Goal: Transaction & Acquisition: Subscribe to service/newsletter

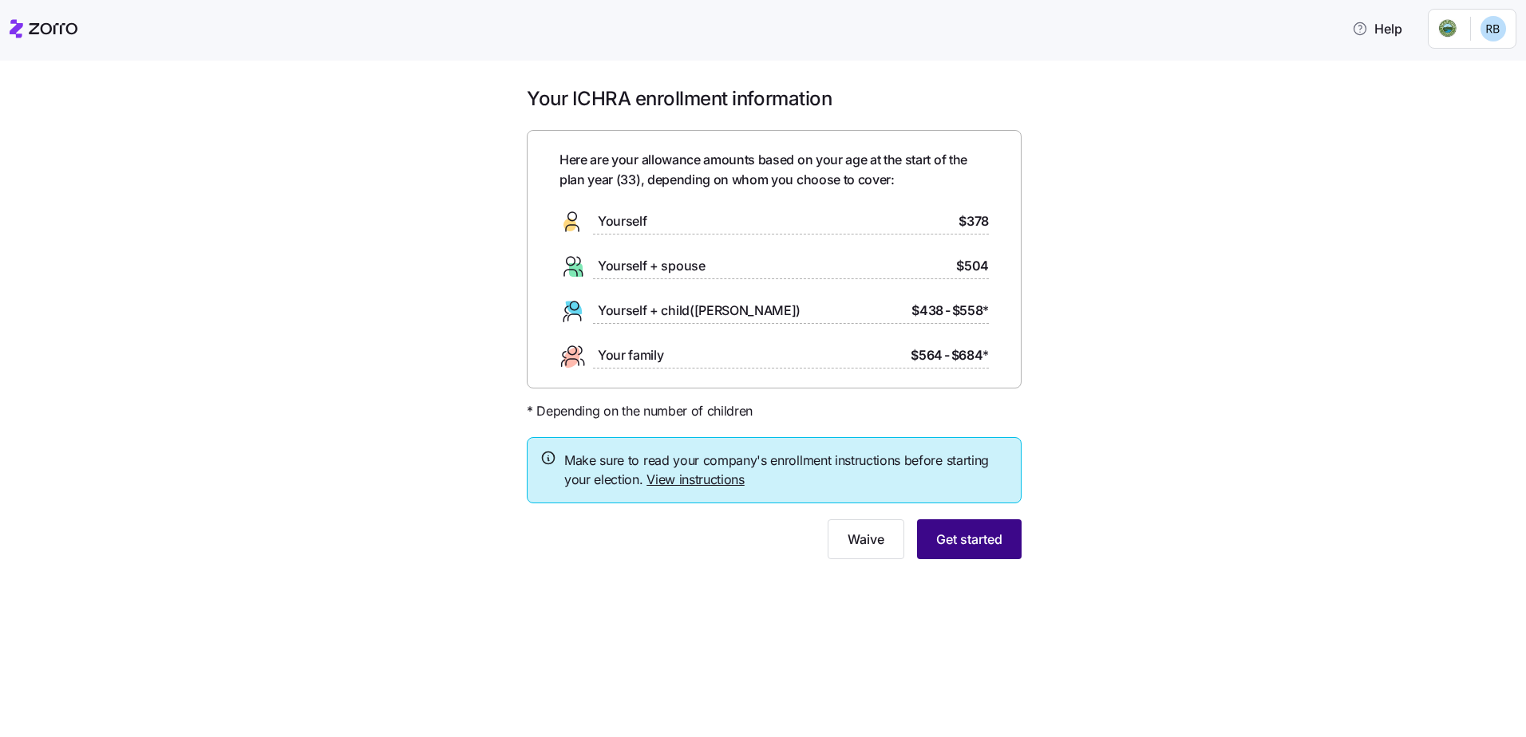
click at [972, 537] on span "Get started" at bounding box center [969, 539] width 66 height 19
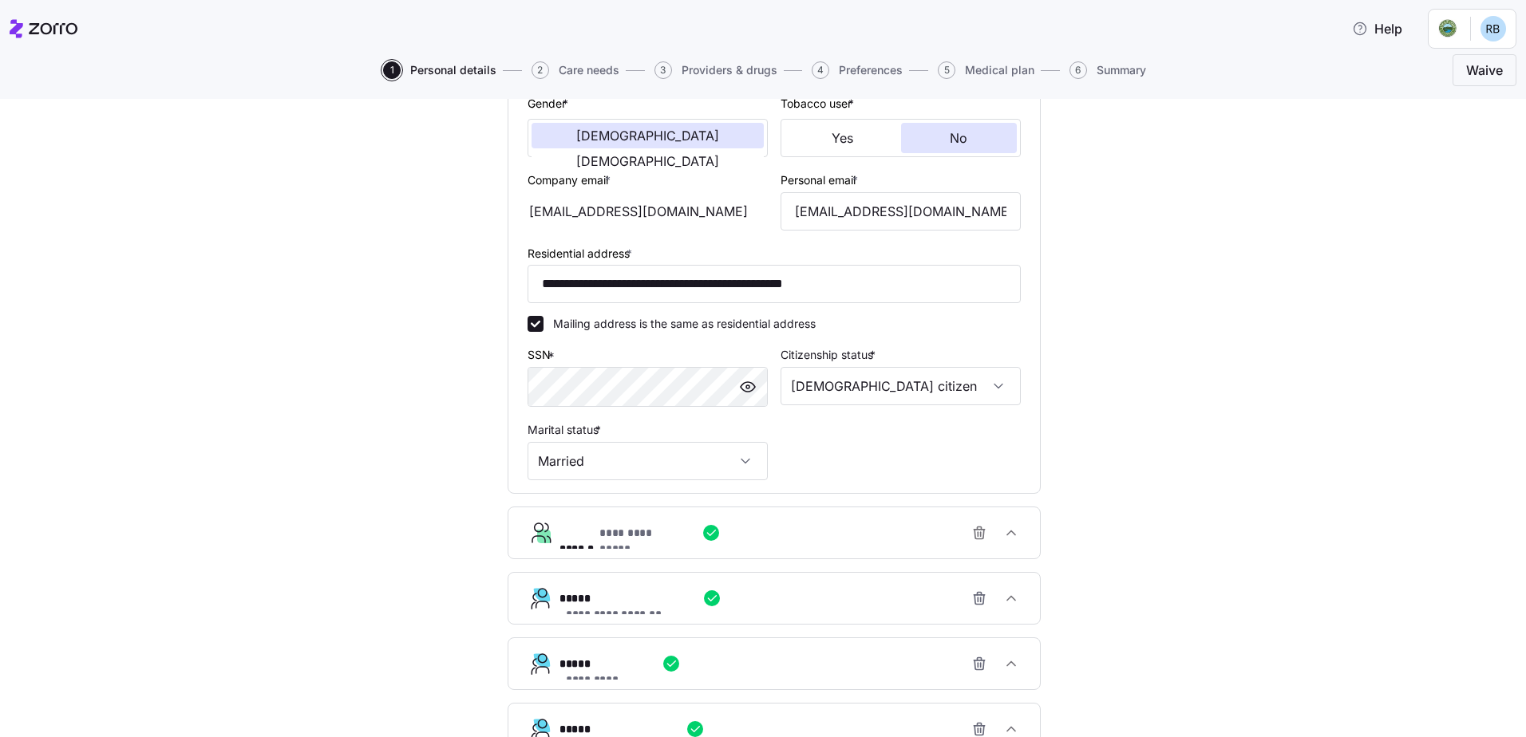
scroll to position [630, 0]
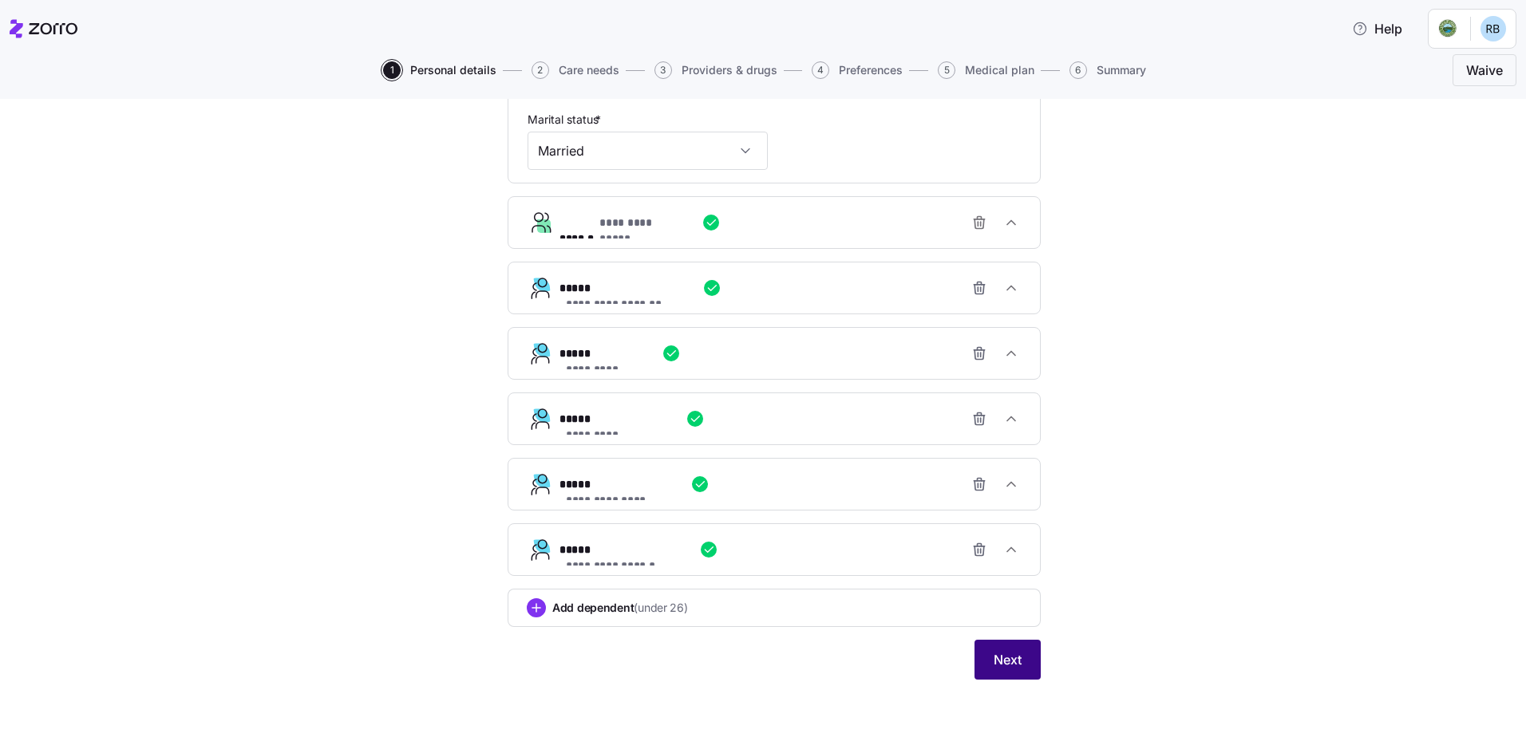
click at [1019, 665] on button "Next" at bounding box center [1007, 660] width 66 height 40
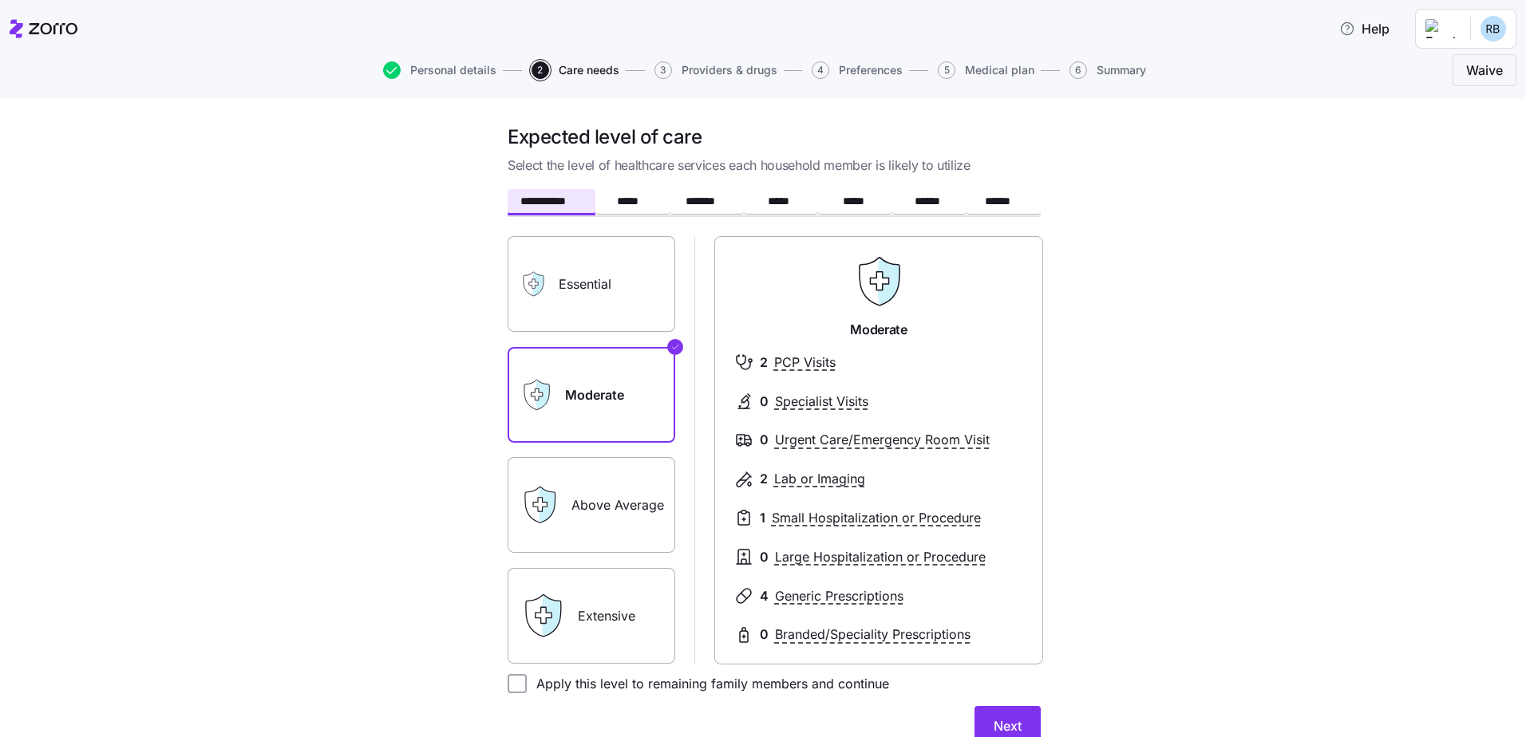
click at [603, 271] on label "Essential" at bounding box center [591, 284] width 168 height 96
click at [0, 0] on input "Essential" at bounding box center [0, 0] width 0 height 0
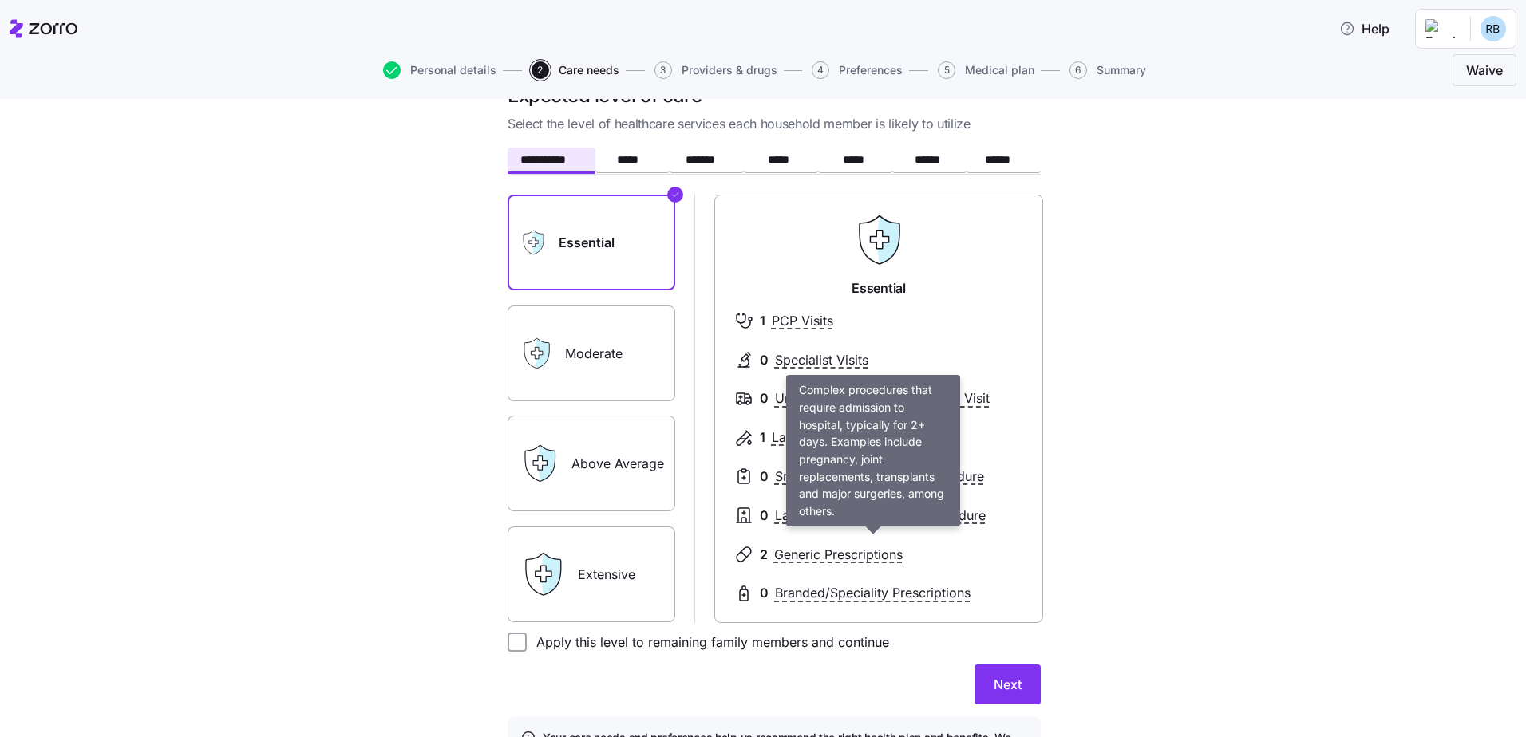
scroll to position [80, 0]
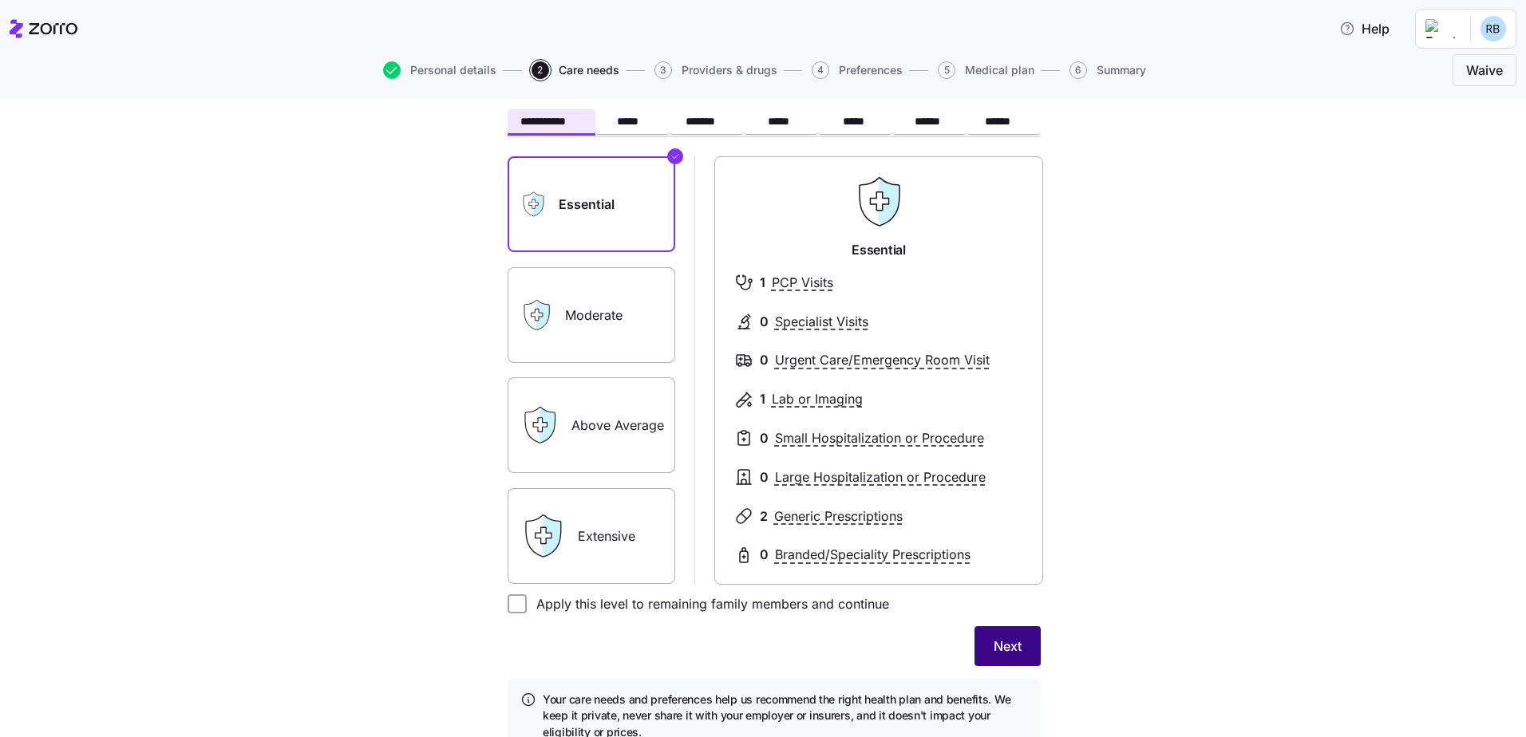
click at [1006, 642] on span "Next" at bounding box center [1007, 646] width 28 height 19
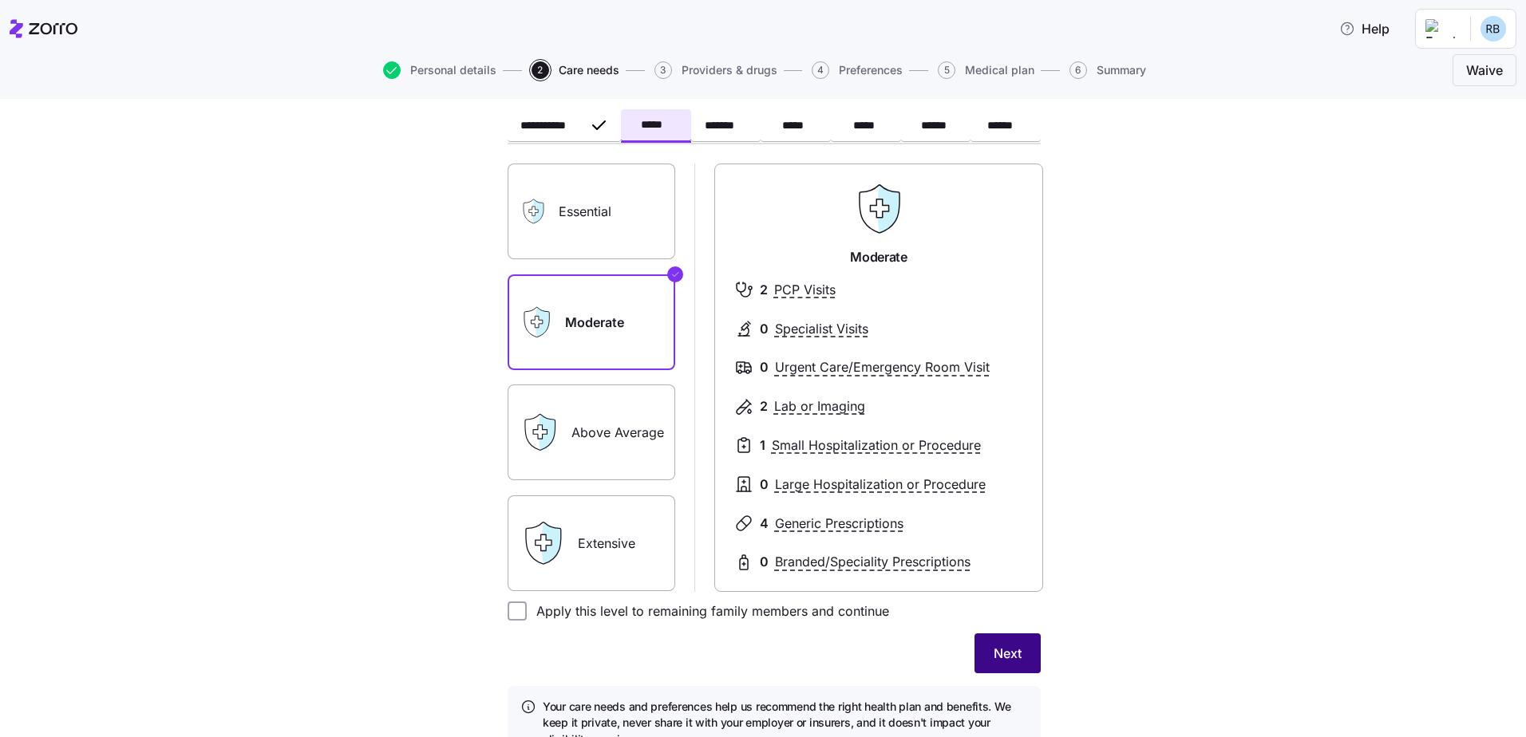
click at [1016, 648] on button "Next" at bounding box center [1007, 654] width 66 height 40
click at [993, 646] on span "Next" at bounding box center [1007, 653] width 28 height 19
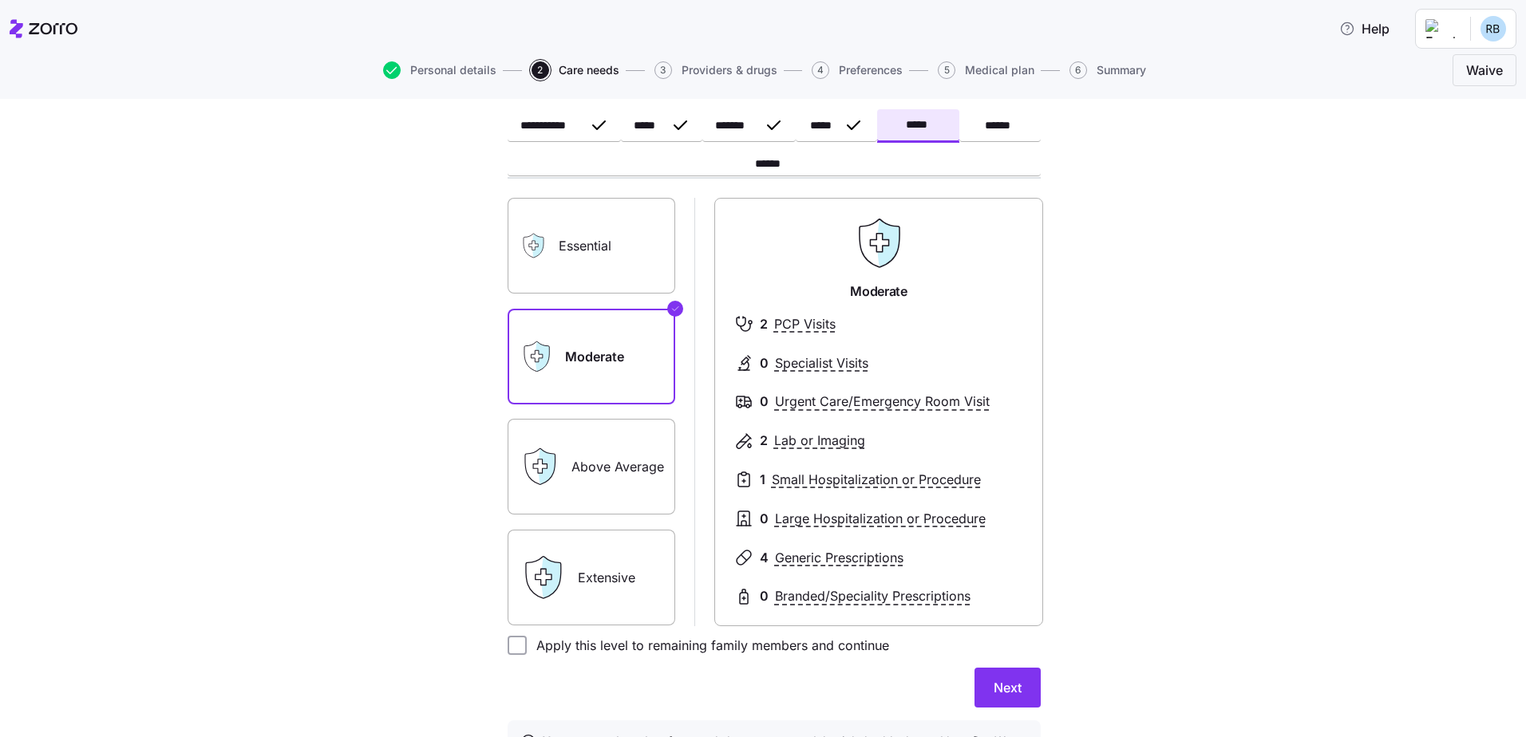
click at [598, 269] on label "Essential" at bounding box center [591, 246] width 168 height 96
click at [0, 0] on input "Essential" at bounding box center [0, 0] width 0 height 0
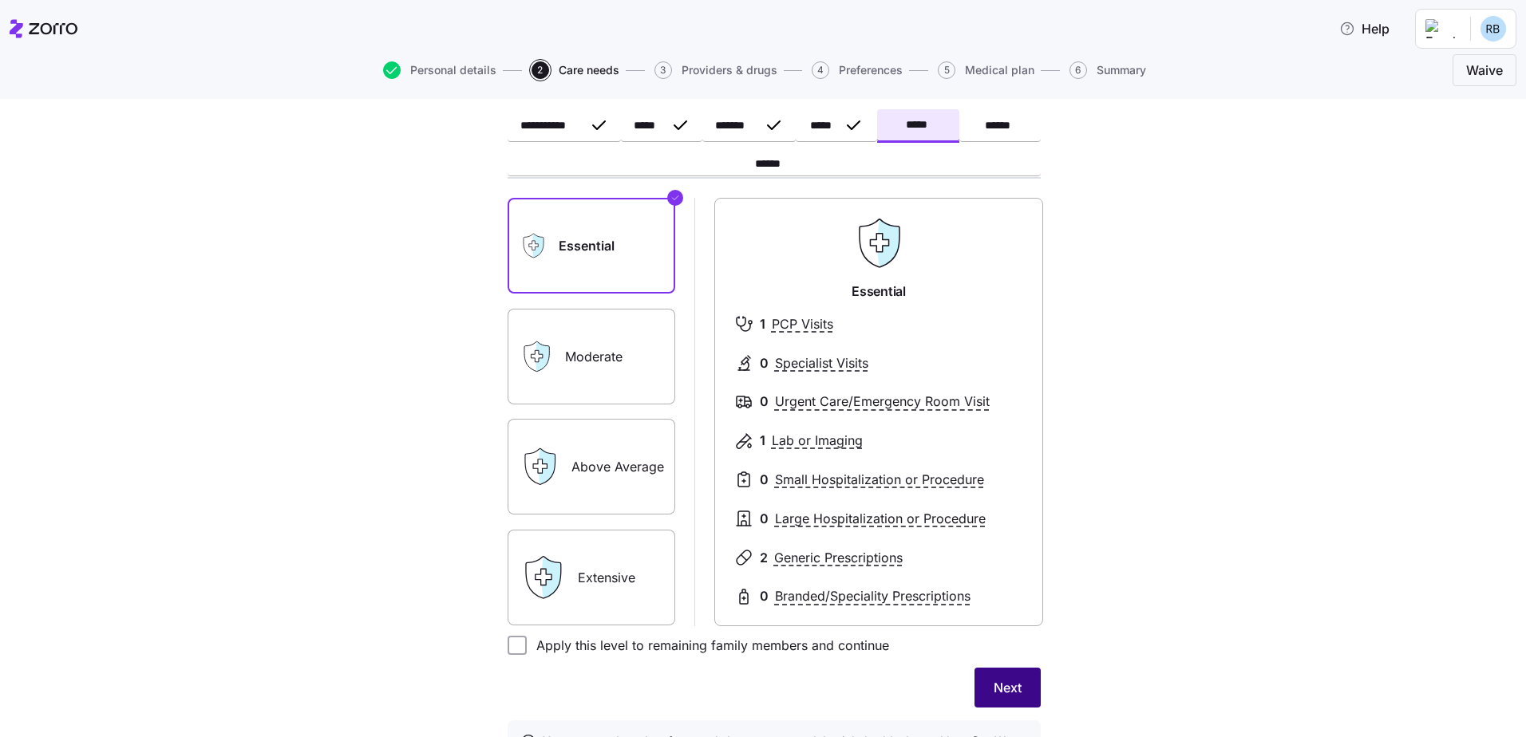
click at [993, 688] on span "Next" at bounding box center [1007, 687] width 28 height 19
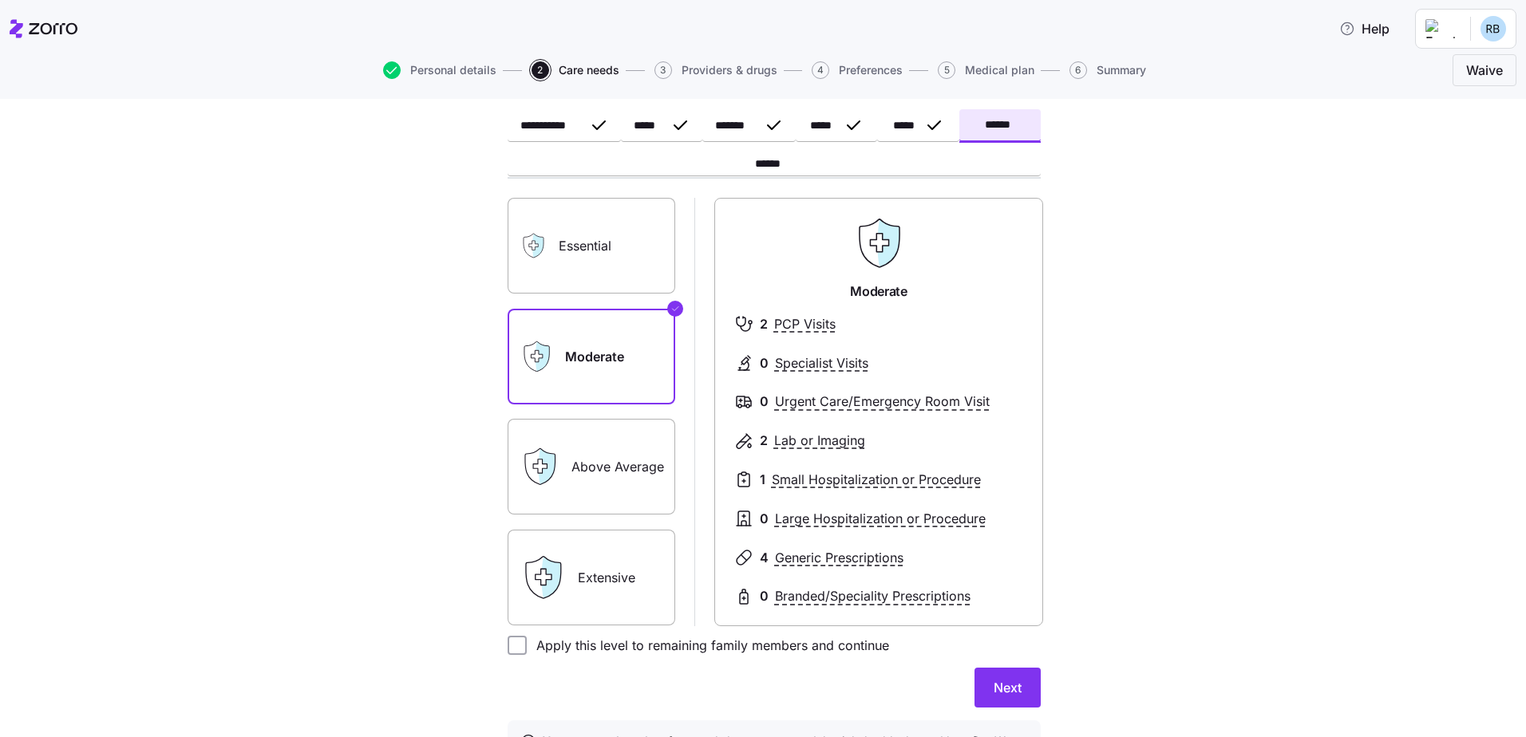
click at [587, 252] on label "Essential" at bounding box center [591, 246] width 168 height 96
click at [0, 0] on input "Essential" at bounding box center [0, 0] width 0 height 0
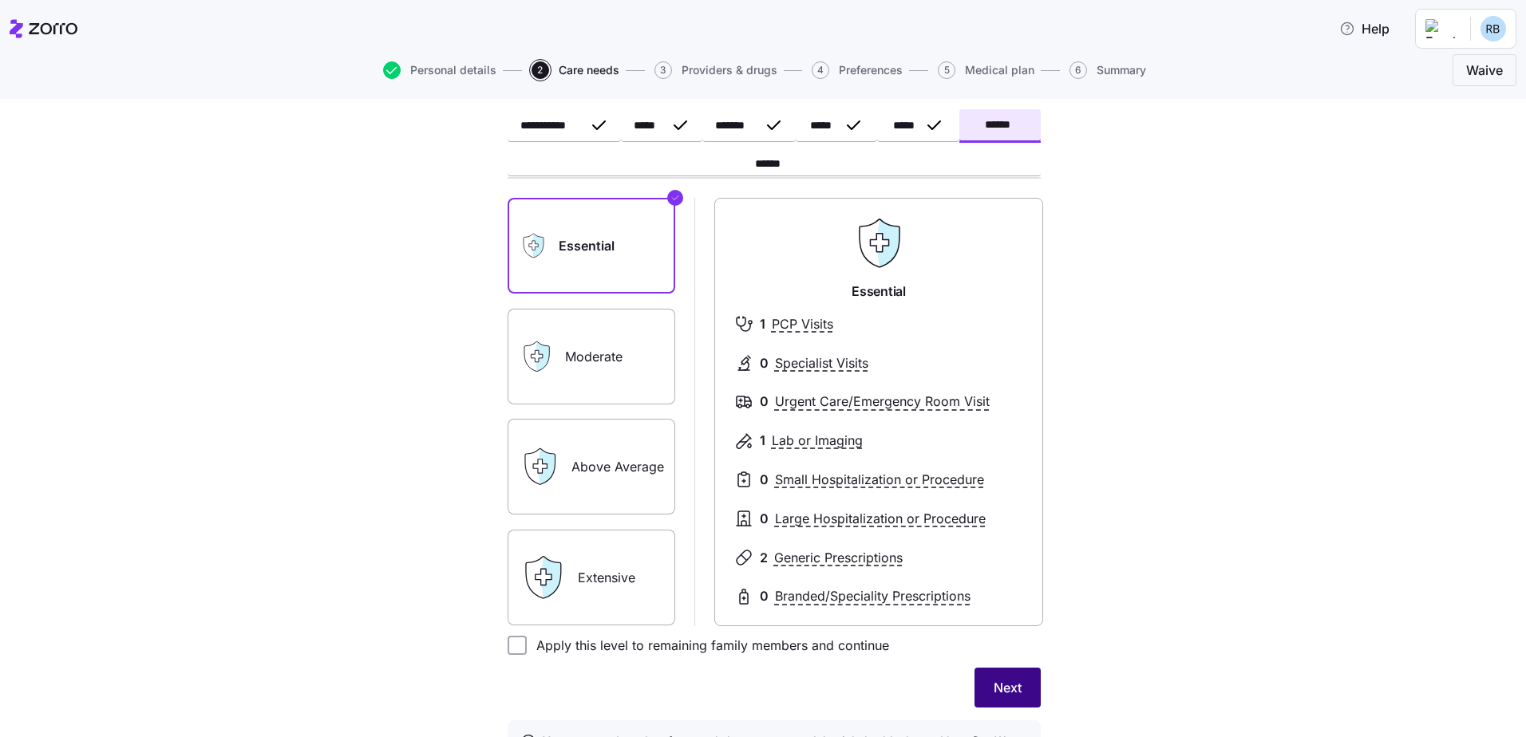
click at [1004, 680] on span "Next" at bounding box center [1007, 687] width 28 height 19
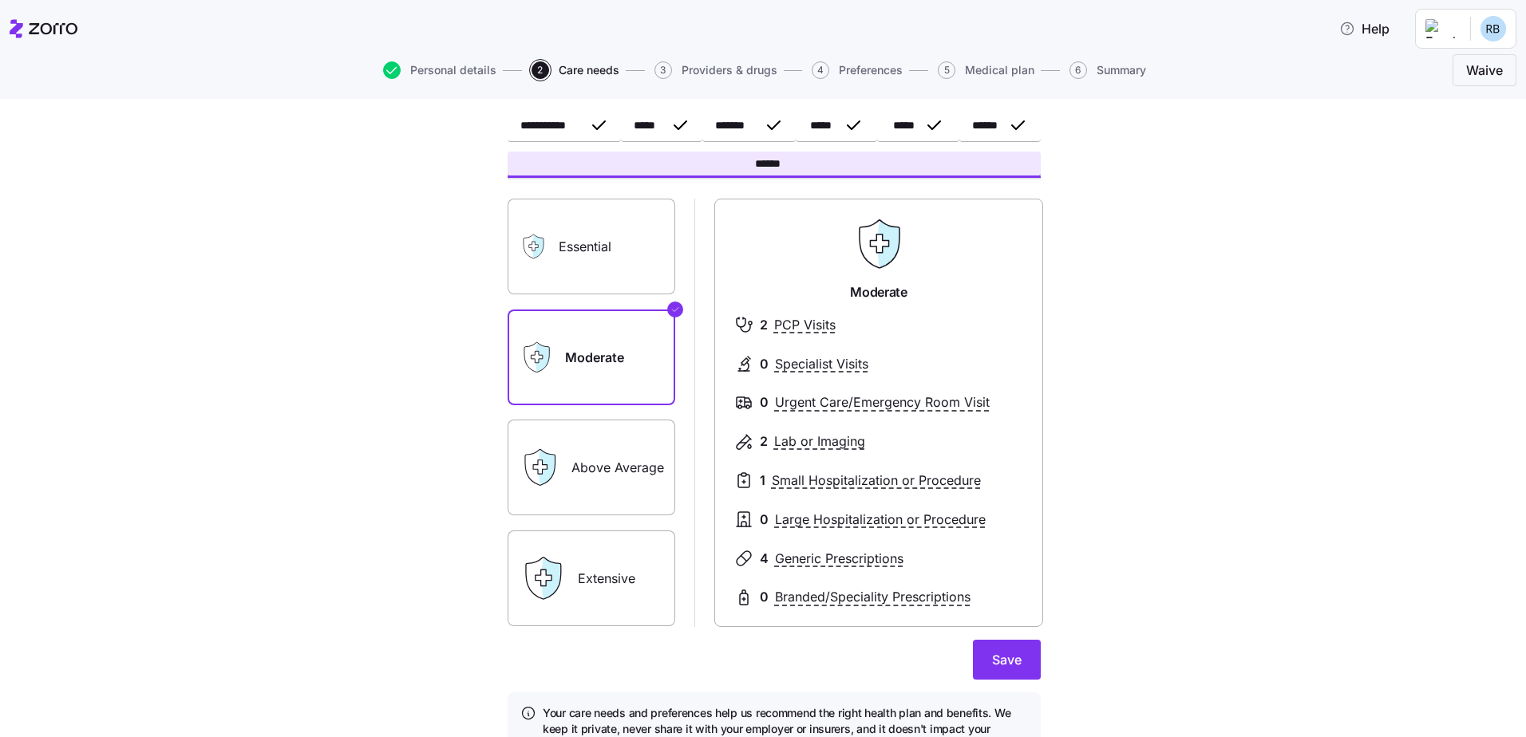
click at [570, 272] on label "Essential" at bounding box center [591, 247] width 168 height 96
click at [0, 0] on input "Essential" at bounding box center [0, 0] width 0 height 0
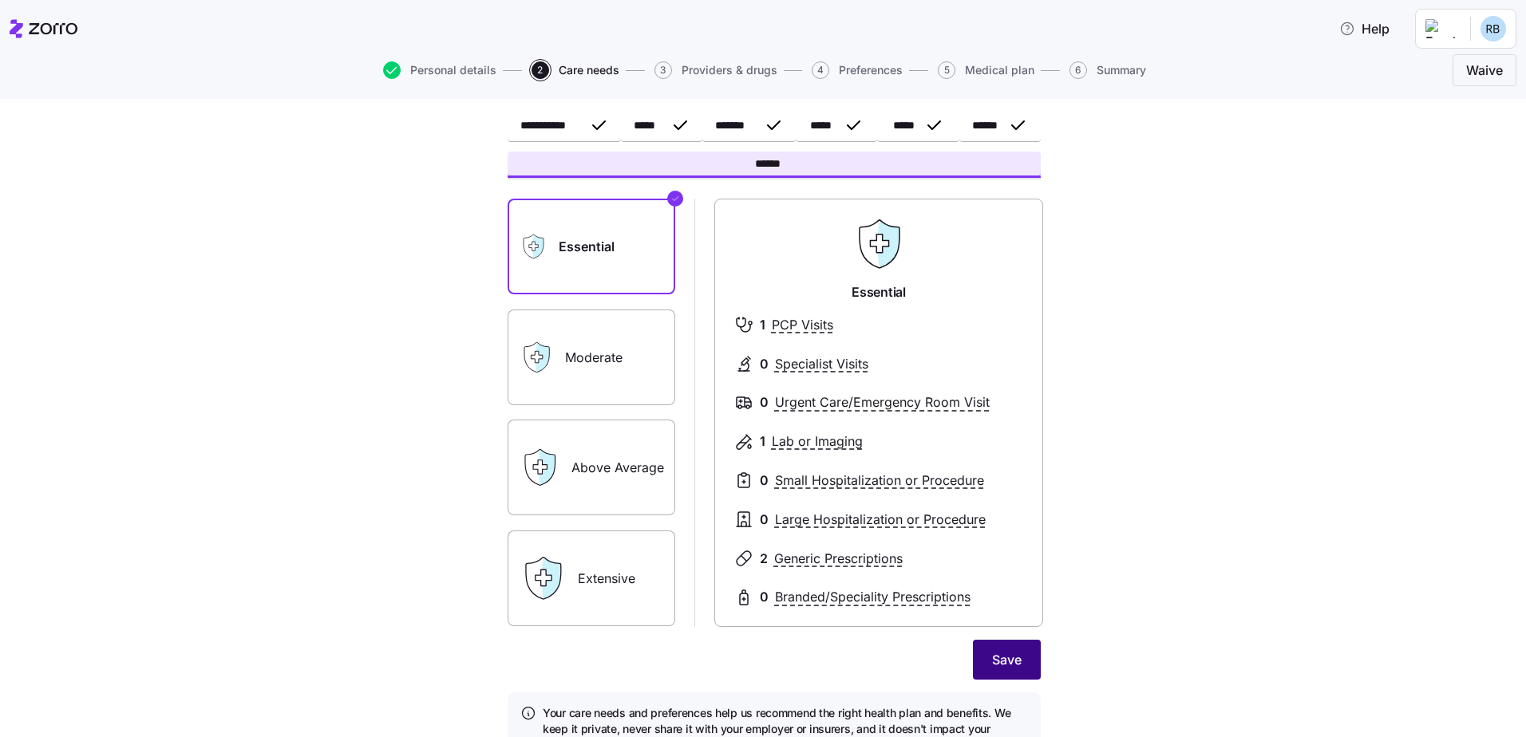
click at [1006, 657] on span "Save" at bounding box center [1007, 659] width 30 height 19
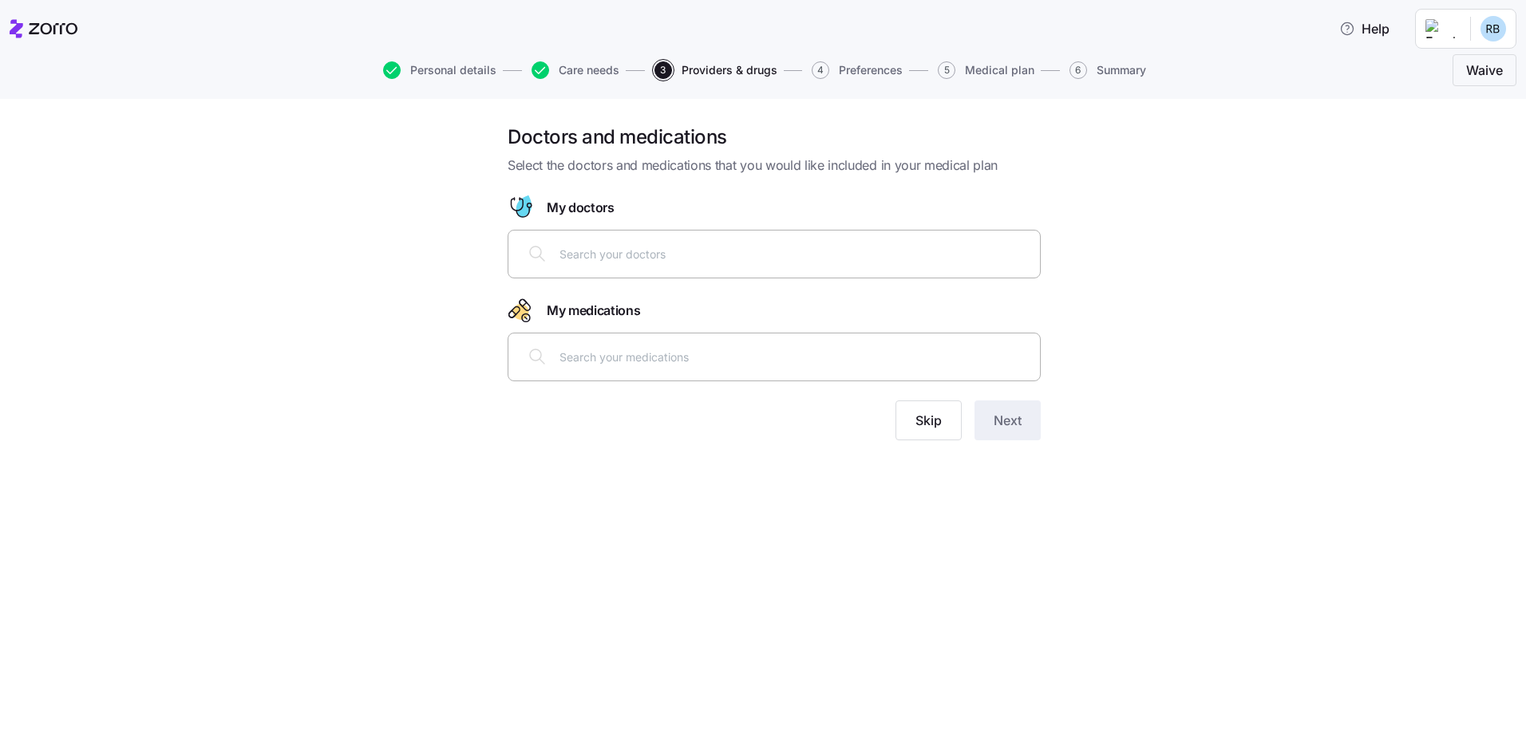
click at [709, 374] on div at bounding box center [774, 356] width 512 height 38
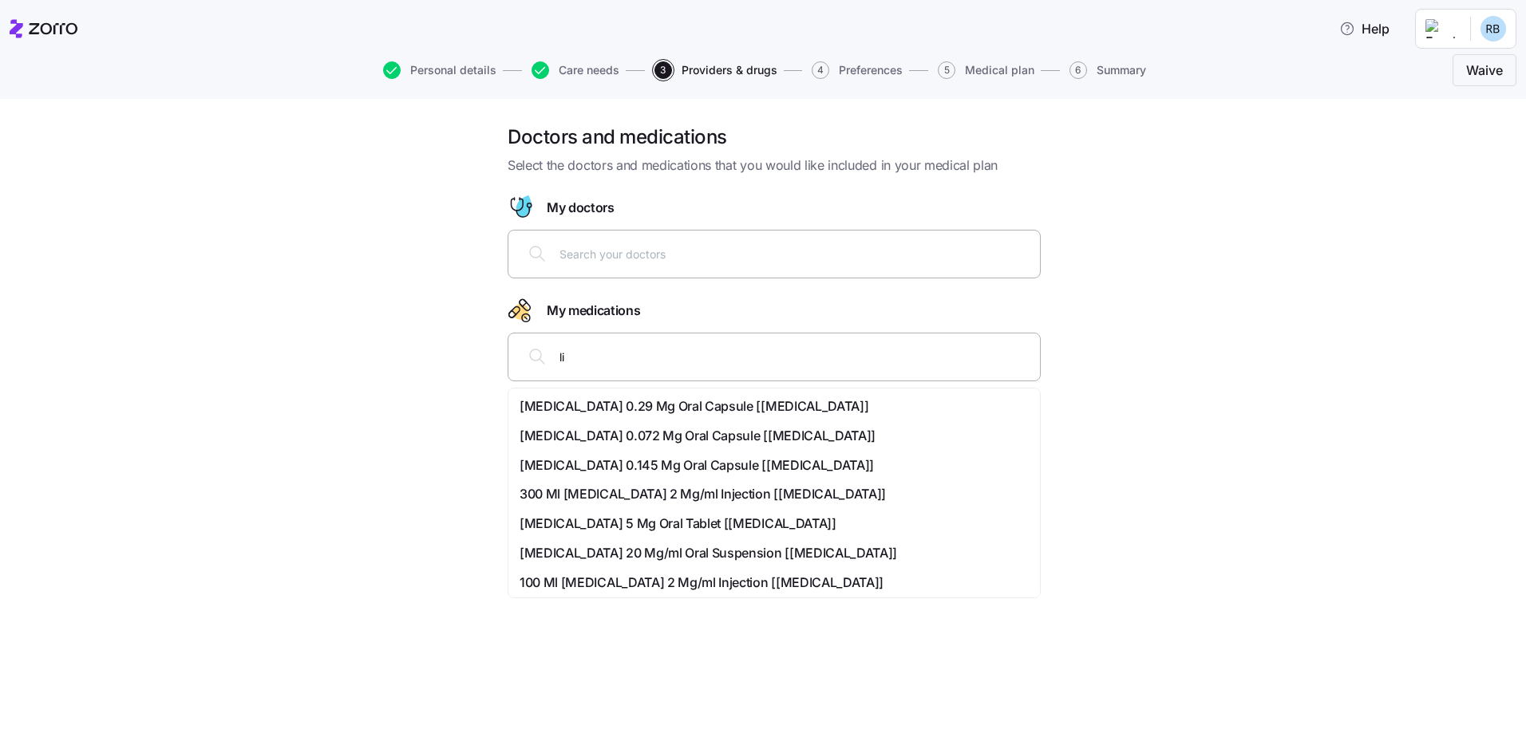
type input "l"
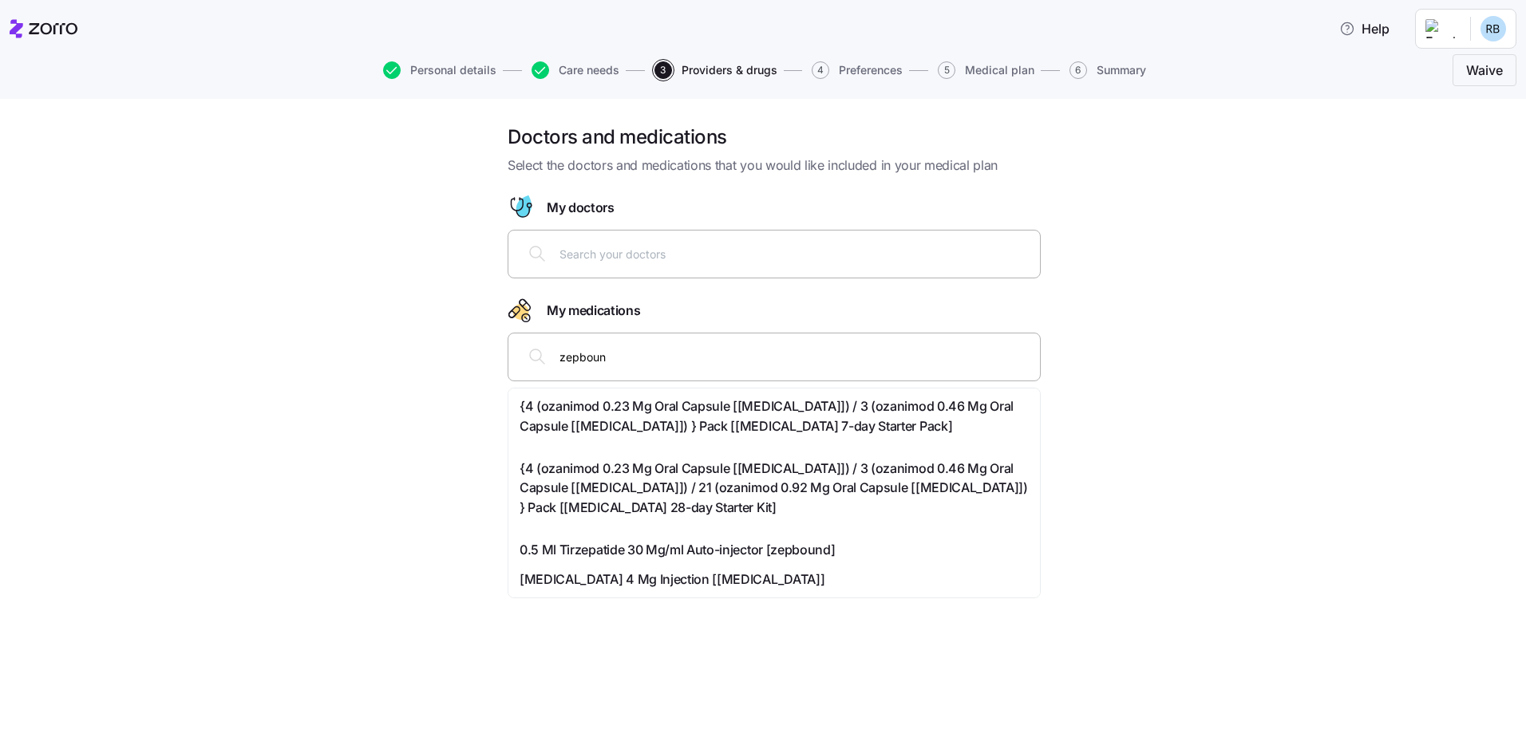
type input "zepbound"
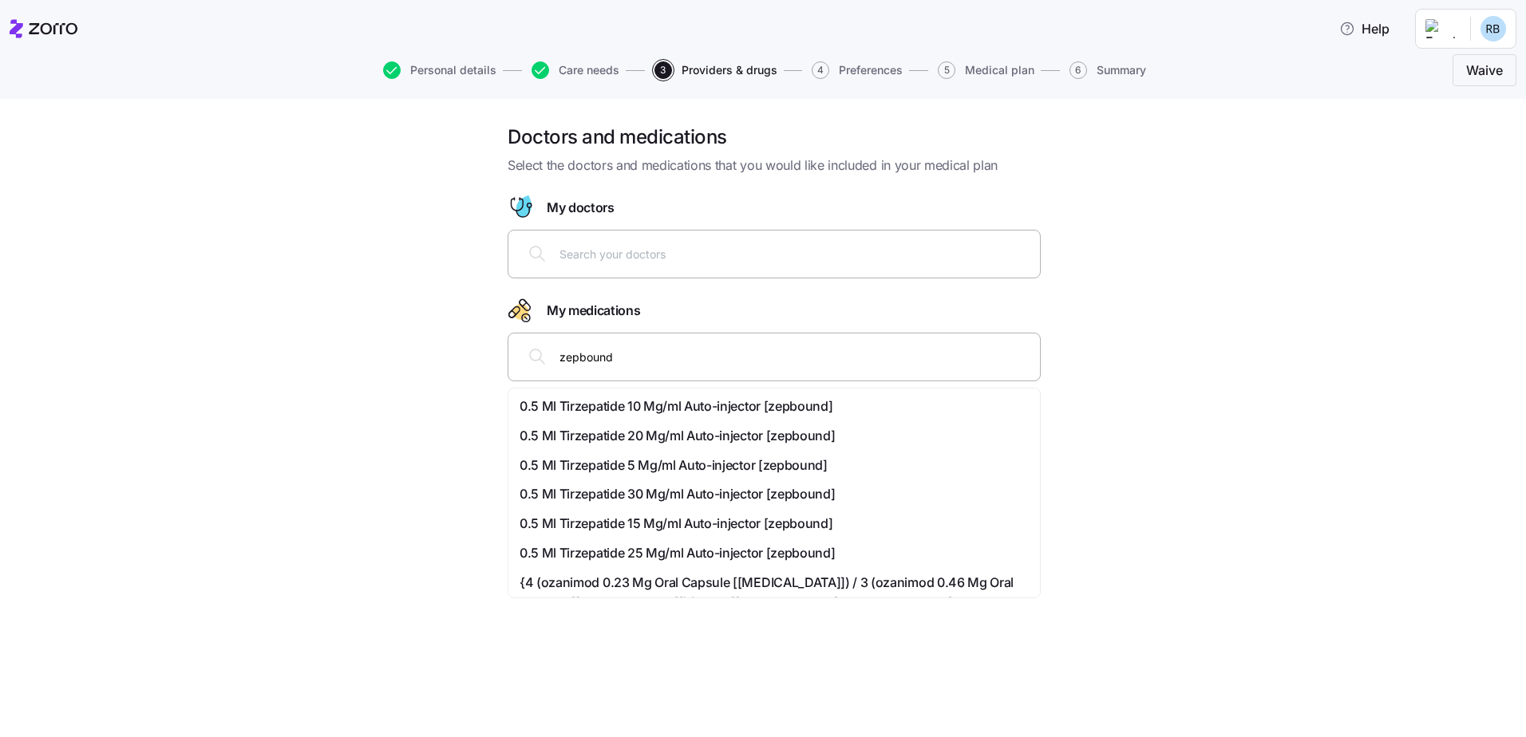
click at [745, 408] on span "0.5 Ml Tirzepatide 10 Mg/ml Auto-injector [zepbound]" at bounding box center [675, 407] width 313 height 20
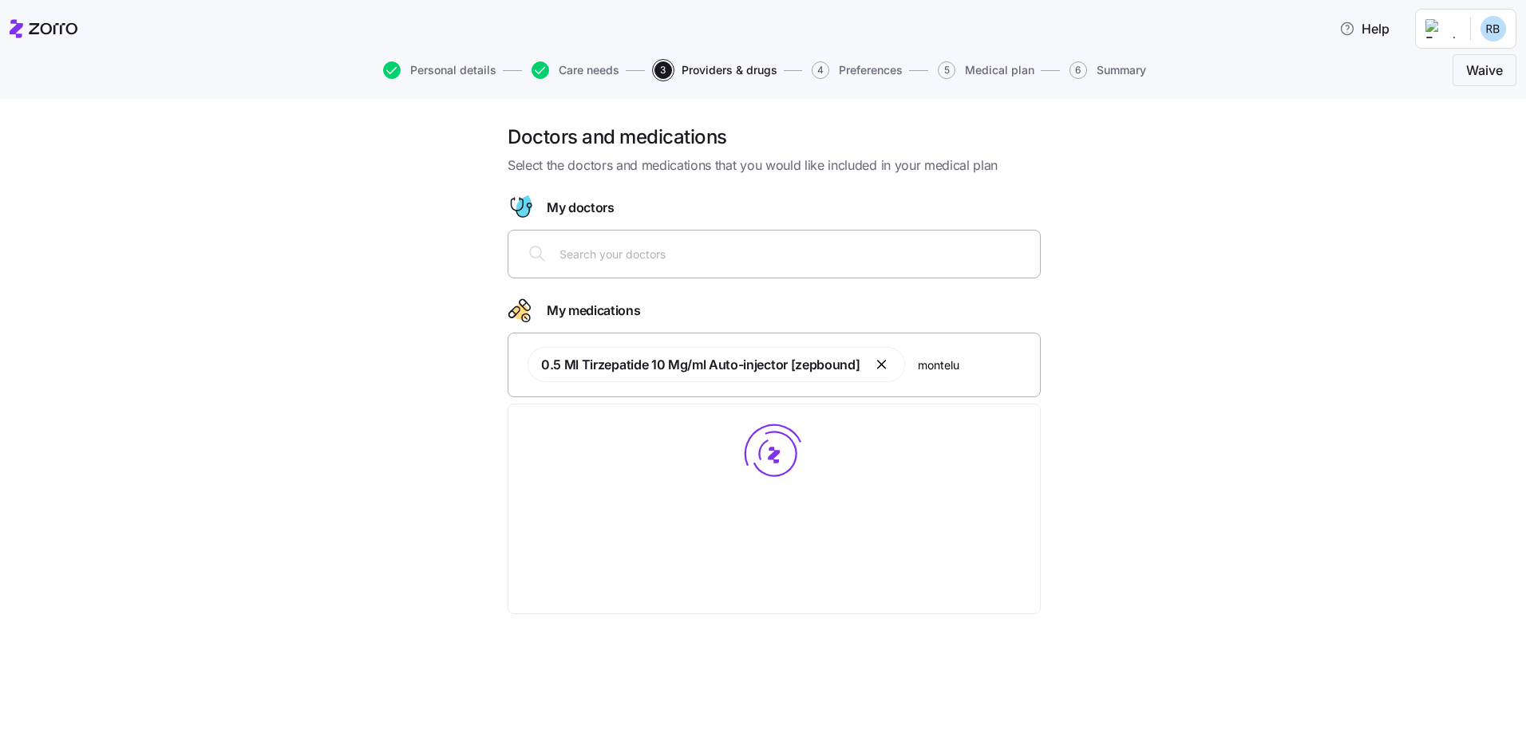
type input "monteluk"
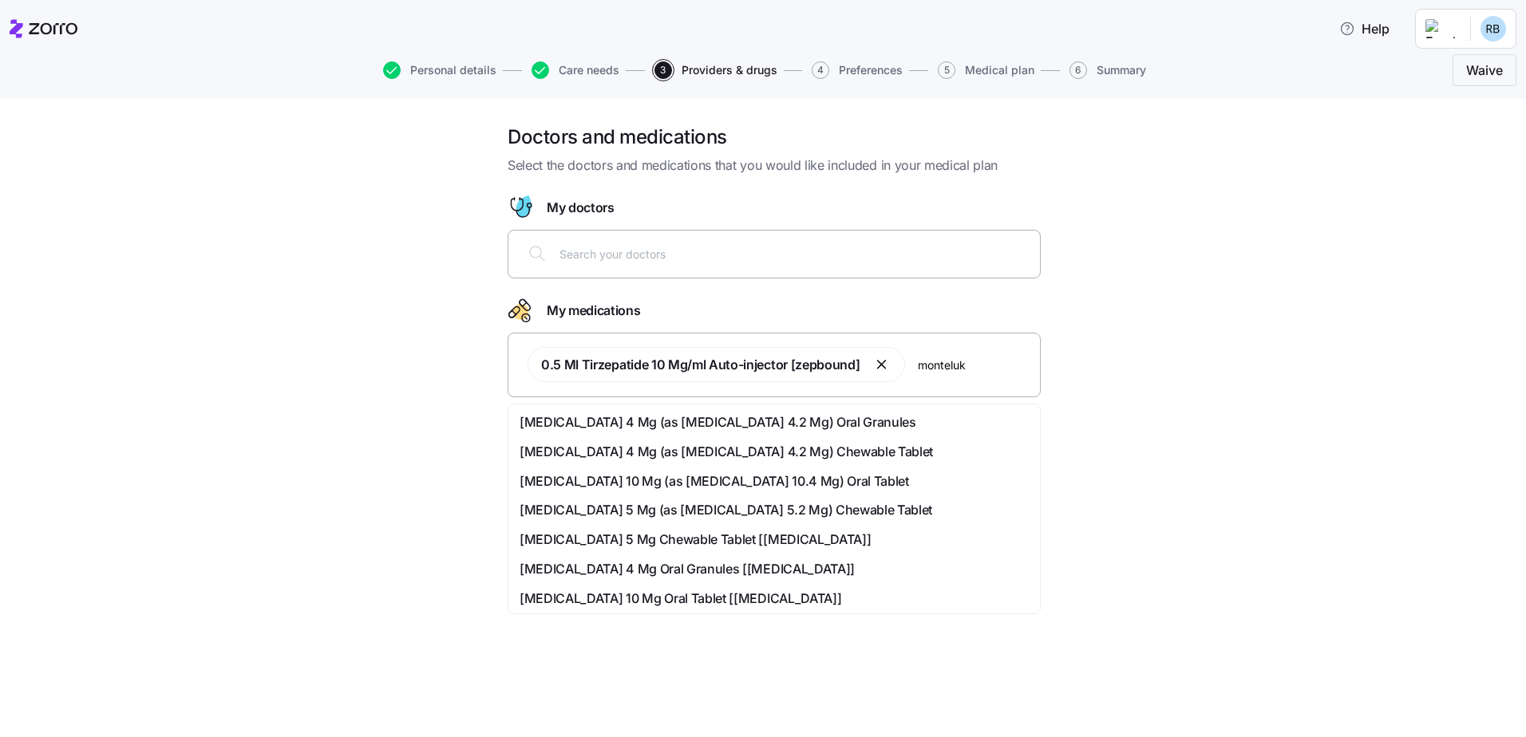
click at [737, 420] on span "[MEDICAL_DATA] 4 Mg (as [MEDICAL_DATA] 4.2 Mg) Oral Granules" at bounding box center [717, 422] width 397 height 20
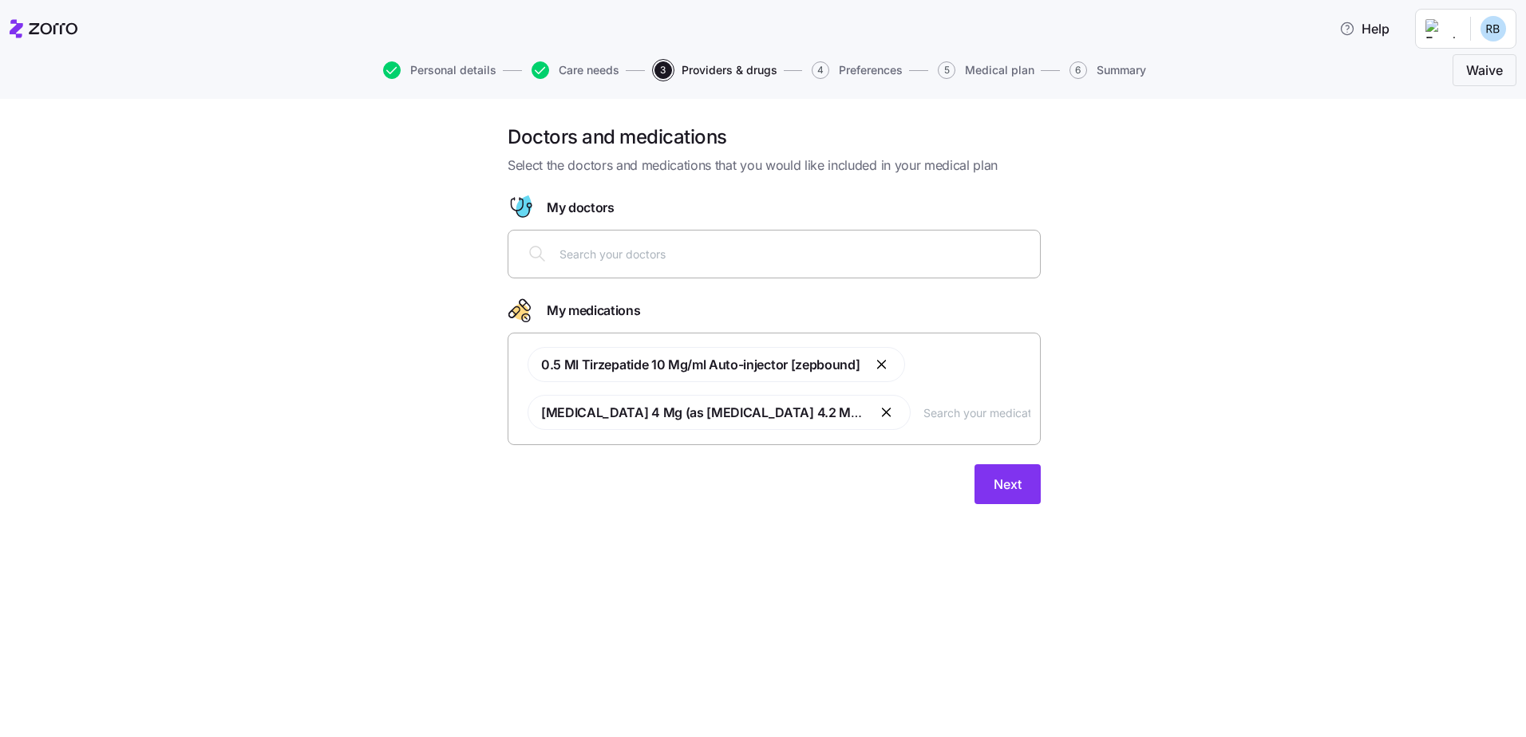
type input "k"
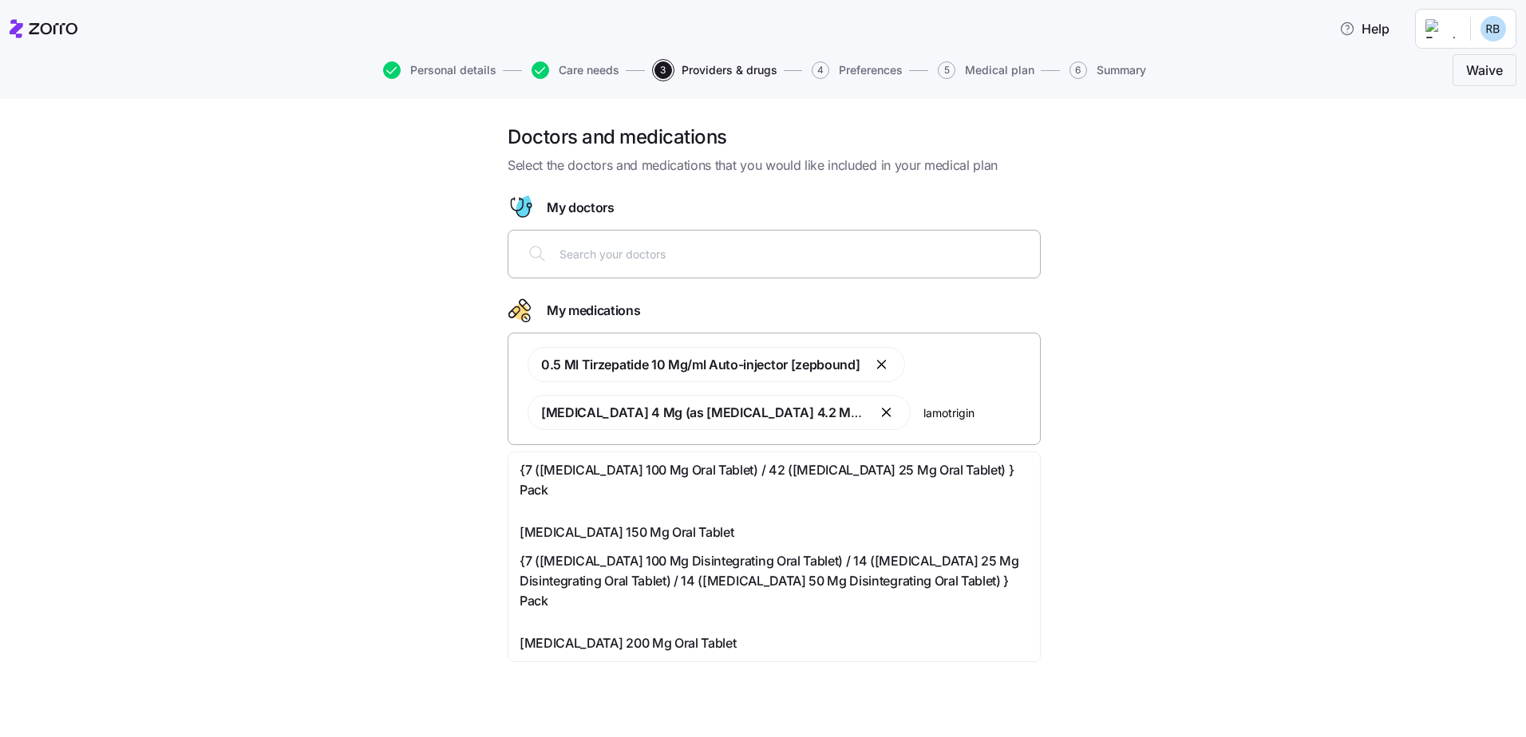
type input "[MEDICAL_DATA]"
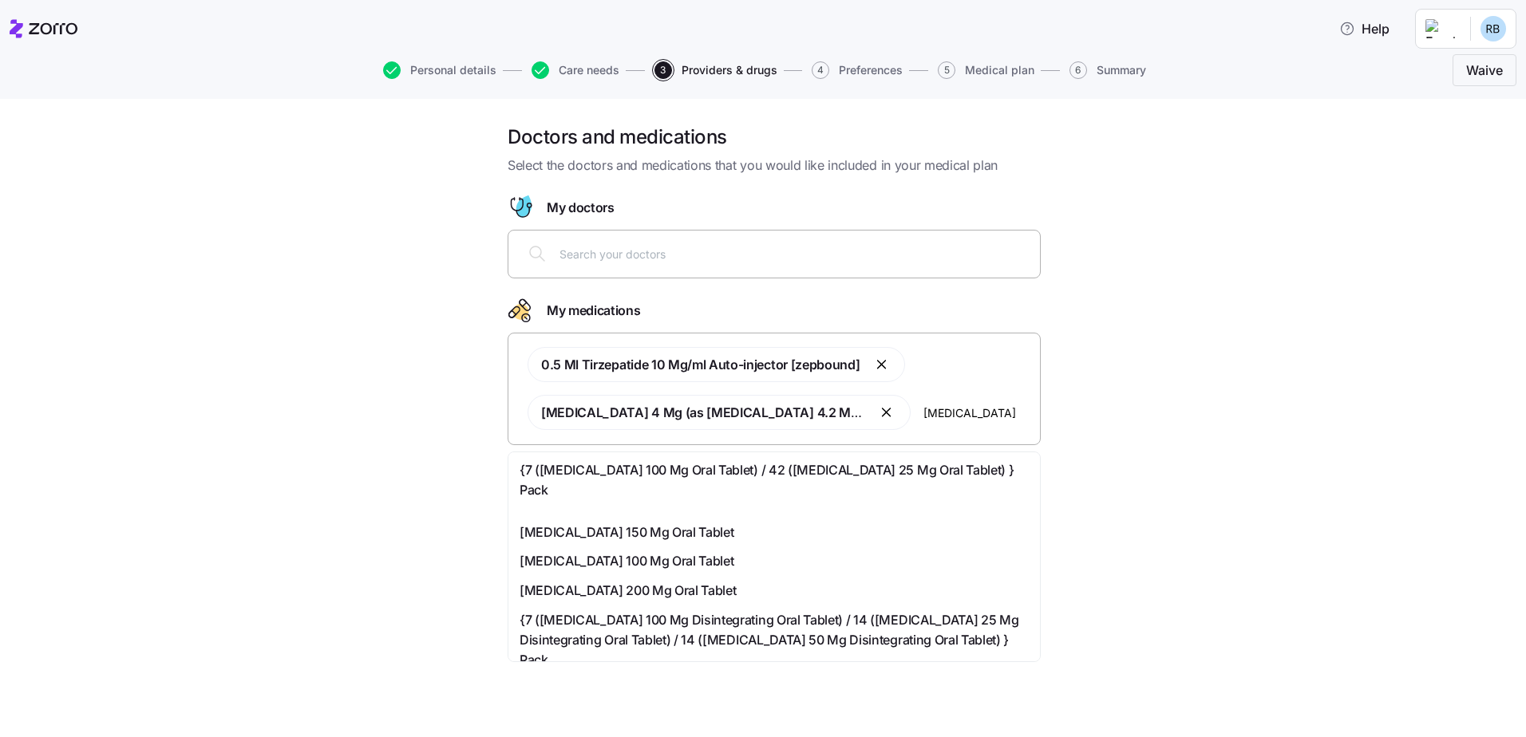
click at [750, 468] on span "{7 ([MEDICAL_DATA] 100 Mg Oral Tablet) / 42 ([MEDICAL_DATA] 25 Mg Oral Tablet) …" at bounding box center [773, 480] width 509 height 40
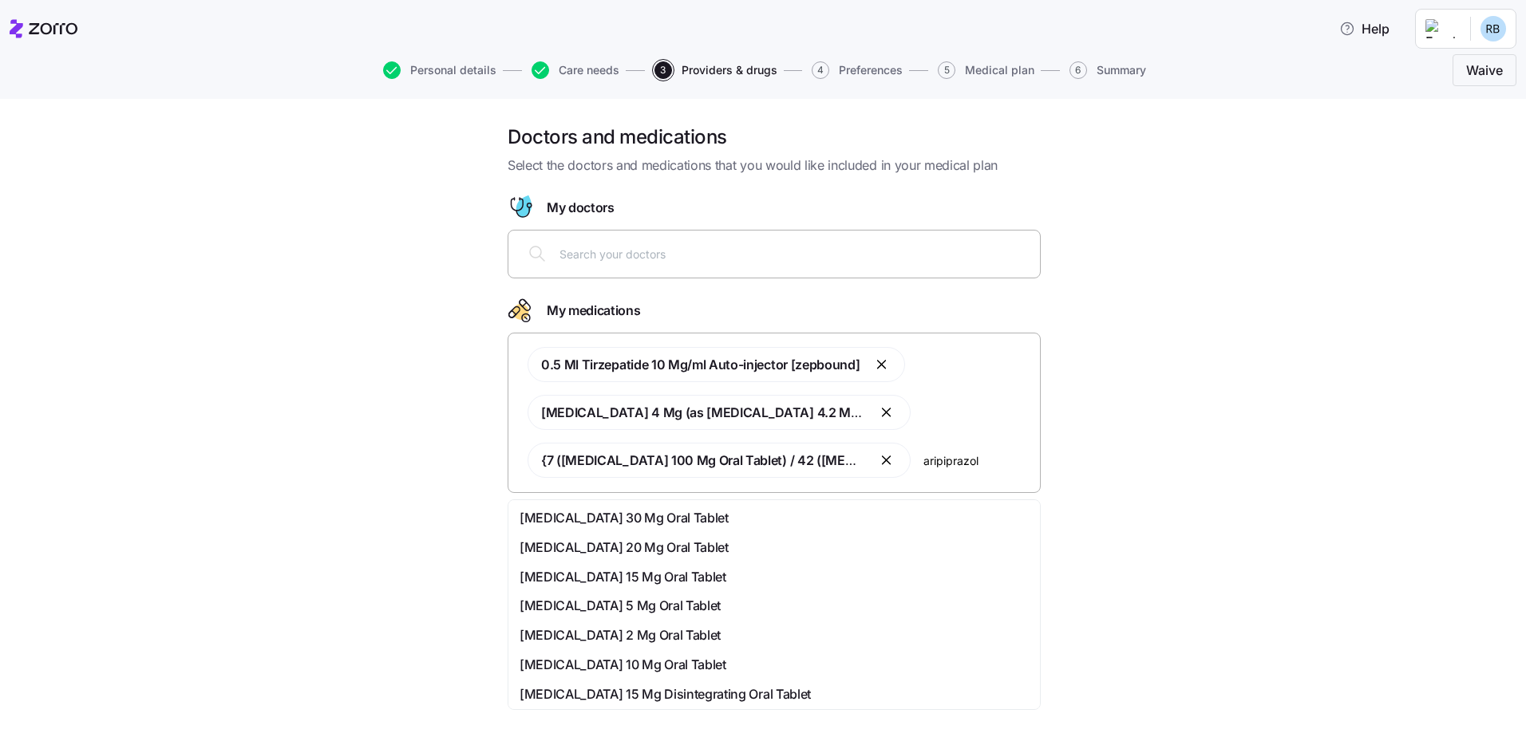
type input "[MEDICAL_DATA]"
click at [621, 636] on span "[MEDICAL_DATA] 2 Mg Oral Tablet" at bounding box center [619, 636] width 201 height 20
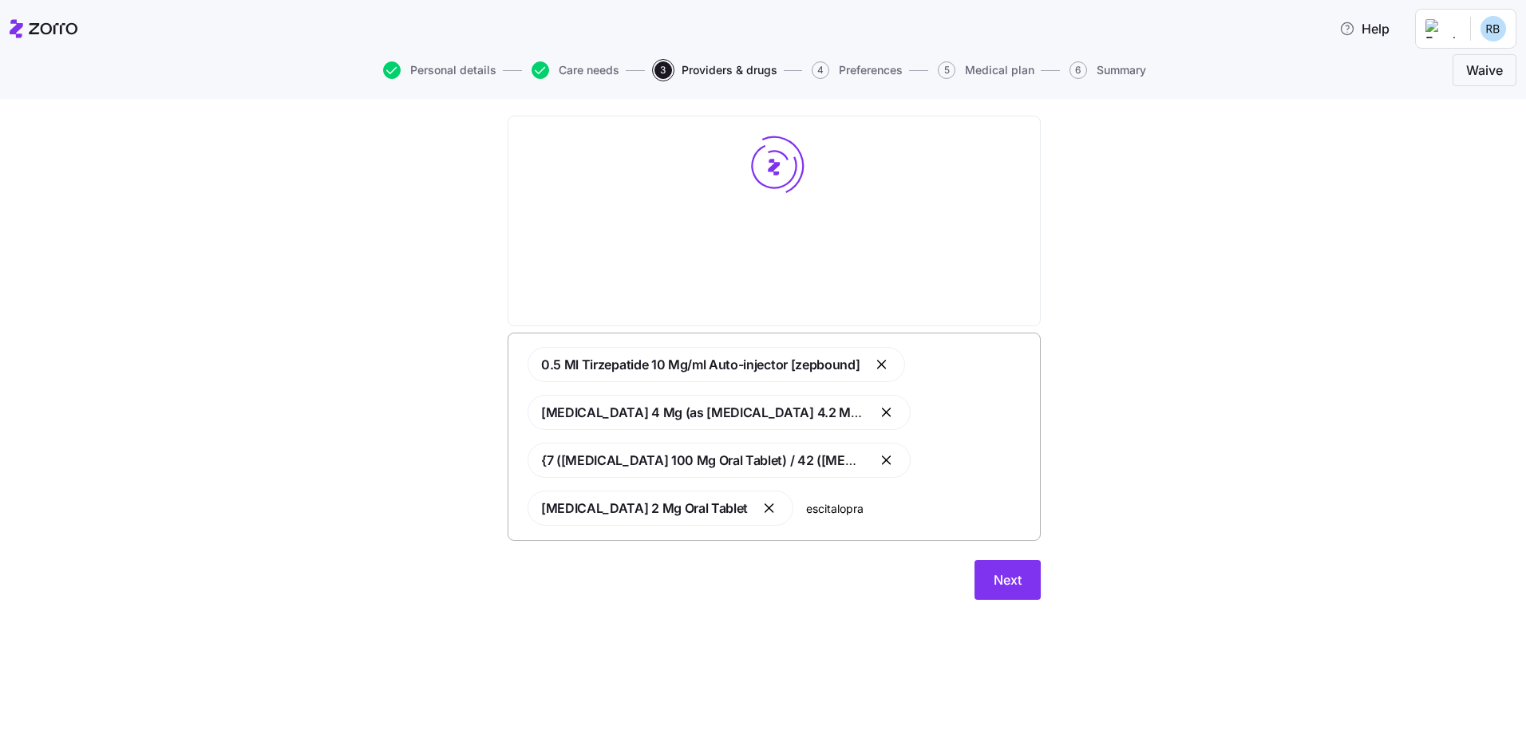
type input "[MEDICAL_DATA]"
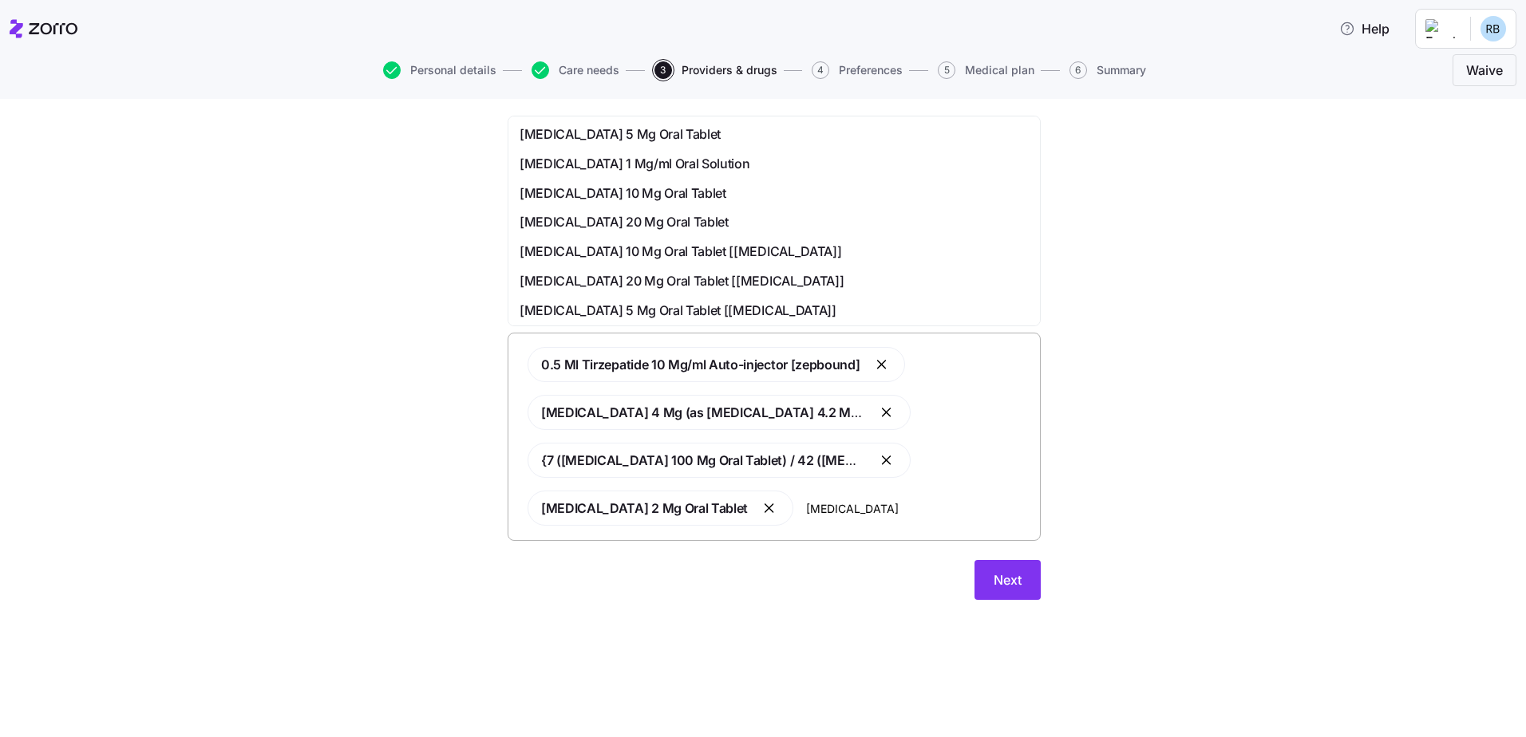
click at [645, 195] on span "[MEDICAL_DATA] 10 Mg Oral Tablet" at bounding box center [622, 194] width 207 height 20
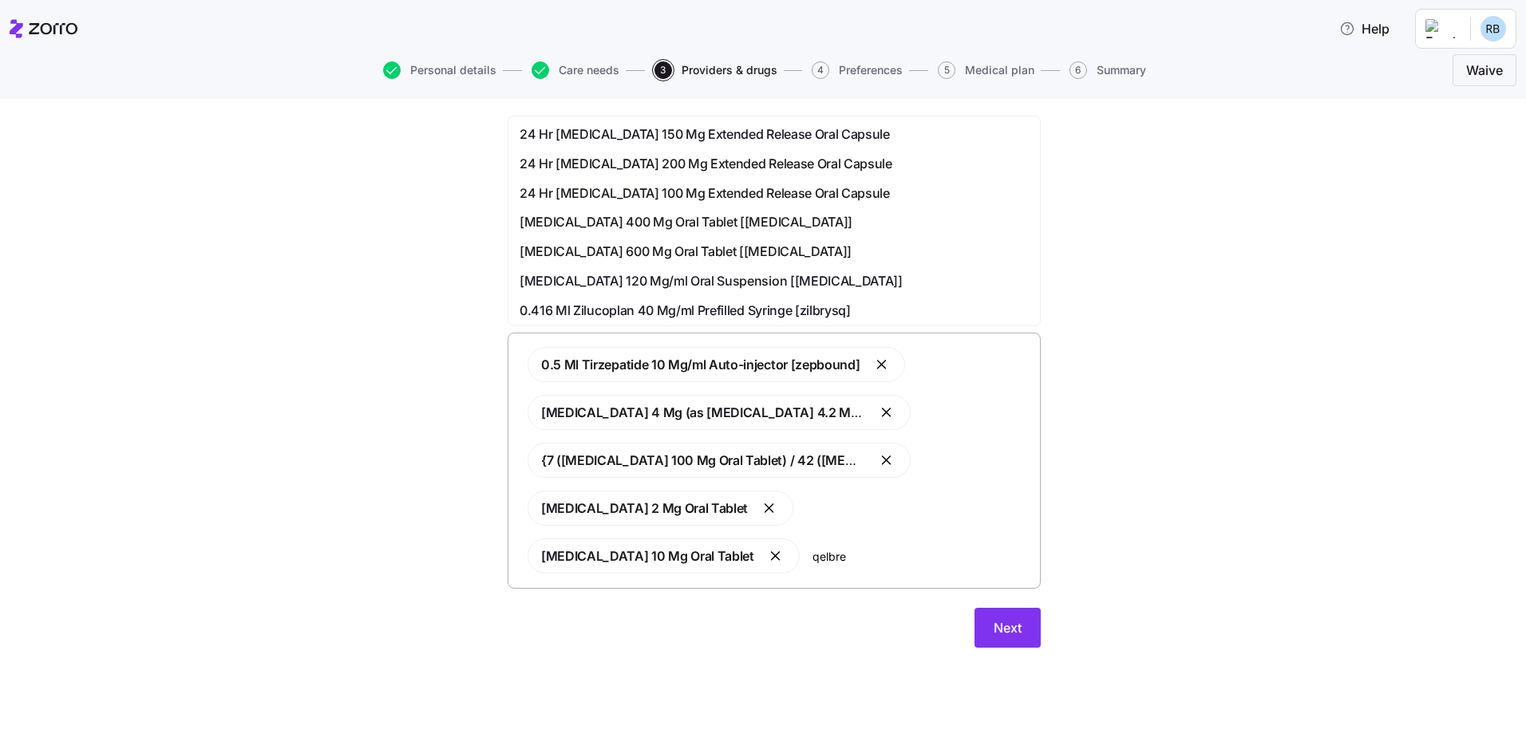
type input "[MEDICAL_DATA]"
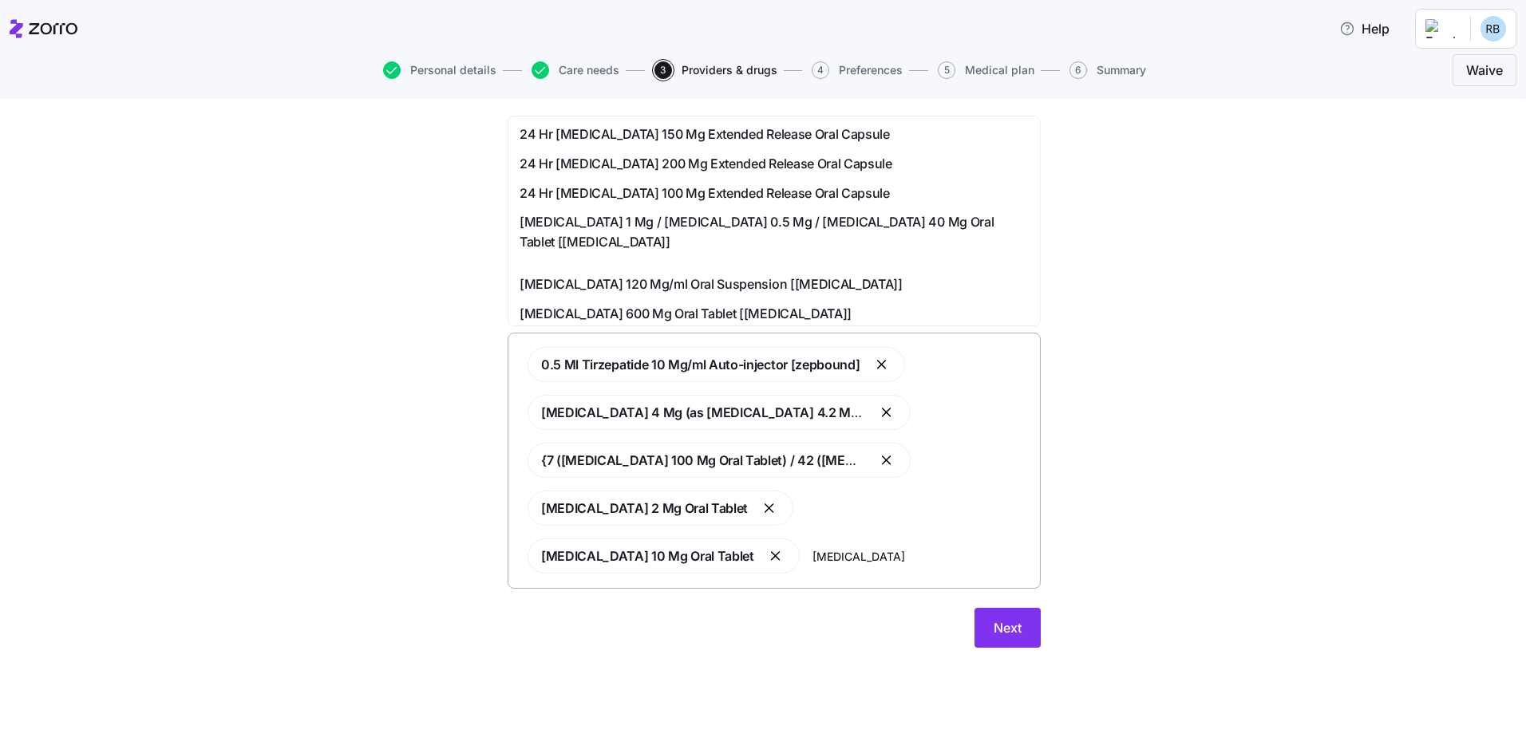
click at [620, 192] on span "24 Hr [MEDICAL_DATA] 100 Mg Extended Release Oral Capsule" at bounding box center [704, 194] width 370 height 20
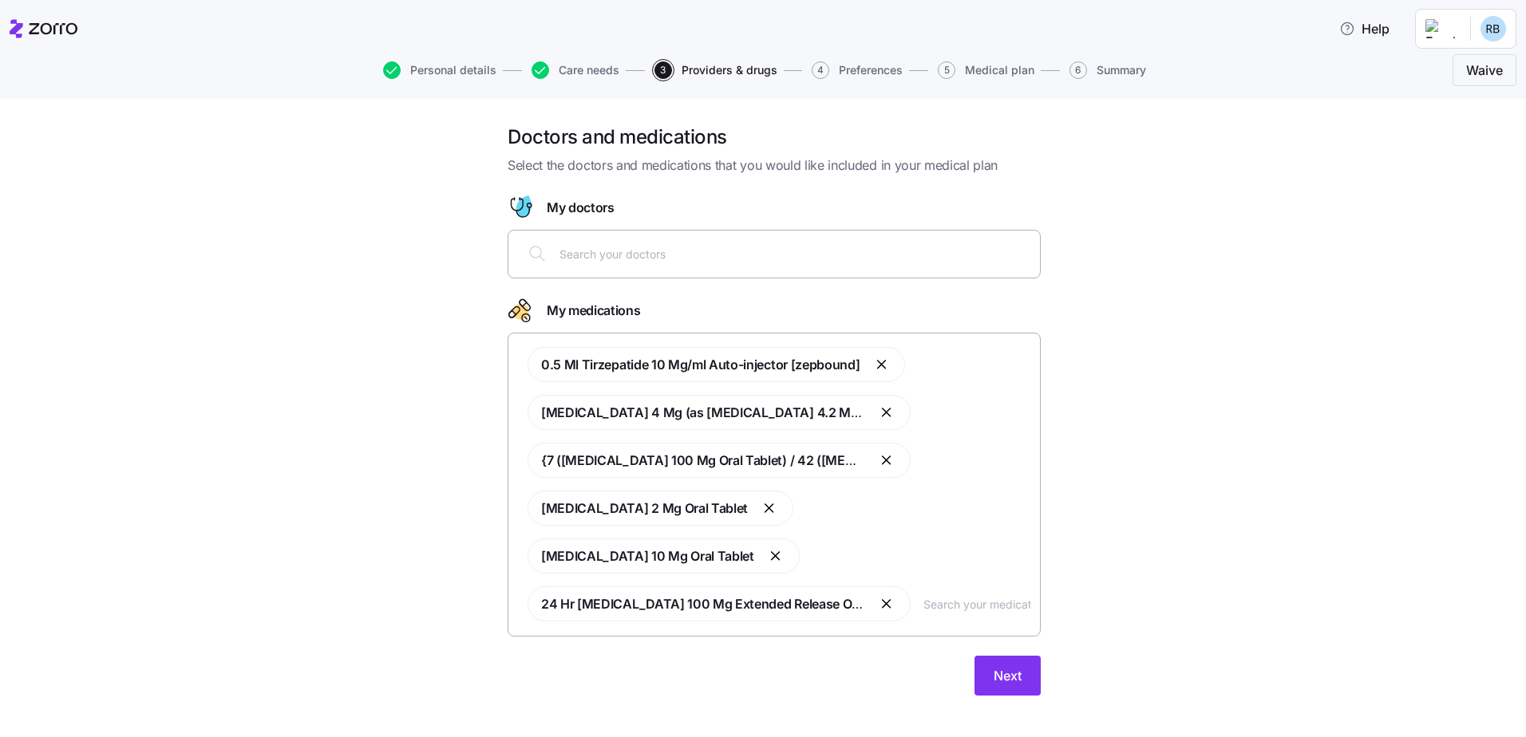
click at [602, 243] on div at bounding box center [774, 254] width 512 height 38
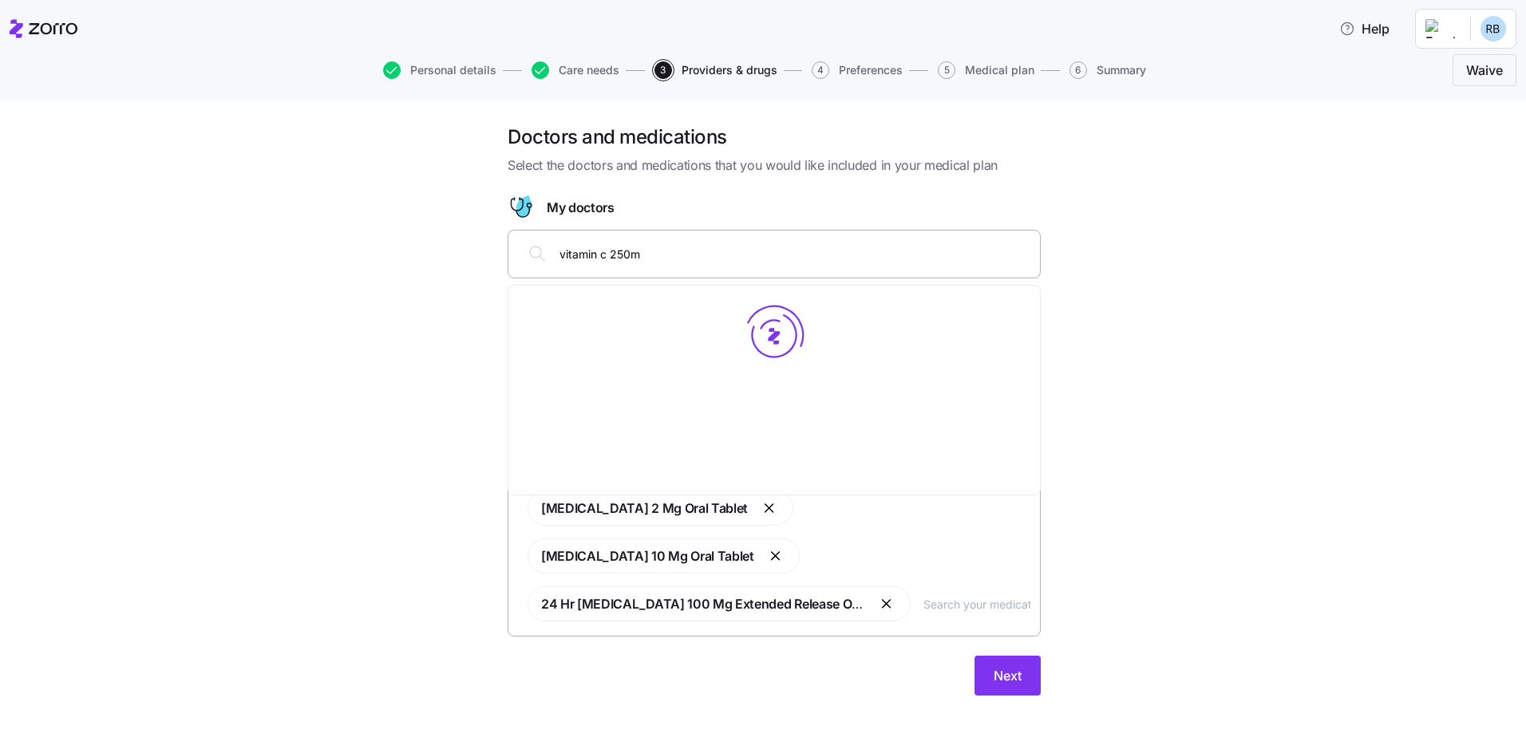
type input "vitamin c 250mg"
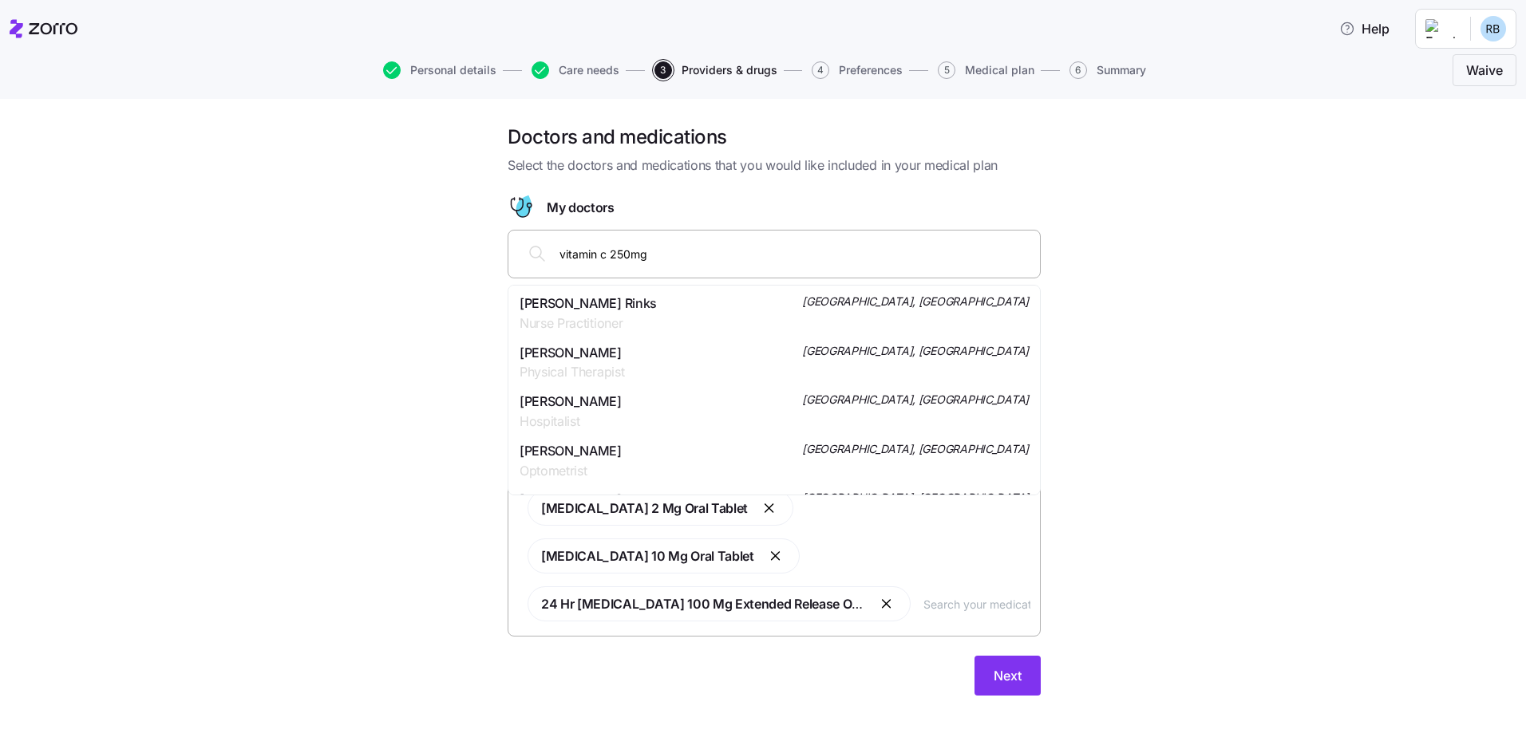
drag, startPoint x: 658, startPoint y: 248, endPoint x: 549, endPoint y: 251, distance: 109.3
click at [549, 251] on div "vitamin c 250mg" at bounding box center [774, 254] width 512 height 38
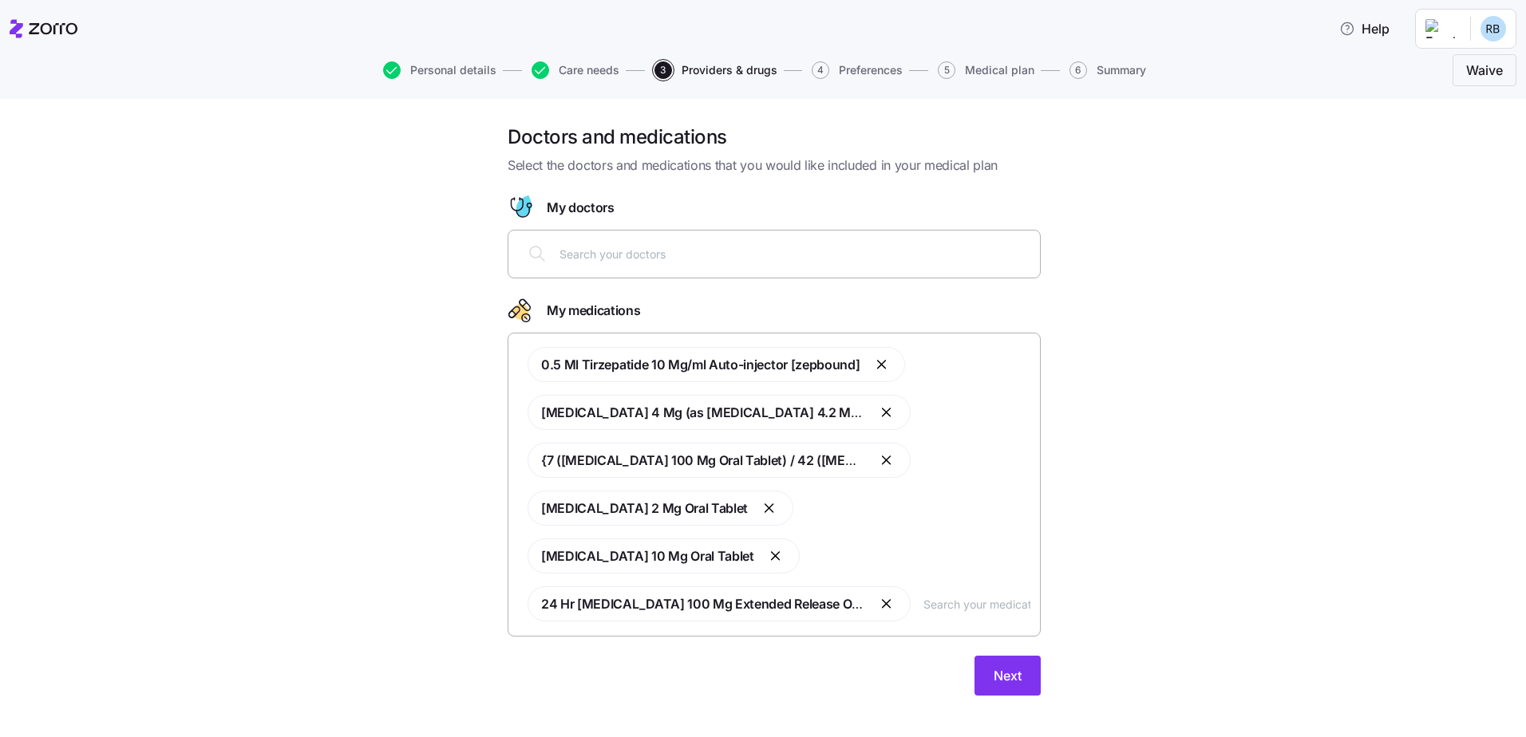
click at [983, 595] on input "text" at bounding box center [976, 604] width 107 height 18
paste input "vitamin c 250mg"
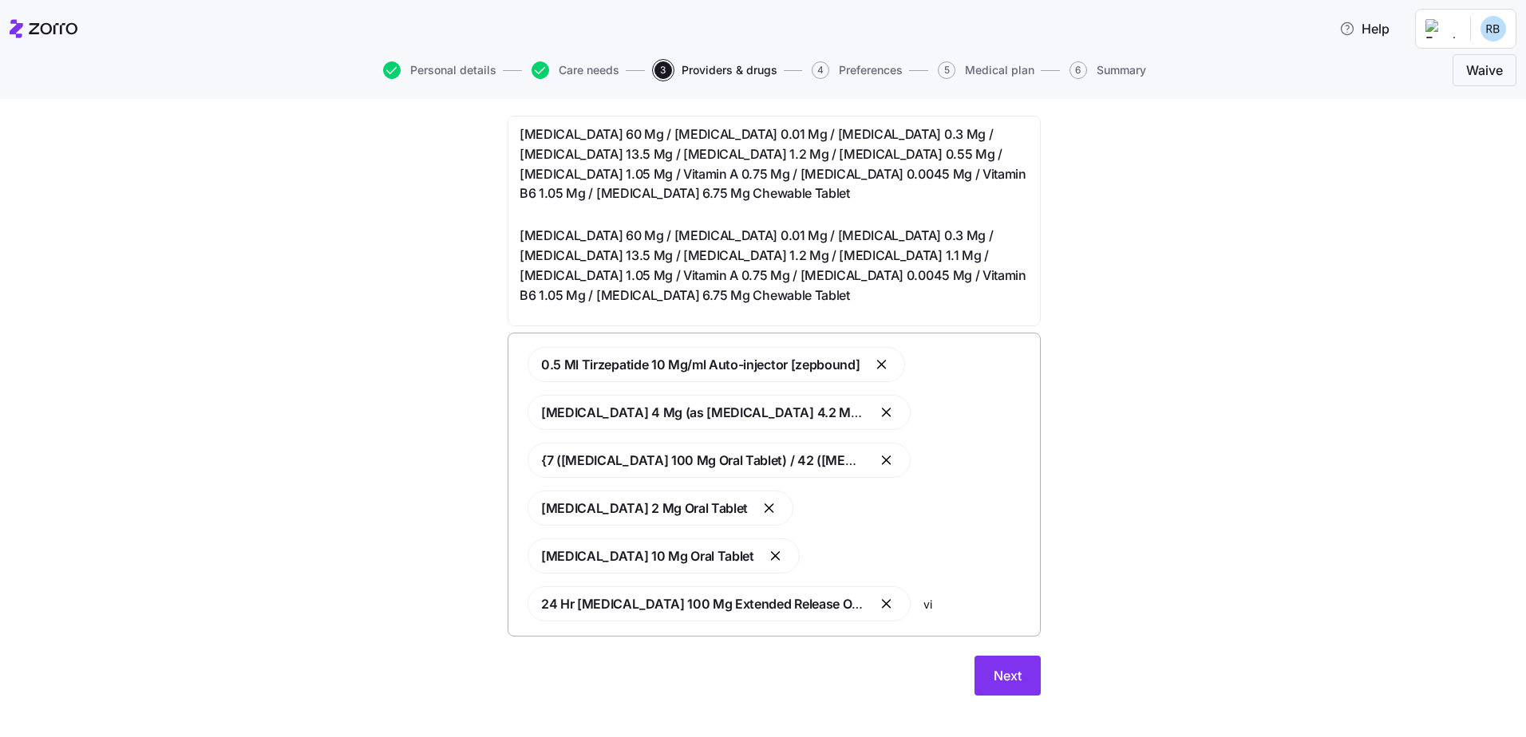
type input "v"
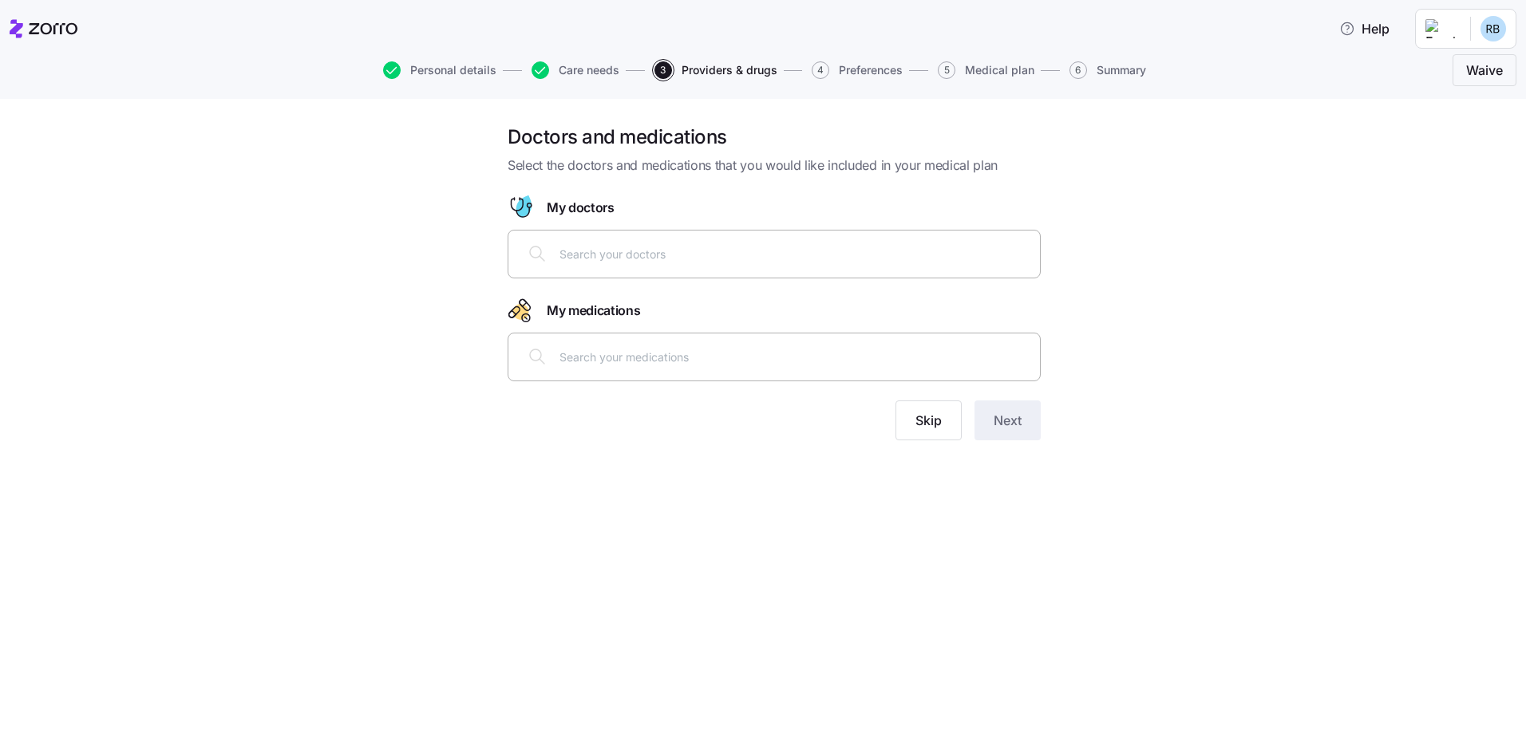
click at [1261, 294] on div "Doctors and medications Select the doctors and medications that you would like …" at bounding box center [774, 291] width 1459 height 335
drag, startPoint x: 660, startPoint y: 408, endPoint x: 653, endPoint y: 413, distance: 9.1
click at [653, 413] on div "Doctors and medications Select the doctors and medications that you would like …" at bounding box center [774, 291] width 559 height 335
drag, startPoint x: 653, startPoint y: 413, endPoint x: 553, endPoint y: 441, distance: 103.6
click at [553, 441] on div "Doctors and medications Select the doctors and medications that you would like …" at bounding box center [774, 291] width 559 height 335
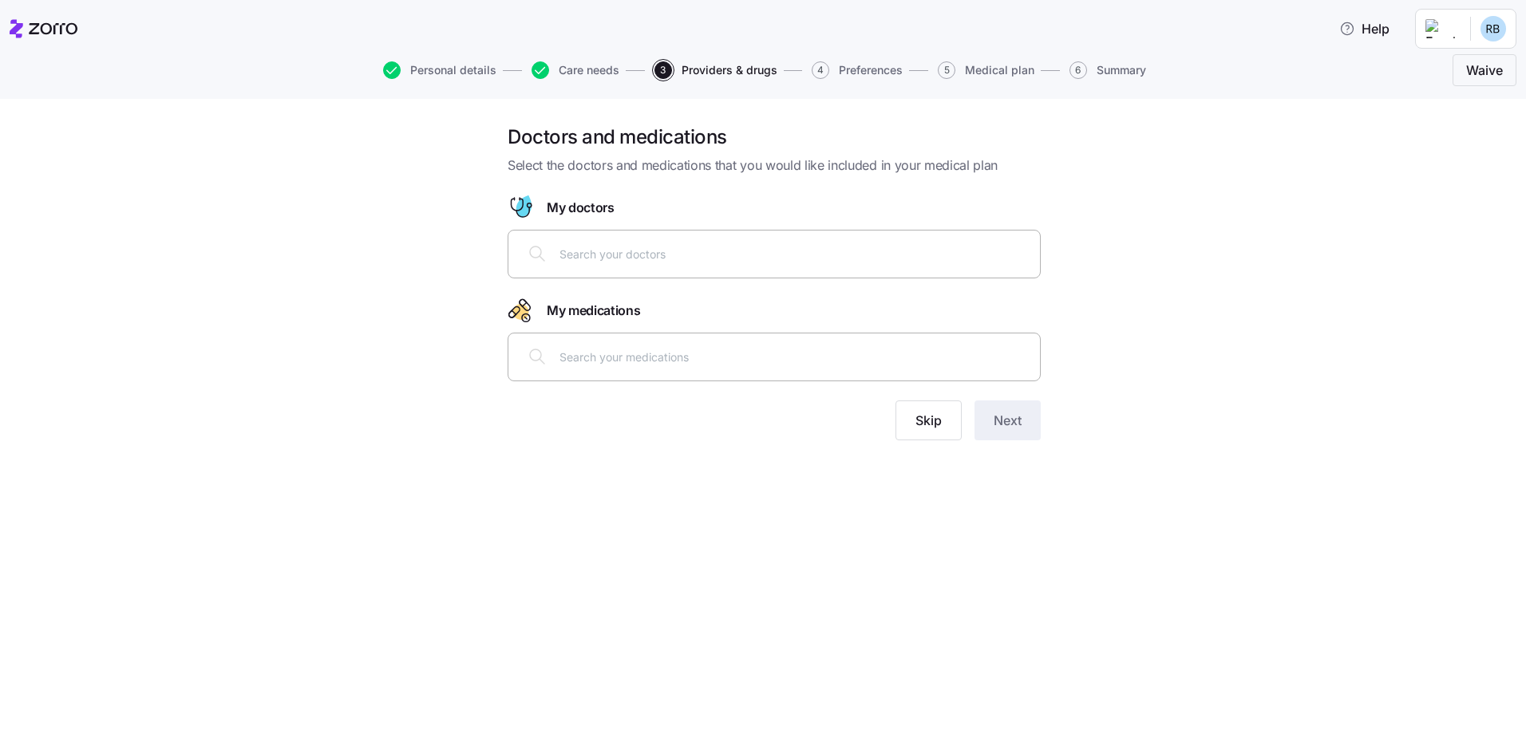
click at [610, 362] on input "text" at bounding box center [794, 357] width 471 height 18
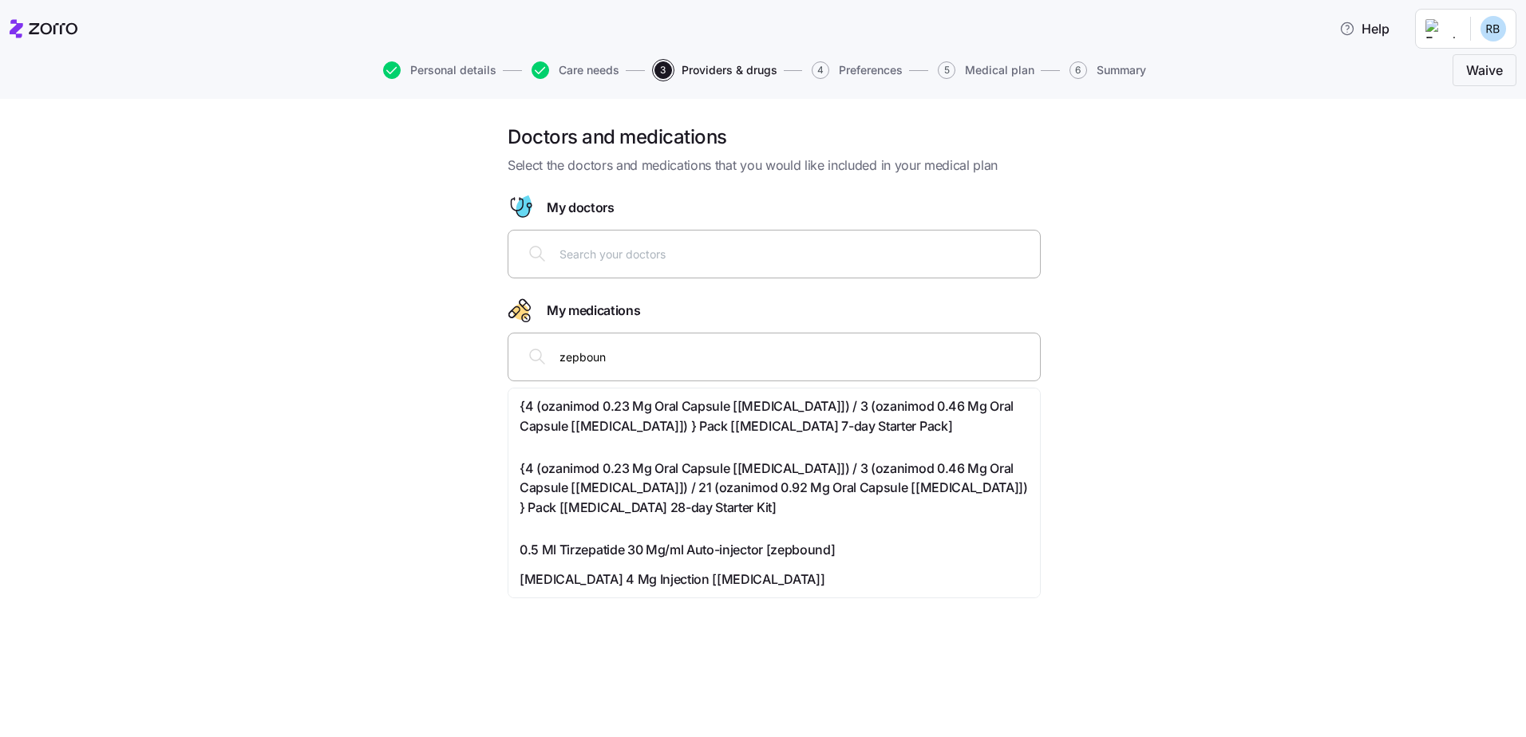
type input "zepbound"
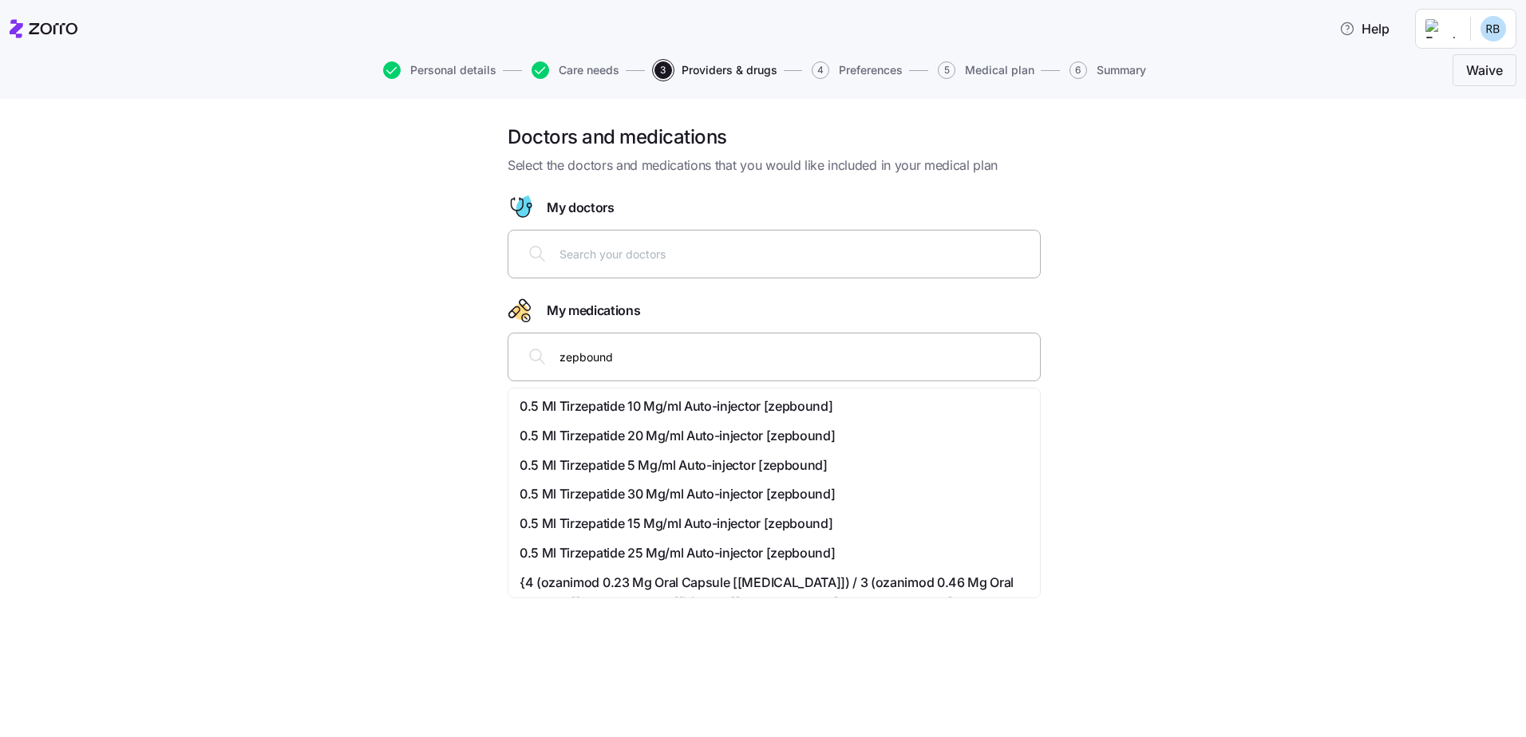
click at [652, 408] on span "0.5 Ml Tirzepatide 10 Mg/ml Auto-injector [zepbound]" at bounding box center [675, 407] width 313 height 20
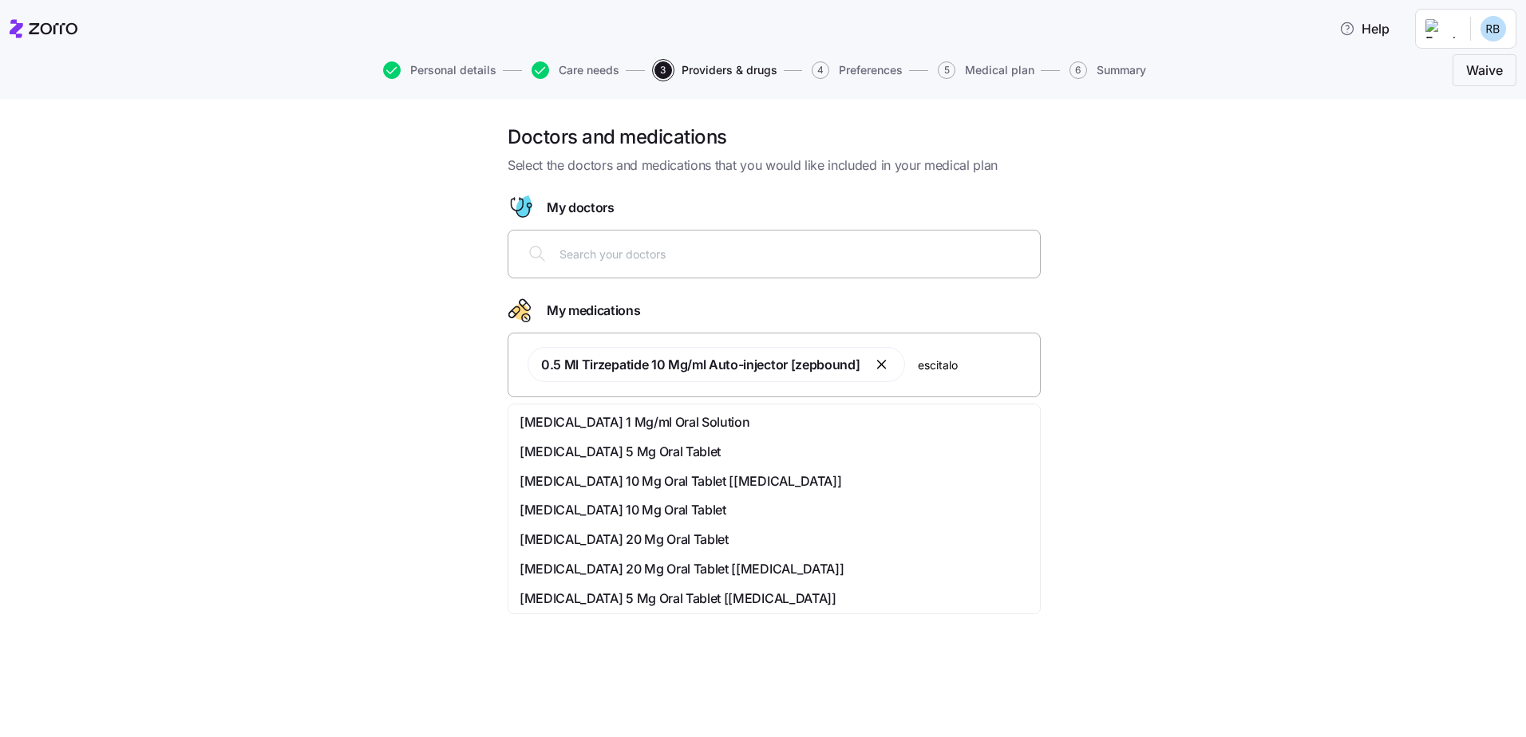
type input "escitalop"
click at [657, 507] on span "[MEDICAL_DATA] 10 Mg Oral Tablet" at bounding box center [622, 510] width 207 height 20
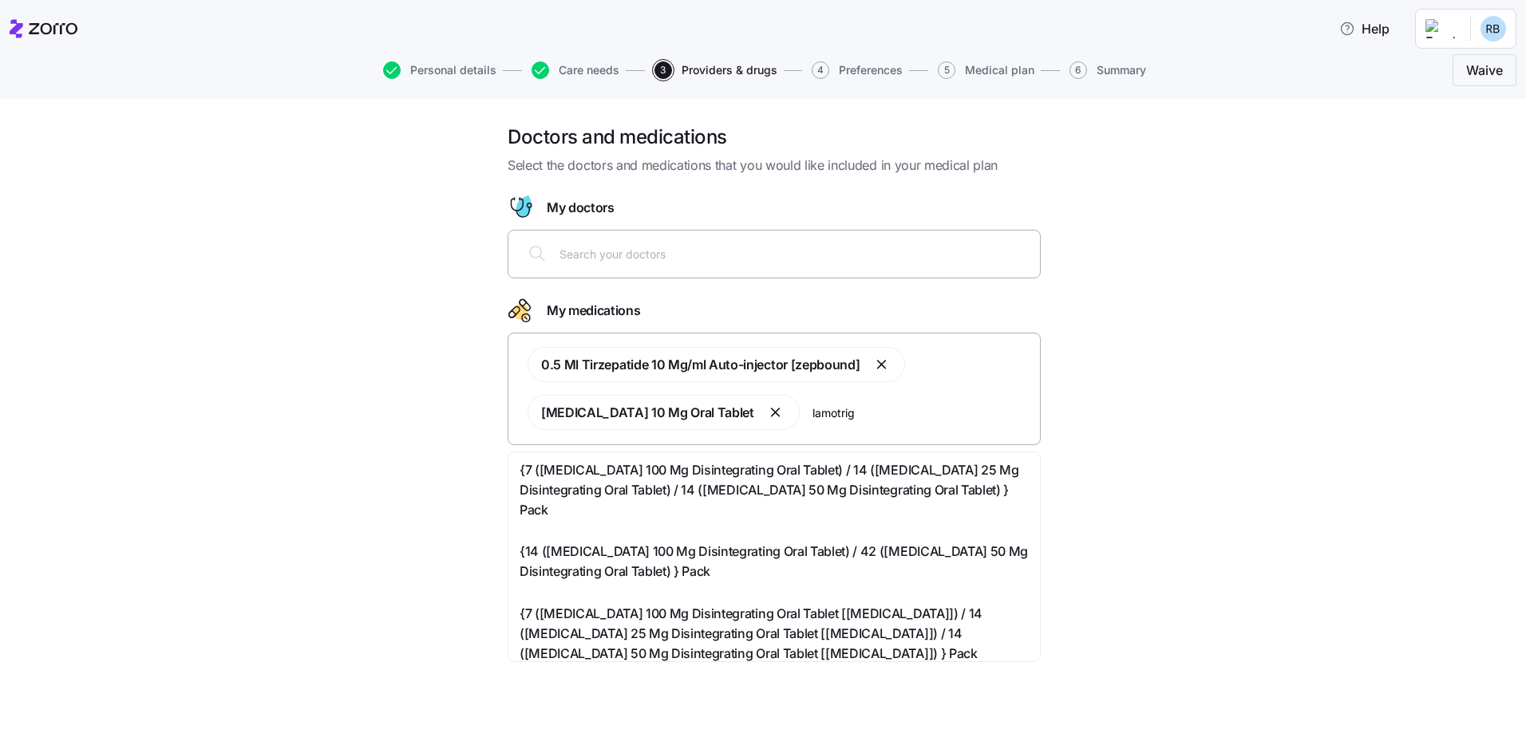
type input "lamotrigi"
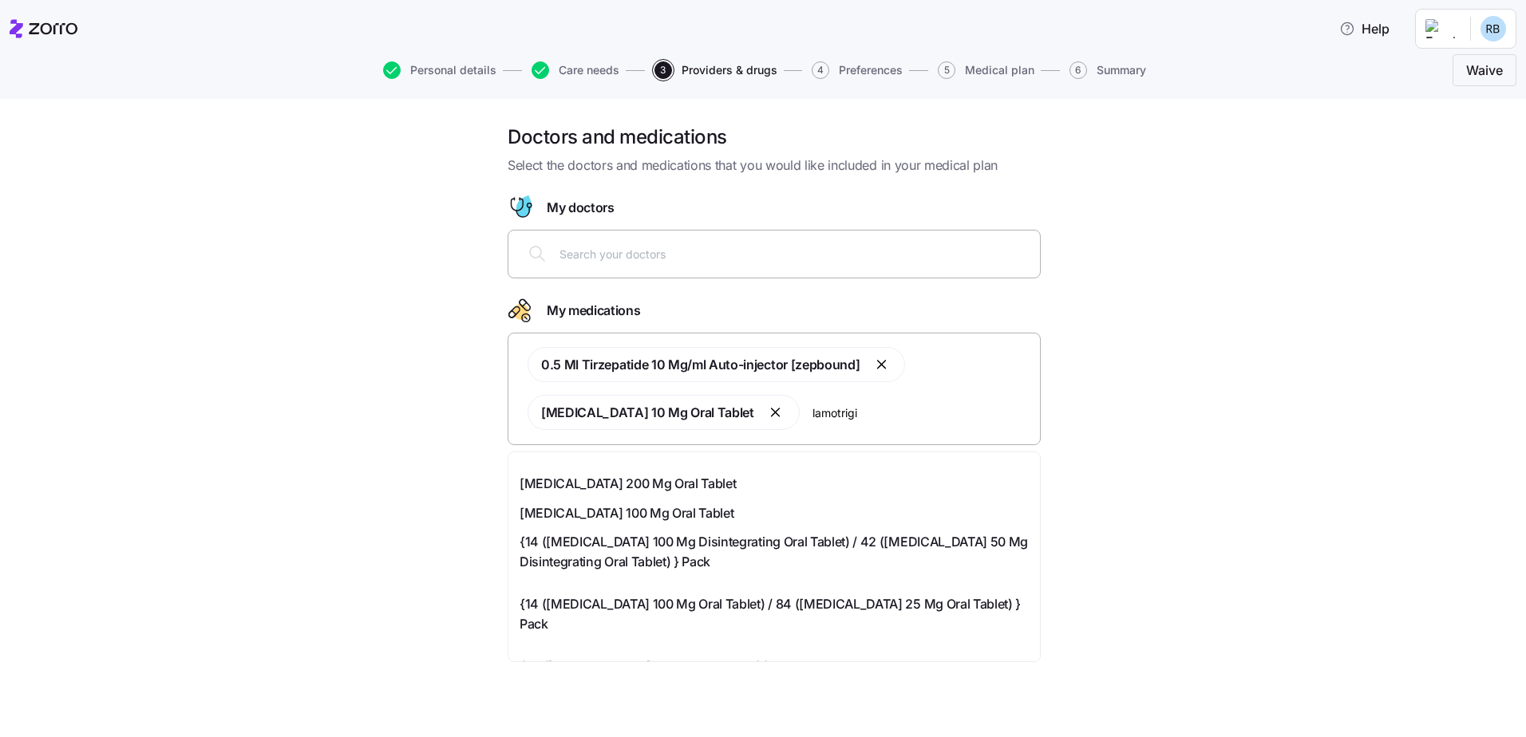
scroll to position [239, 0]
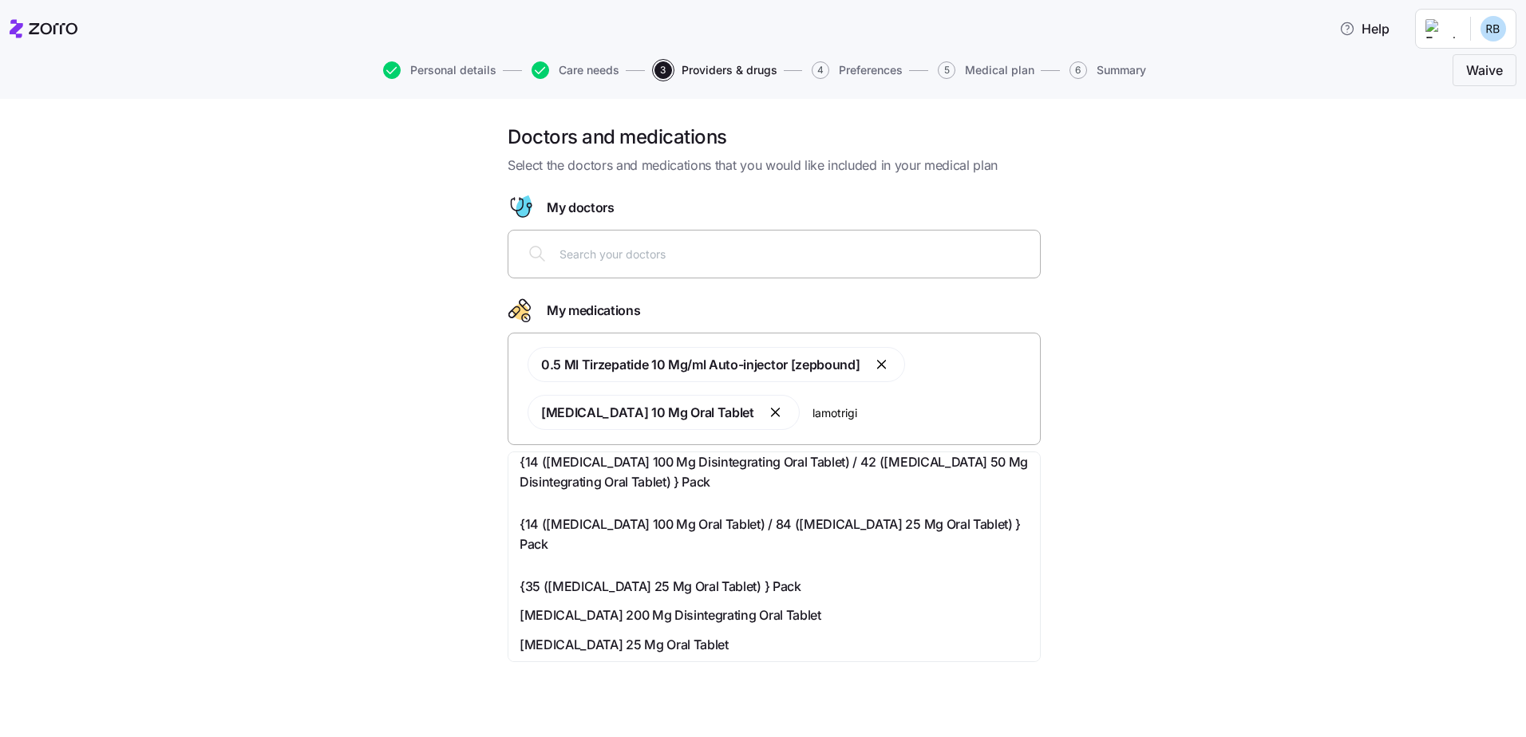
click at [670, 635] on span "[MEDICAL_DATA] 25 Mg Oral Tablet" at bounding box center [623, 645] width 209 height 20
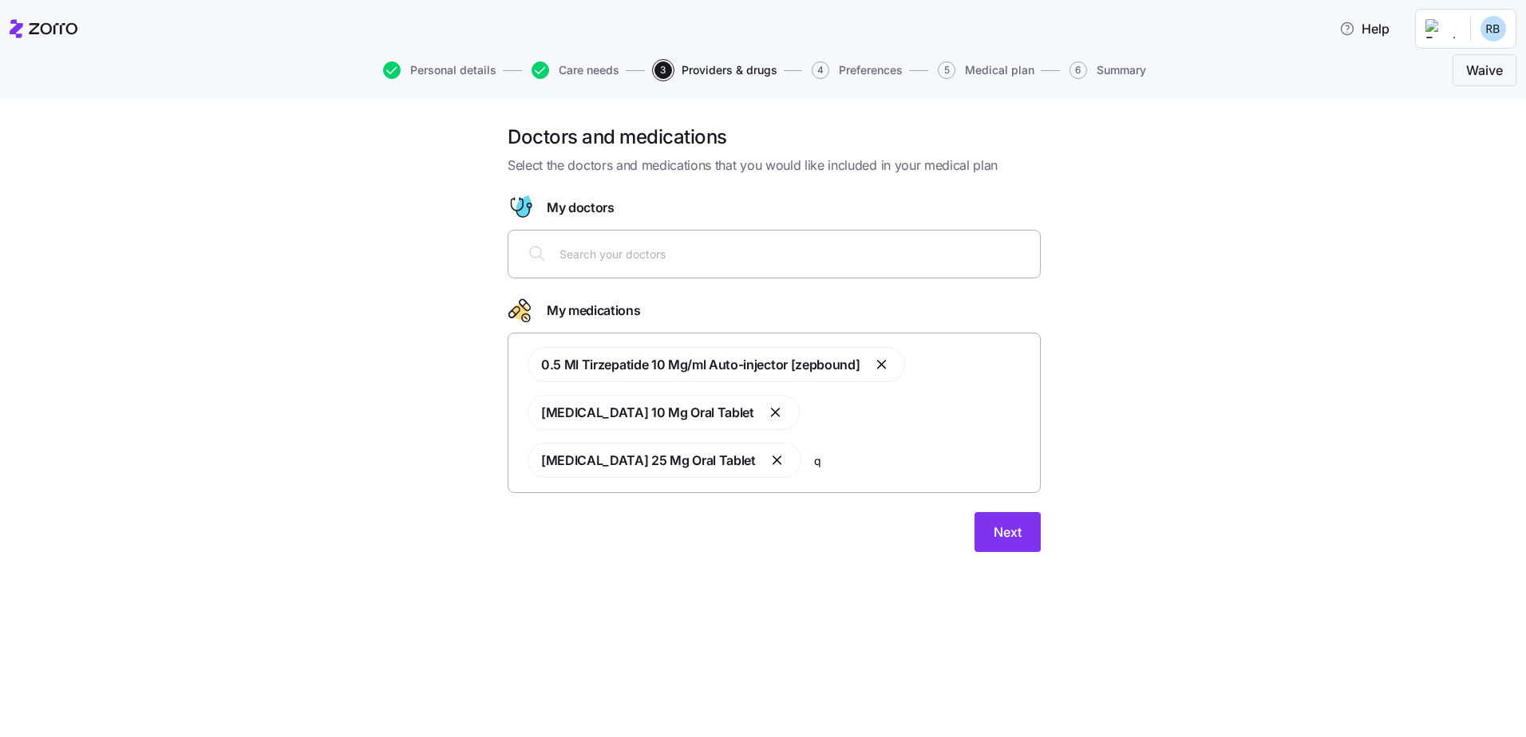
scroll to position [0, 0]
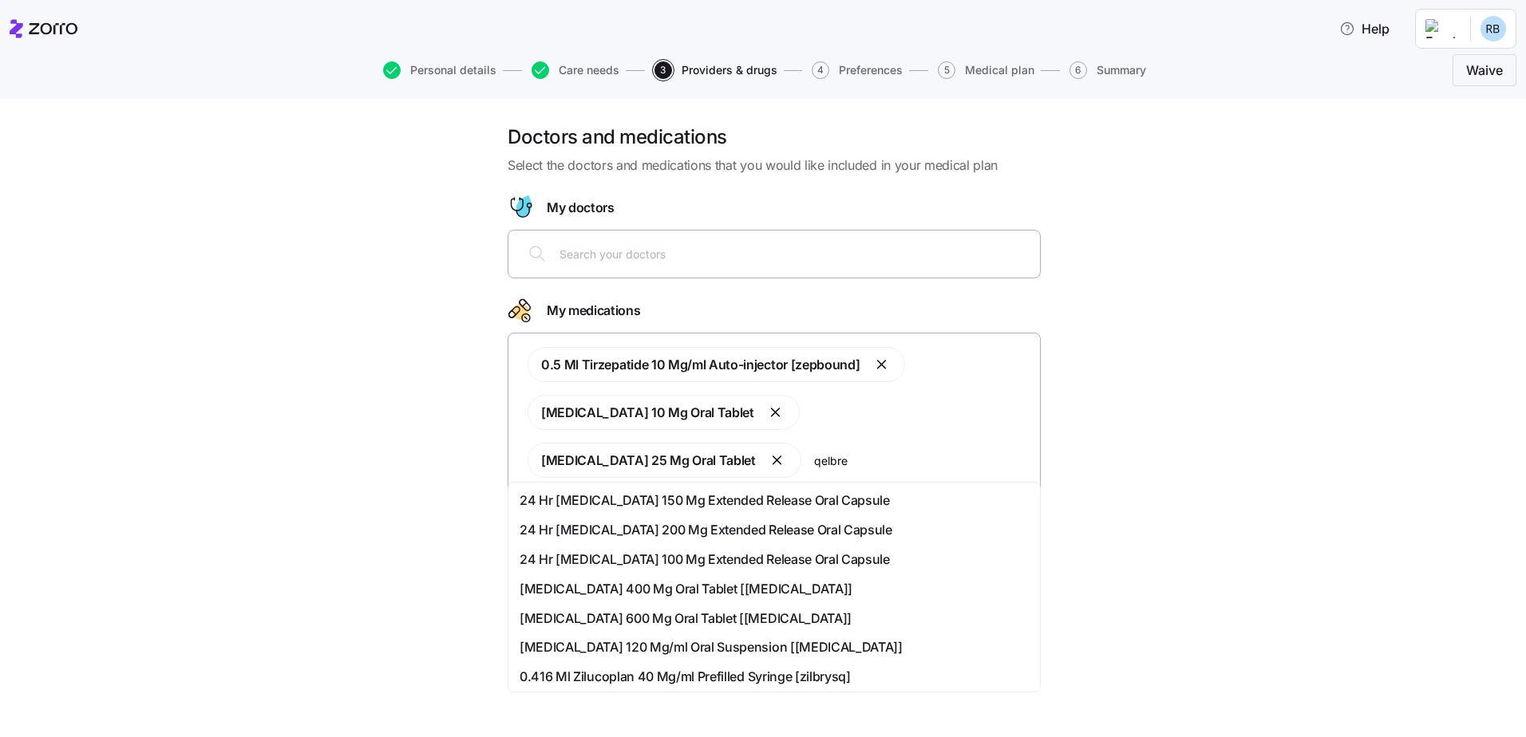
type input "[MEDICAL_DATA]"
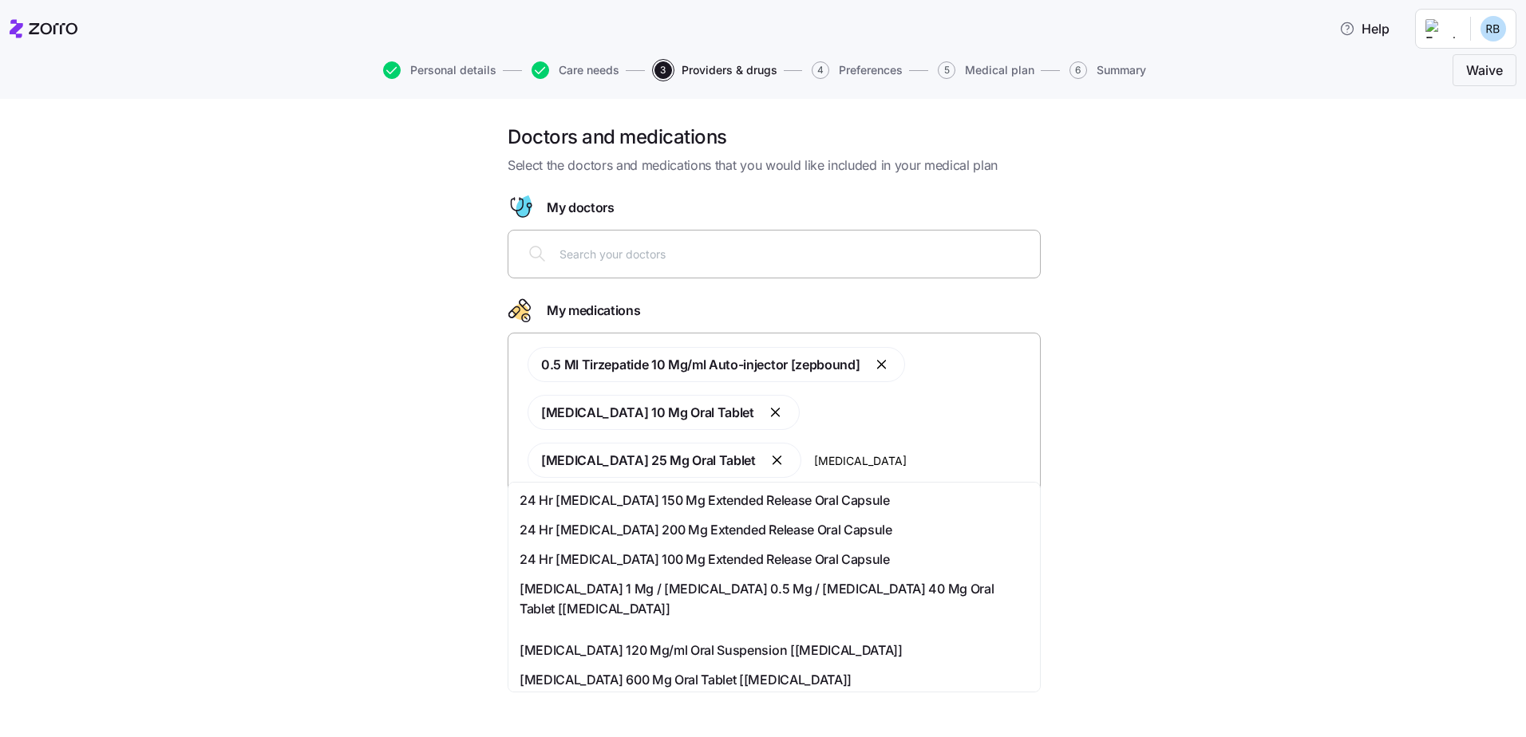
click at [612, 556] on span "24 Hr [MEDICAL_DATA] 100 Mg Extended Release Oral Capsule" at bounding box center [704, 560] width 370 height 20
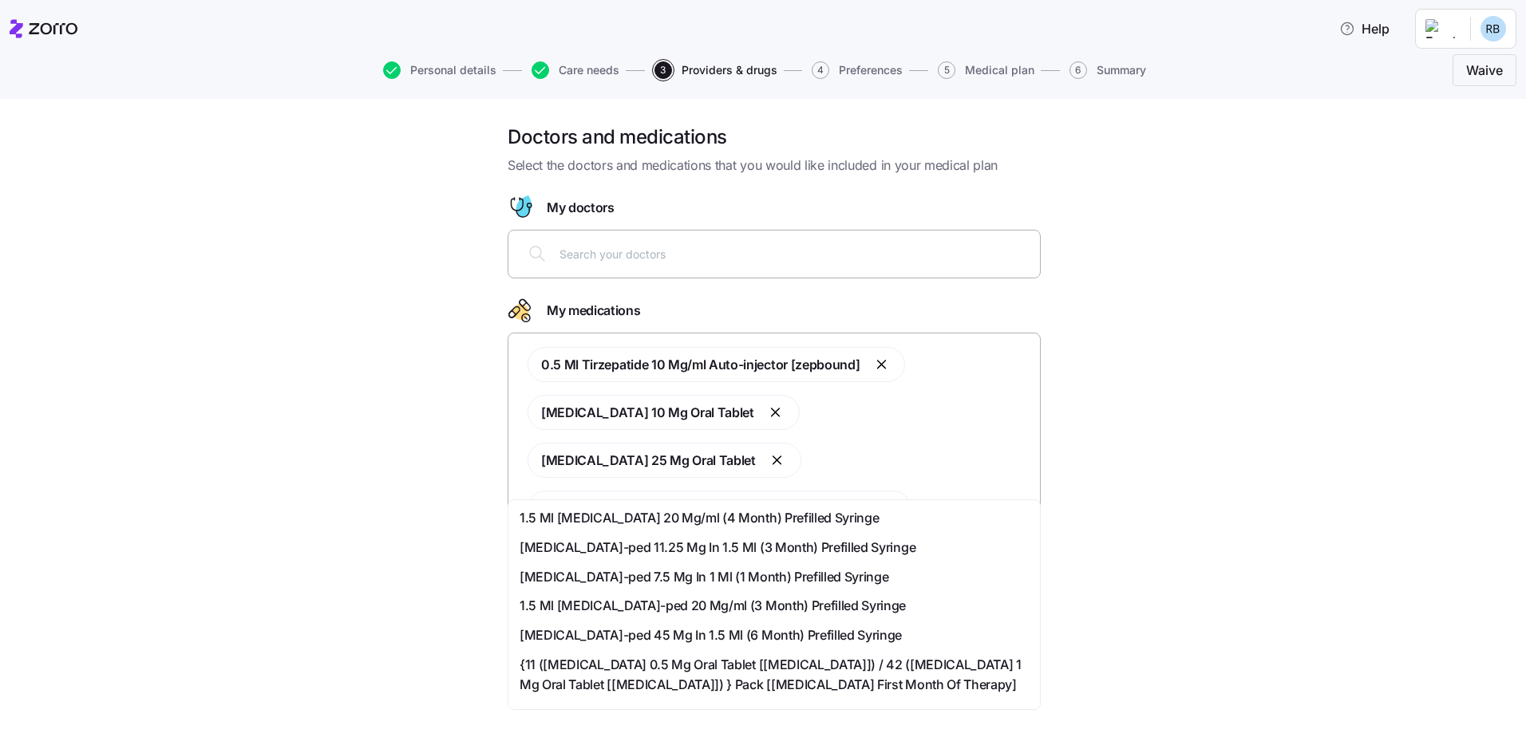
type input "monteluk"
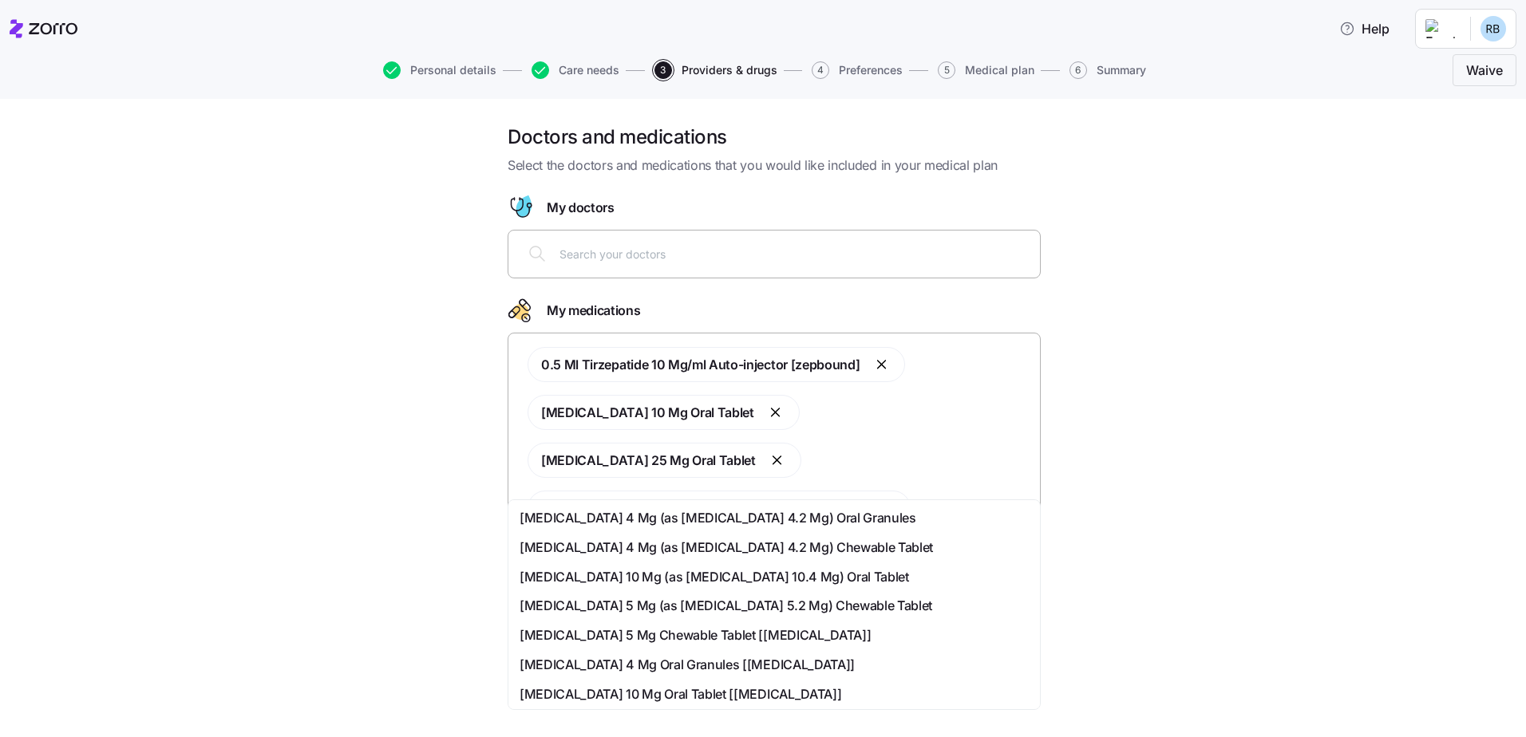
click at [699, 546] on span "[MEDICAL_DATA] 4 Mg (as [MEDICAL_DATA] 4.2 Mg) Chewable Tablet" at bounding box center [725, 548] width 413 height 20
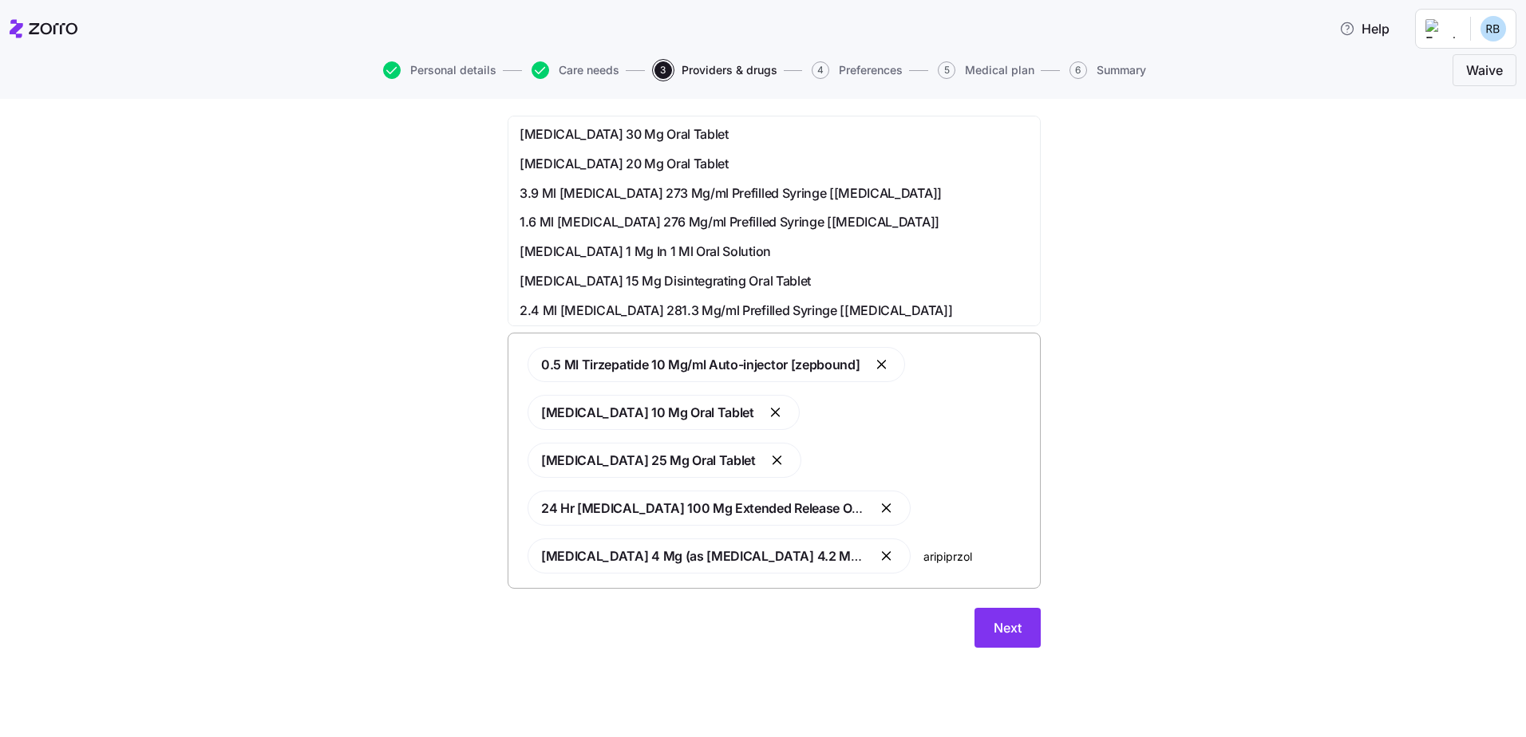
type input "aripiprzole"
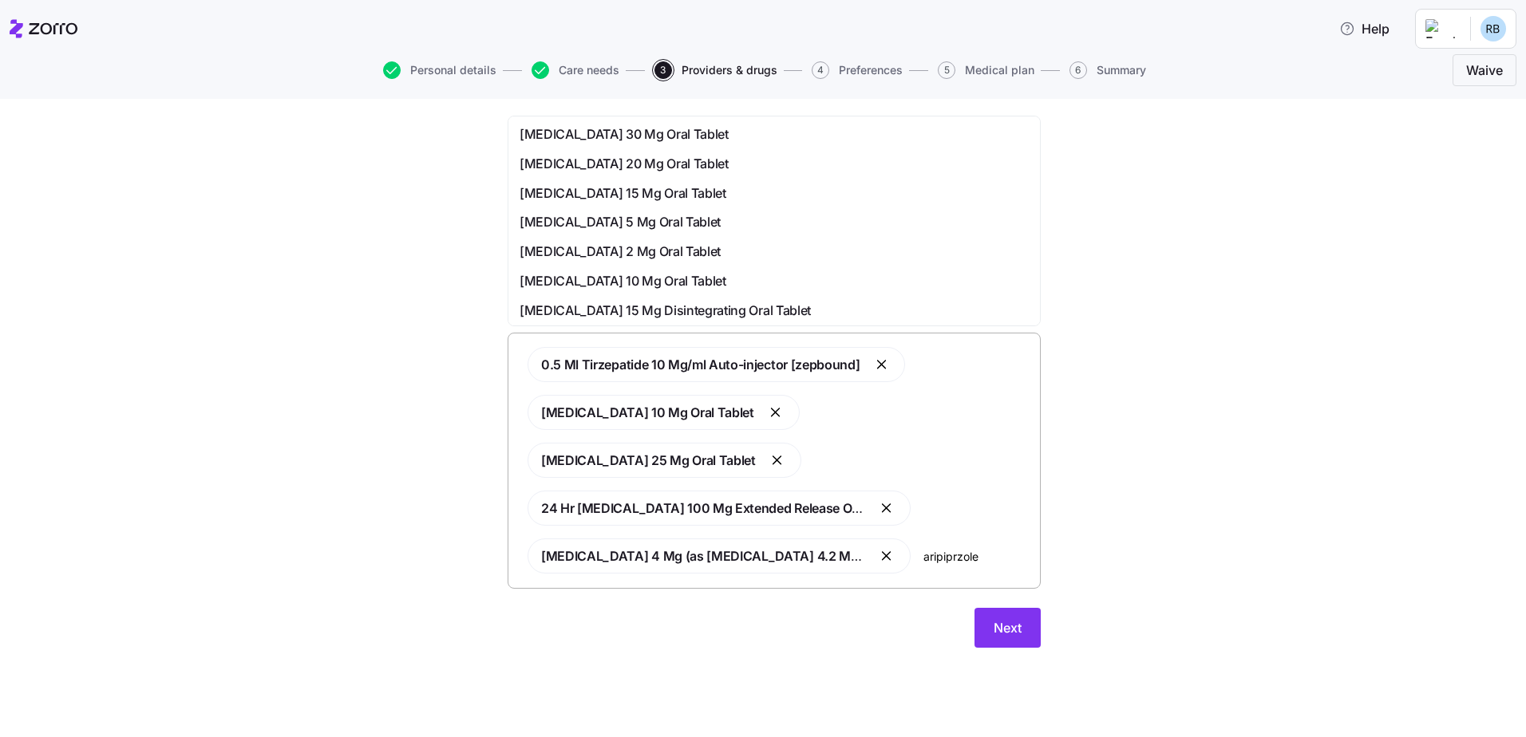
click at [667, 250] on span "[MEDICAL_DATA] 2 Mg Oral Tablet" at bounding box center [619, 252] width 201 height 20
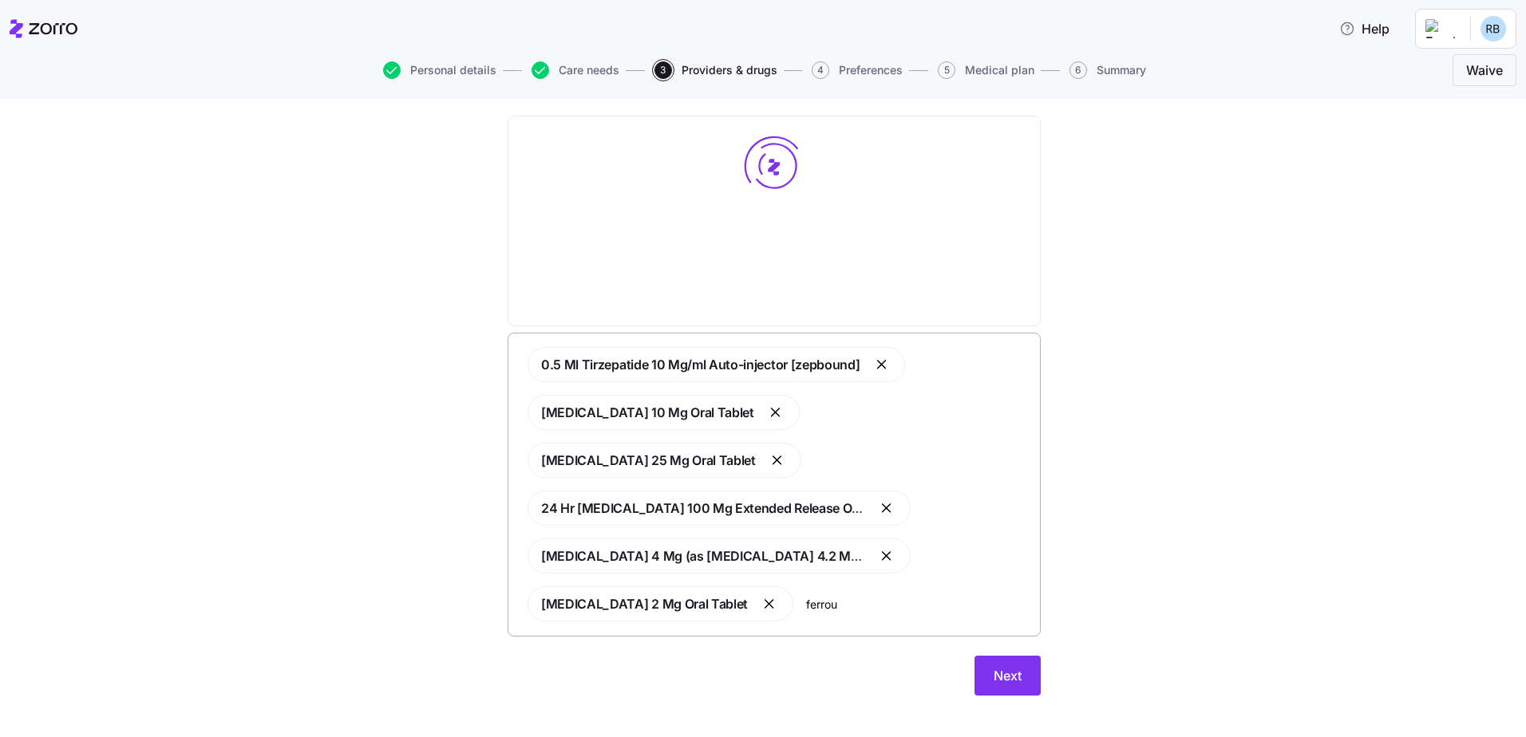
type input "ferrous"
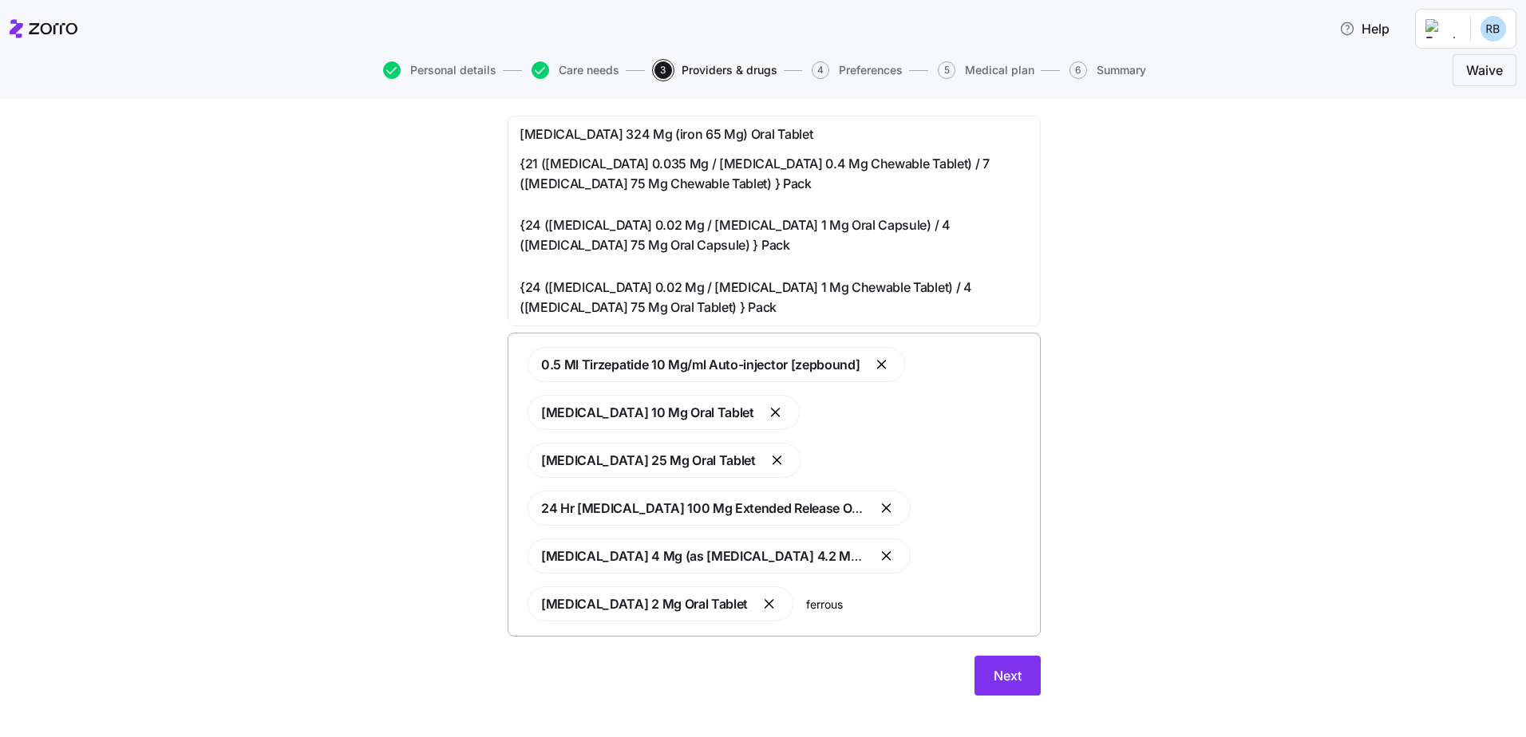
click at [712, 128] on span "[MEDICAL_DATA] 324 Mg (iron 65 Mg) Oral Tablet" at bounding box center [665, 134] width 293 height 20
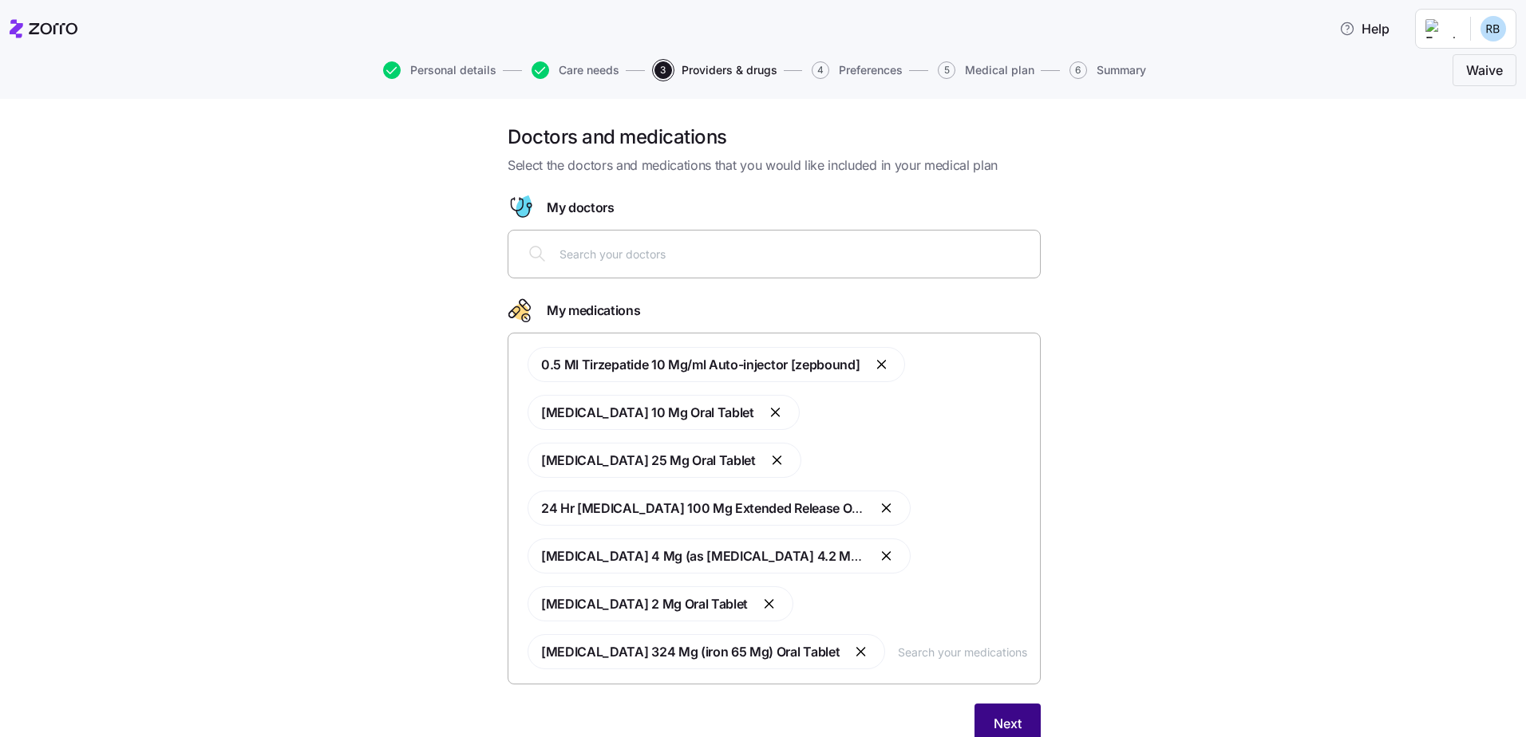
click at [1018, 704] on button "Next" at bounding box center [1007, 724] width 66 height 40
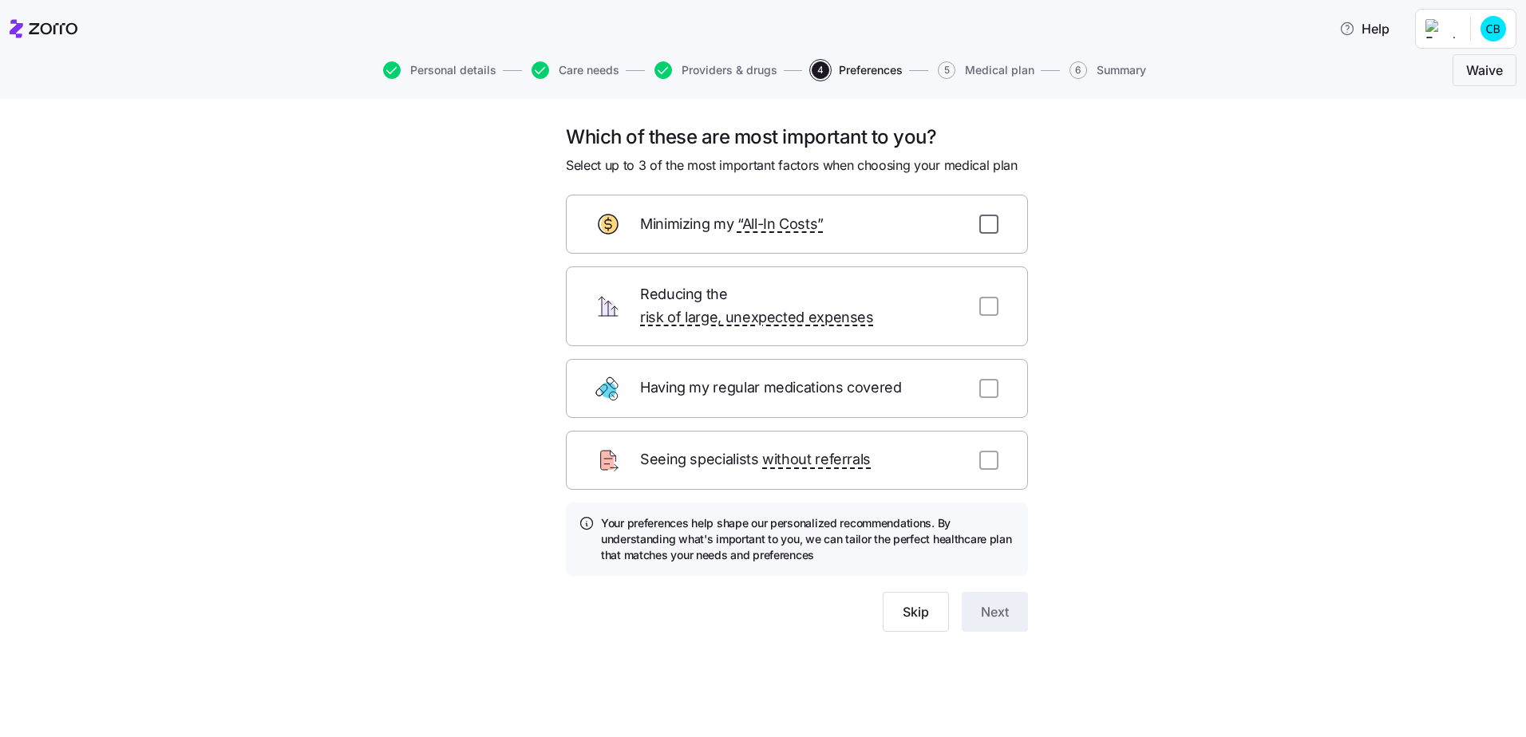
click at [988, 223] on input "checkbox" at bounding box center [988, 224] width 19 height 19
checkbox input "true"
click at [993, 297] on input "checkbox" at bounding box center [988, 306] width 19 height 19
click at [990, 297] on input "checkbox" at bounding box center [988, 306] width 19 height 19
checkbox input "false"
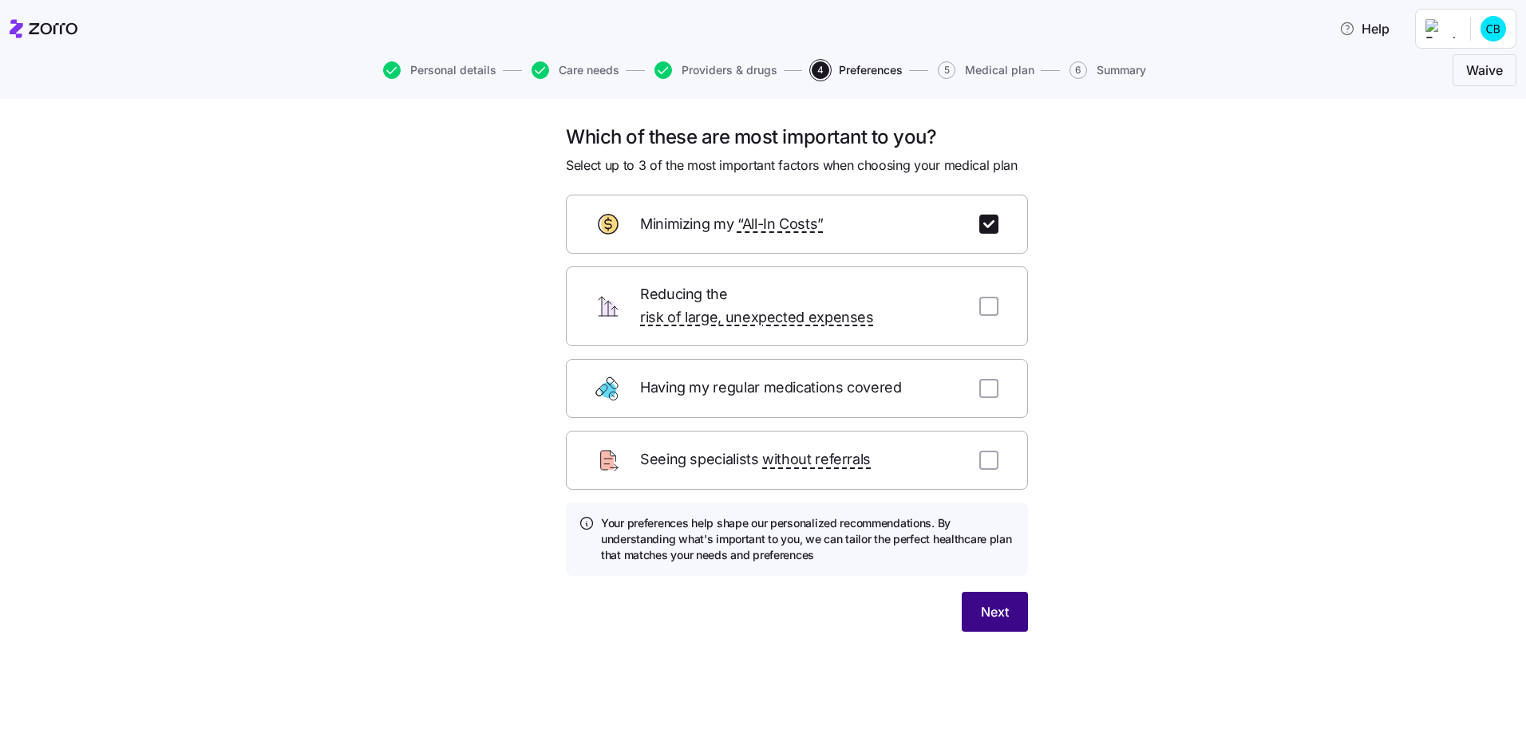
click at [975, 598] on button "Next" at bounding box center [994, 612] width 66 height 40
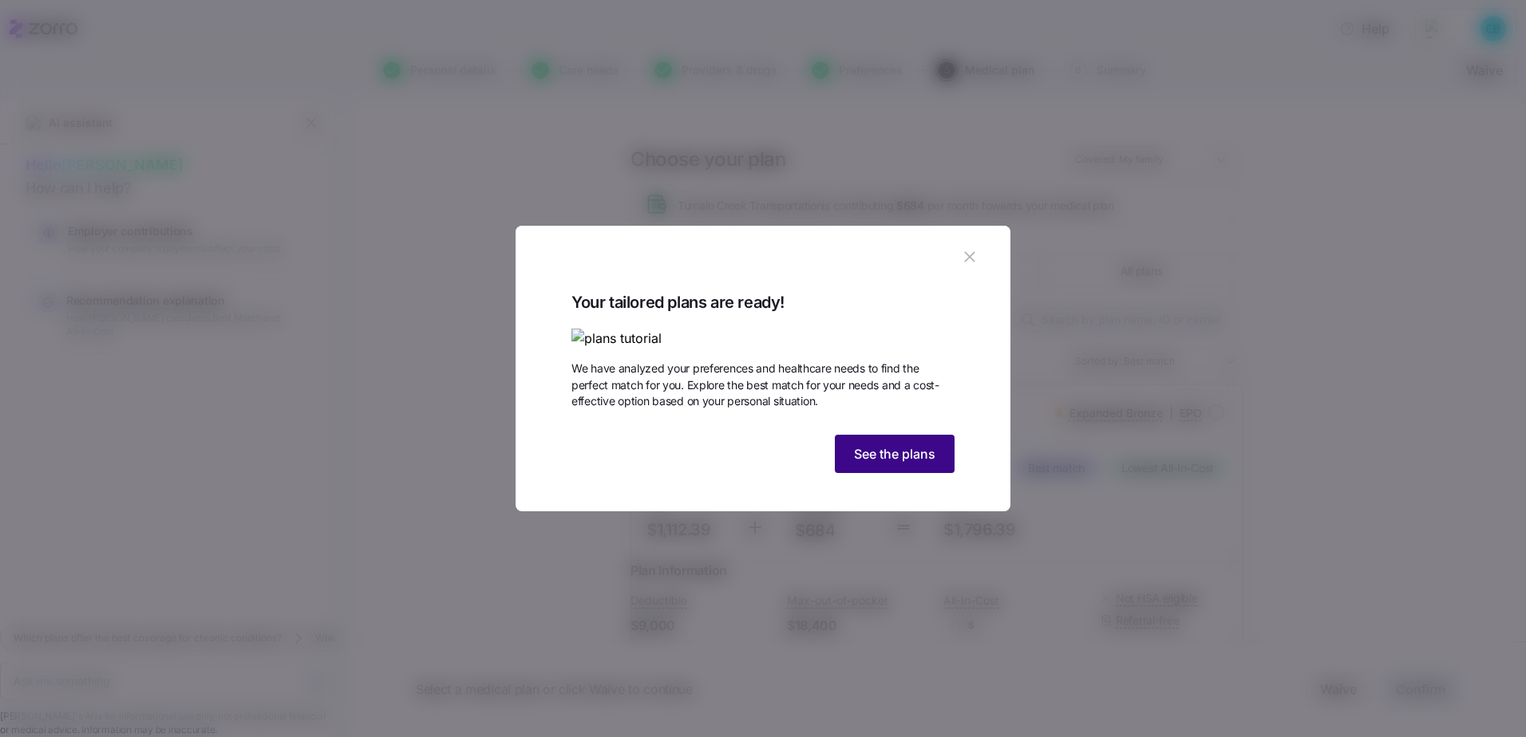
click at [897, 464] on span "See the plans" at bounding box center [894, 453] width 81 height 19
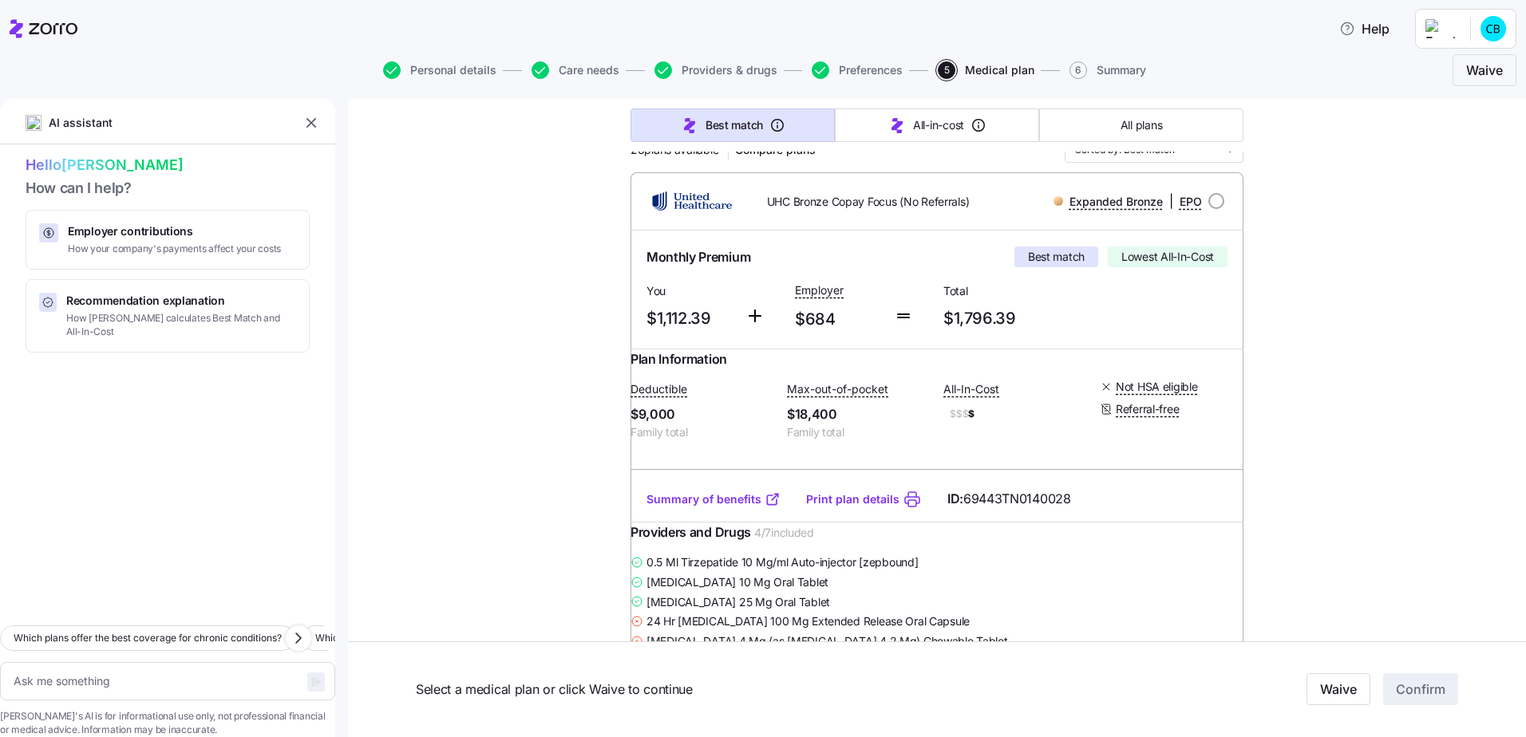
scroll to position [239, 0]
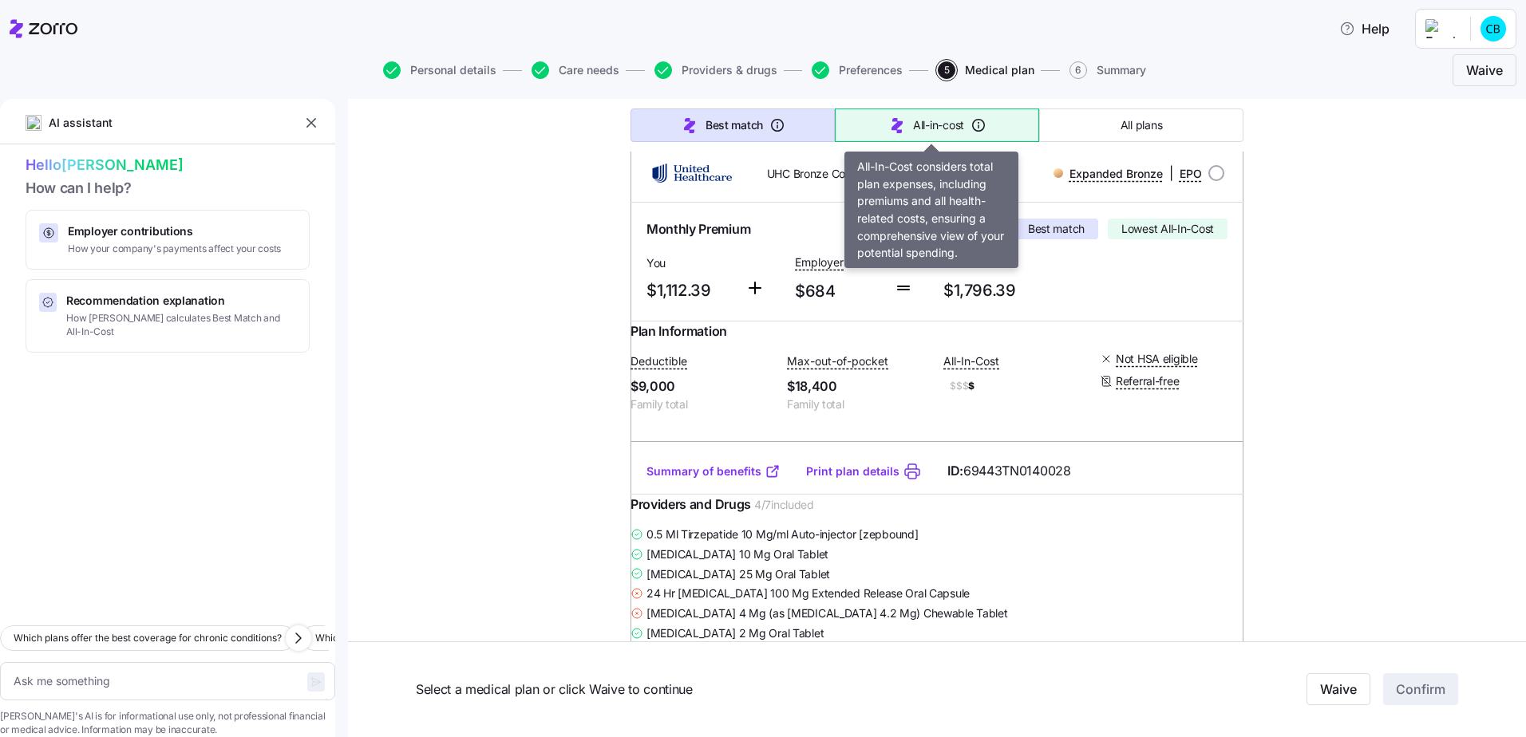
click at [913, 121] on span "All-in-cost" at bounding box center [938, 125] width 51 height 16
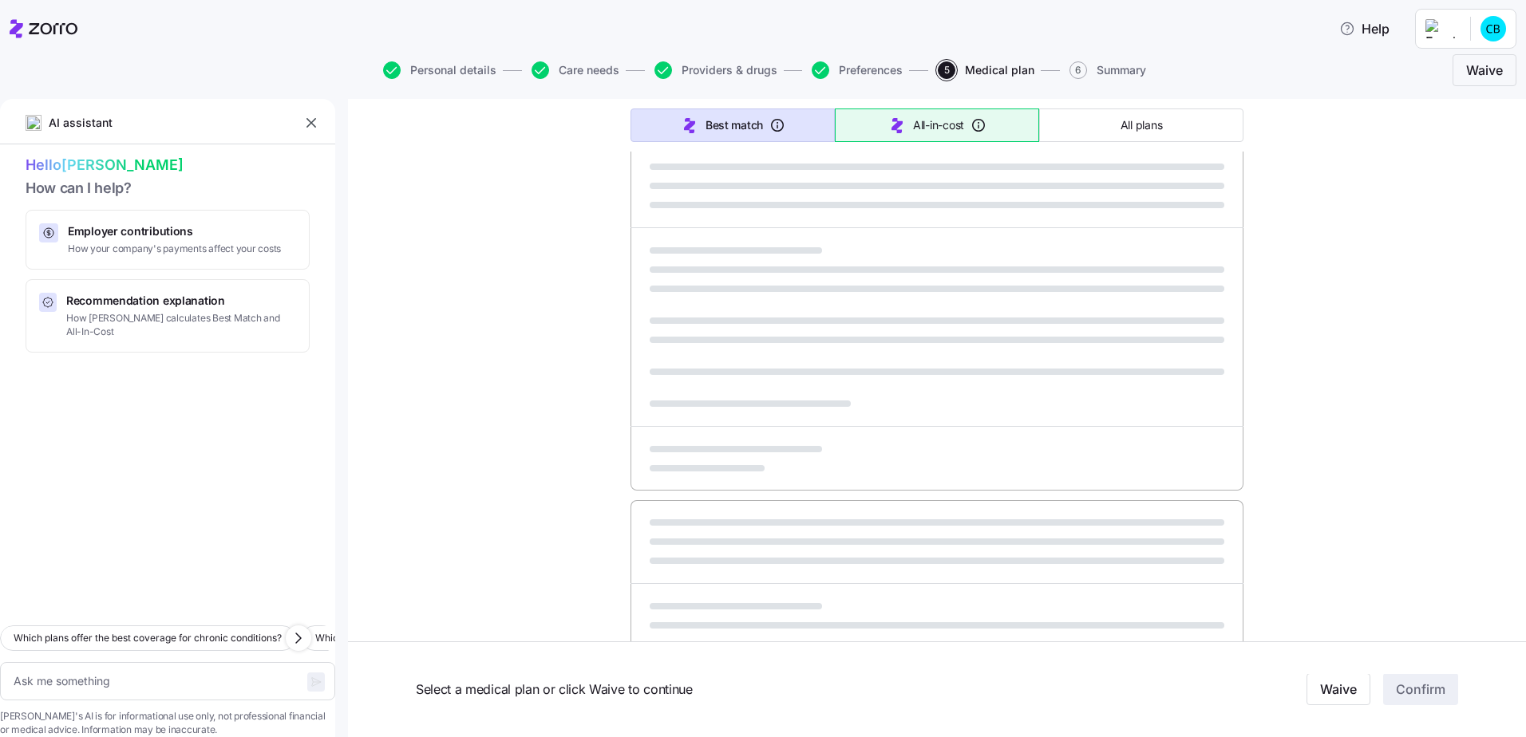
type textarea "x"
type input "Sorted by: All-in-cost"
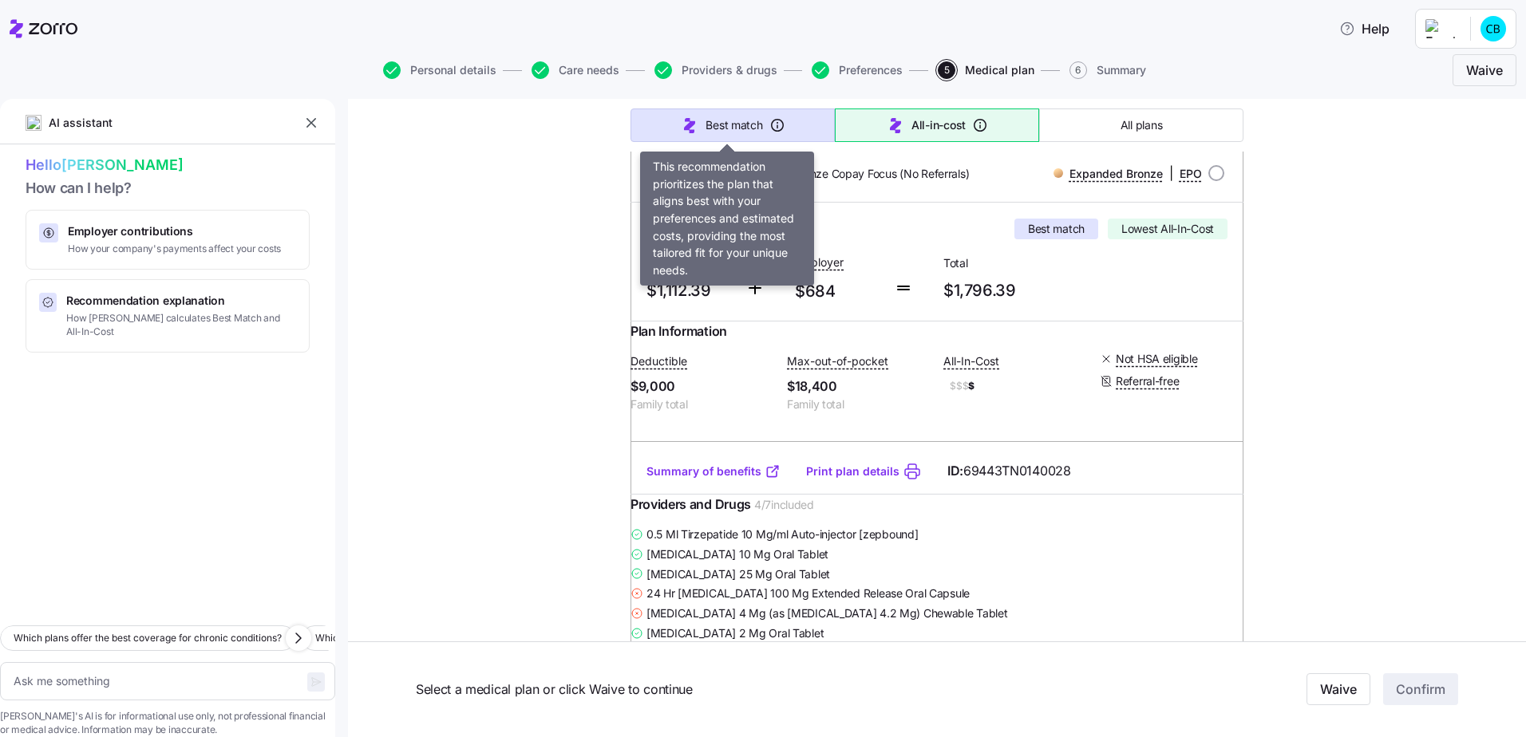
click at [727, 122] on span "Best match" at bounding box center [733, 125] width 57 height 16
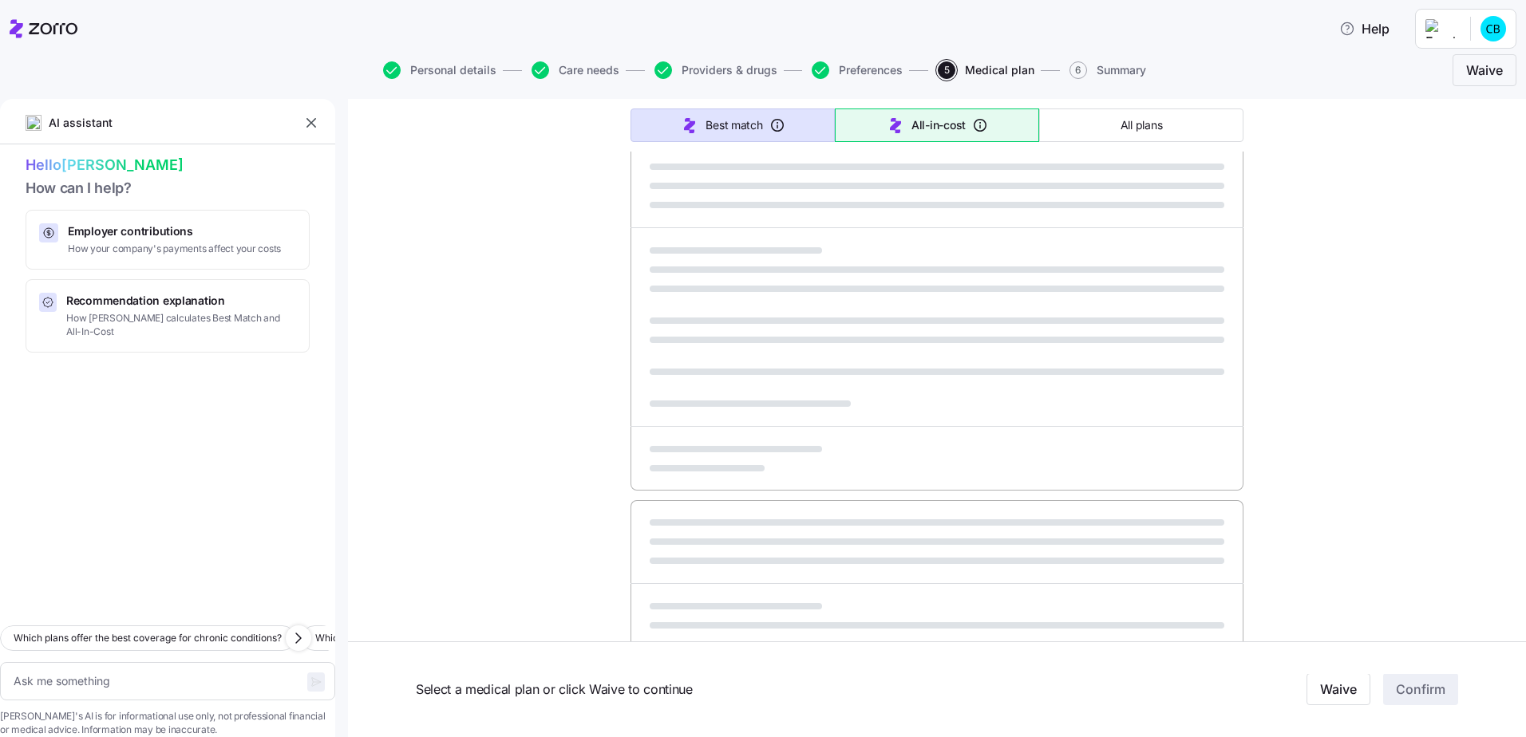
type textarea "x"
type input "Sorted by: Best match"
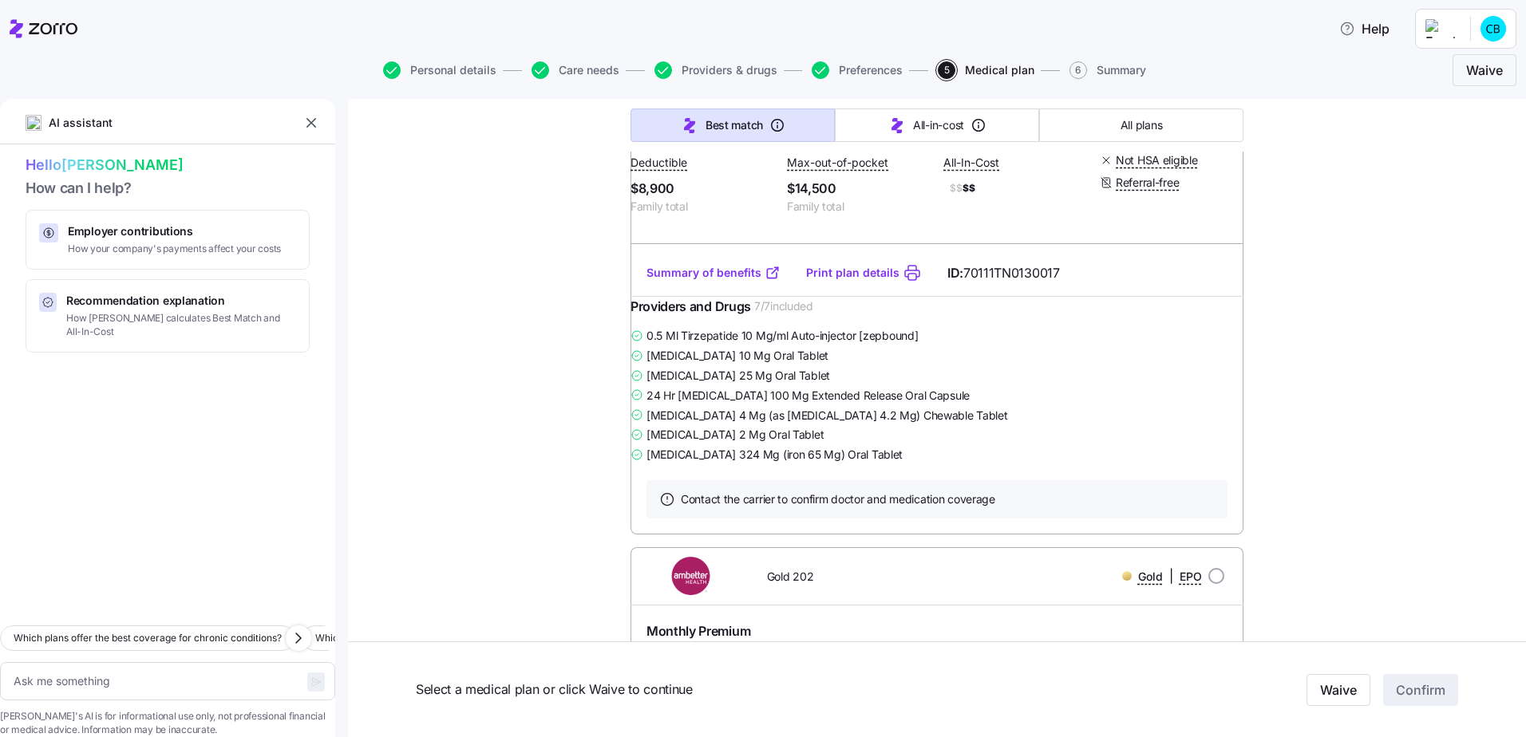
scroll to position [3431, 0]
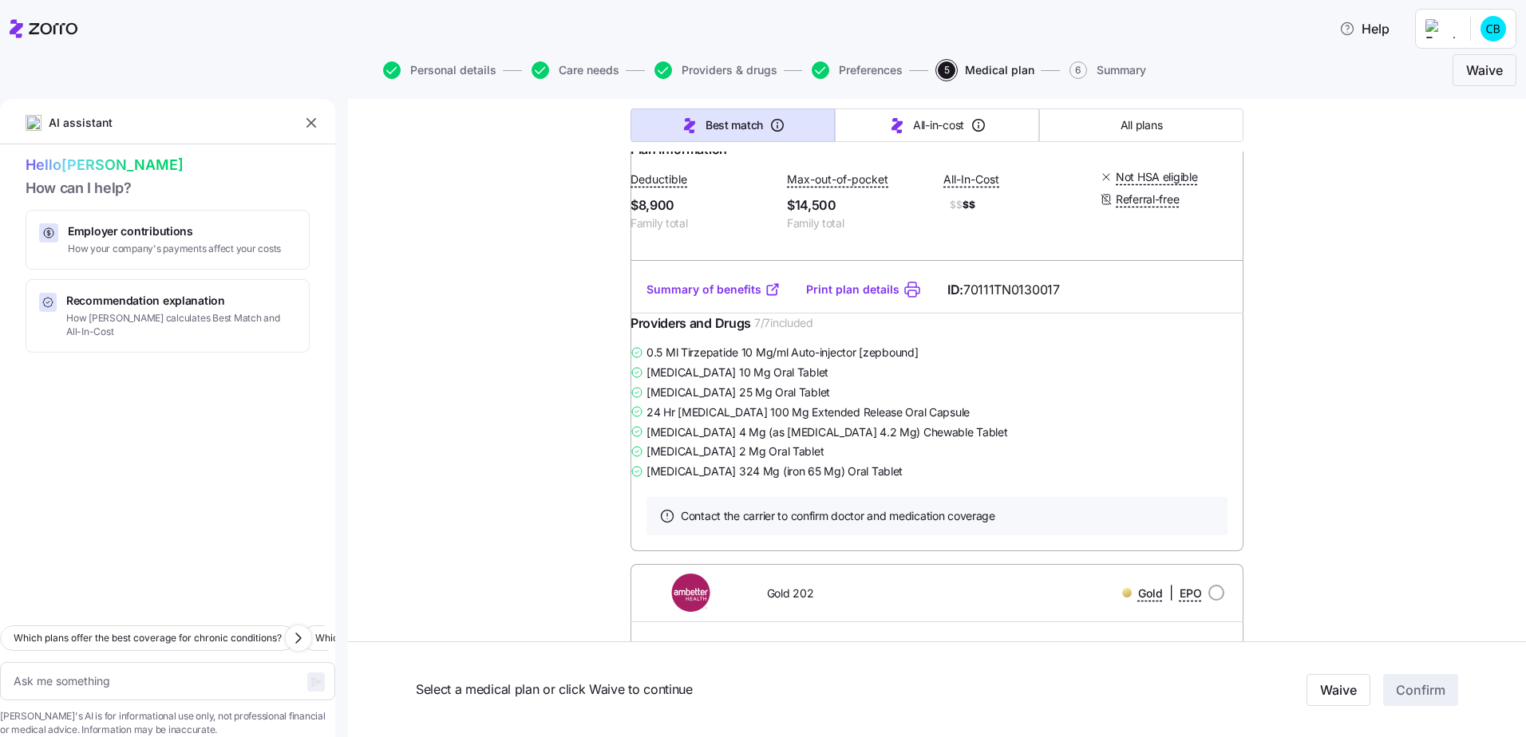
click at [694, 298] on link "Summary of benefits" at bounding box center [713, 290] width 134 height 16
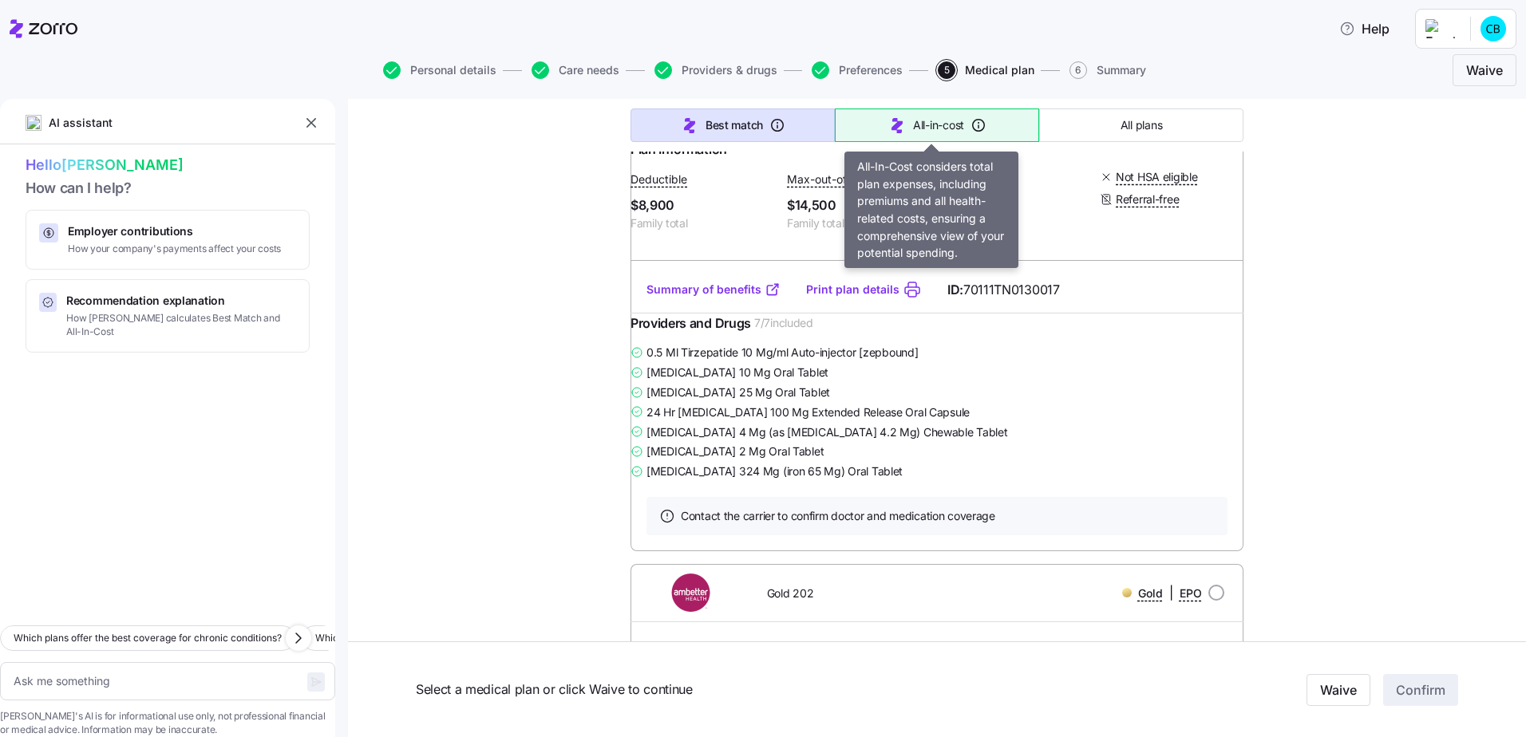
click at [943, 116] on button "All-in-cost" at bounding box center [937, 126] width 204 height 34
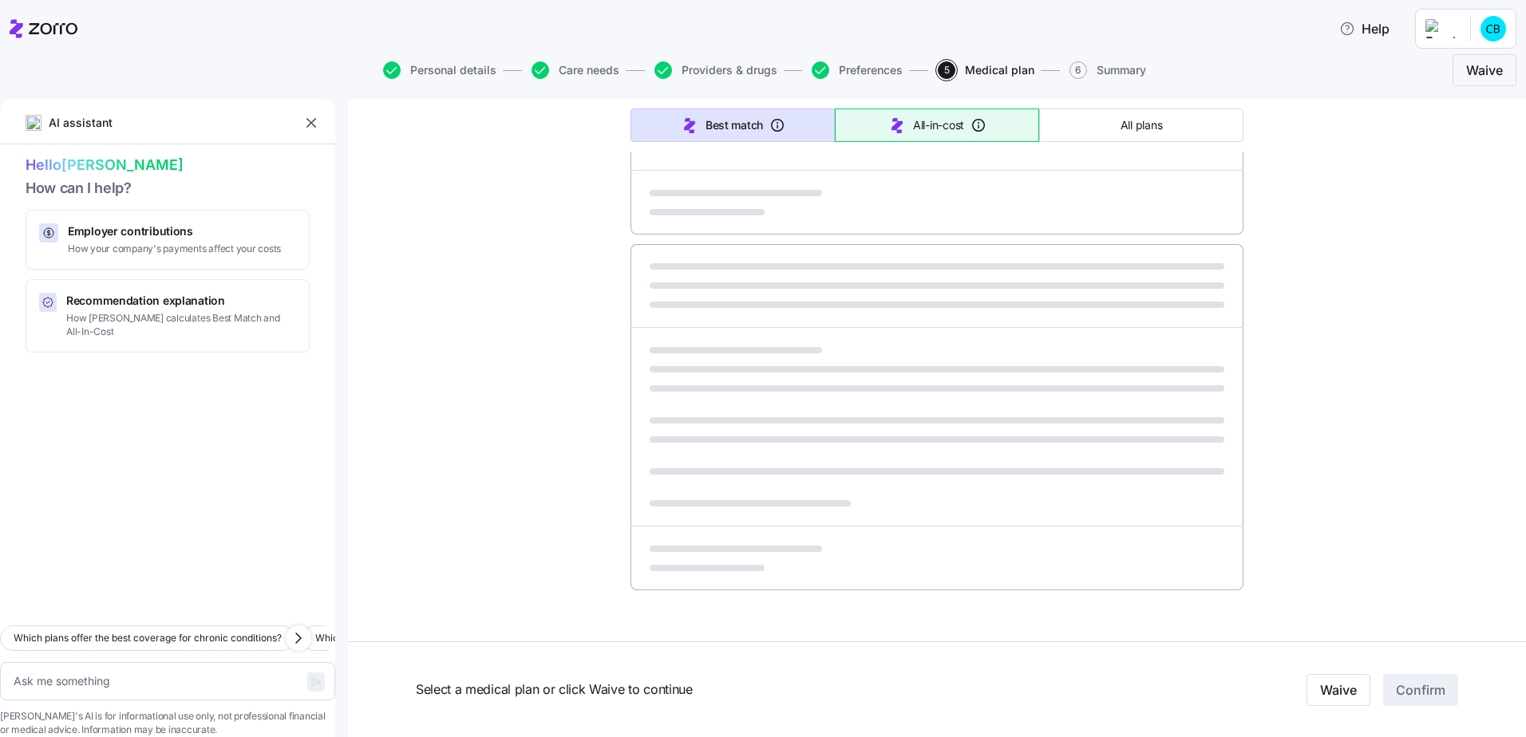
scroll to position [851, 0]
type textarea "x"
type input "Sorted by: All-in-cost"
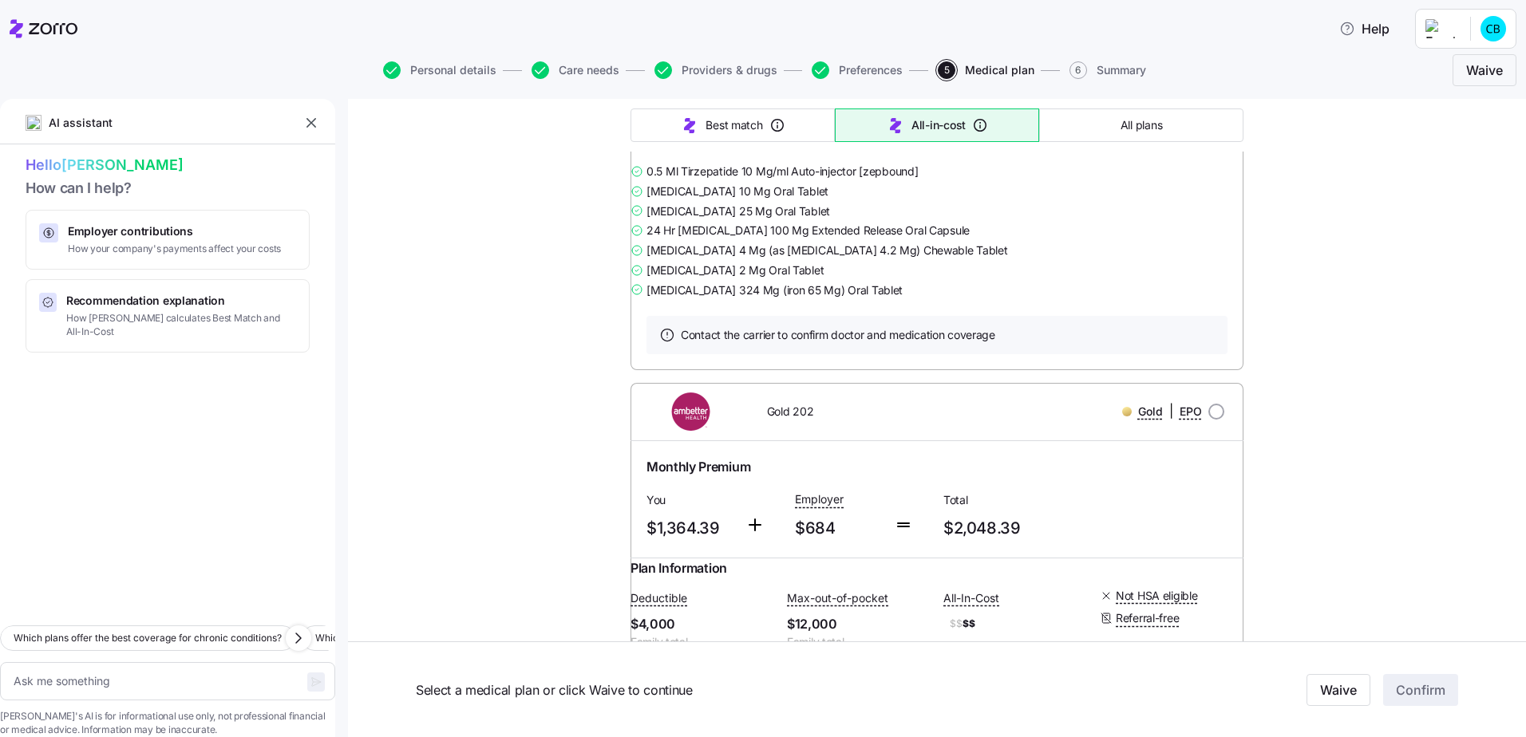
scroll to position [4069, 0]
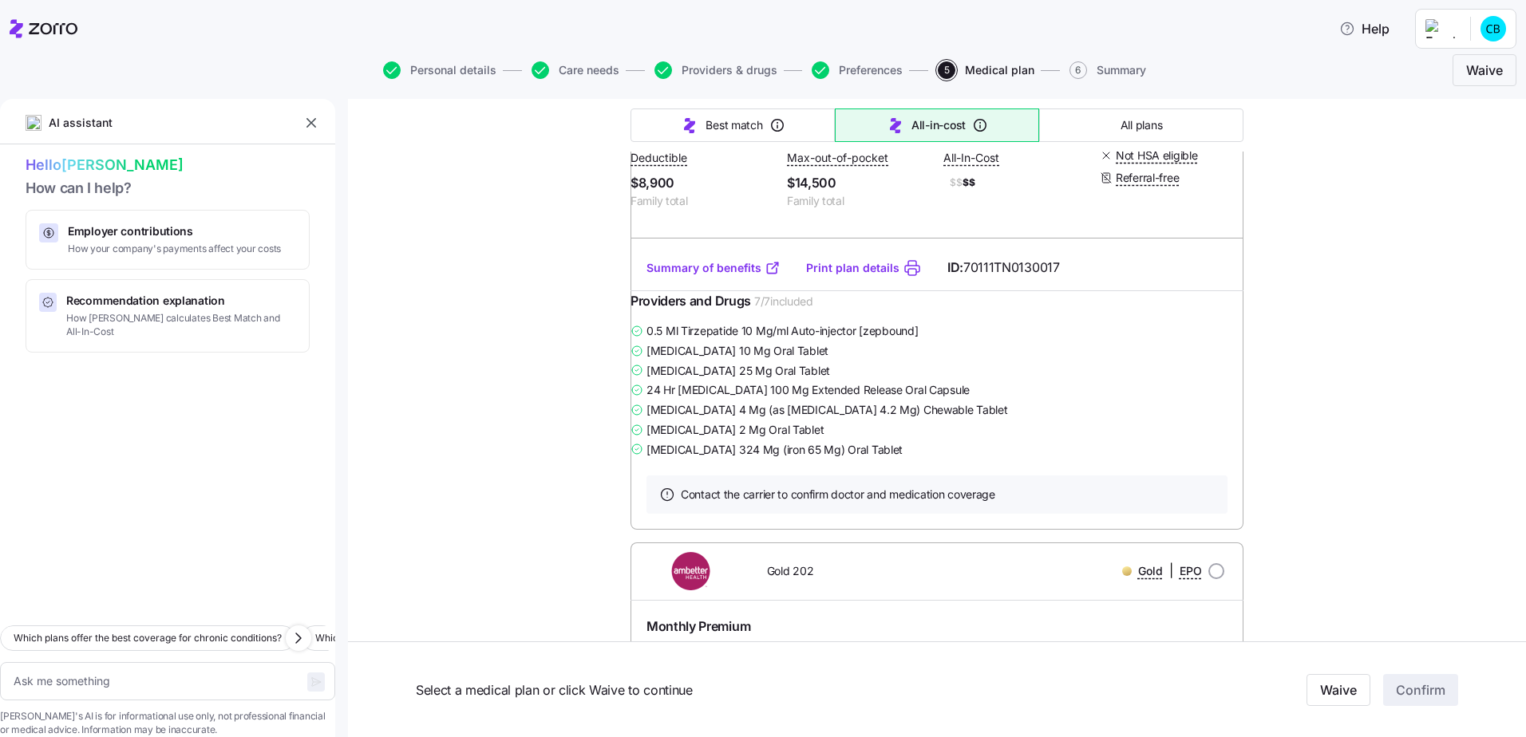
radio input "true"
type textarea "x"
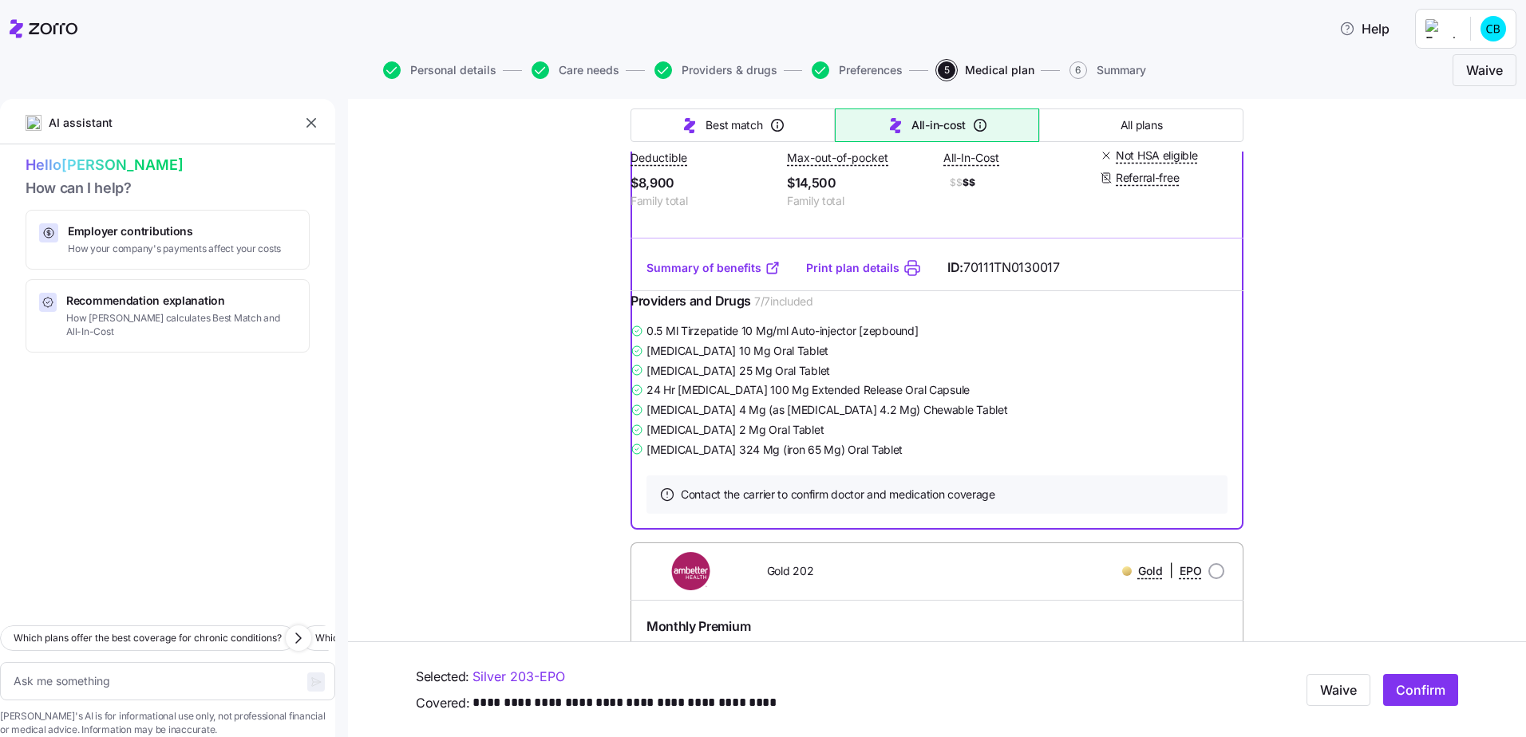
scroll to position [4149, 0]
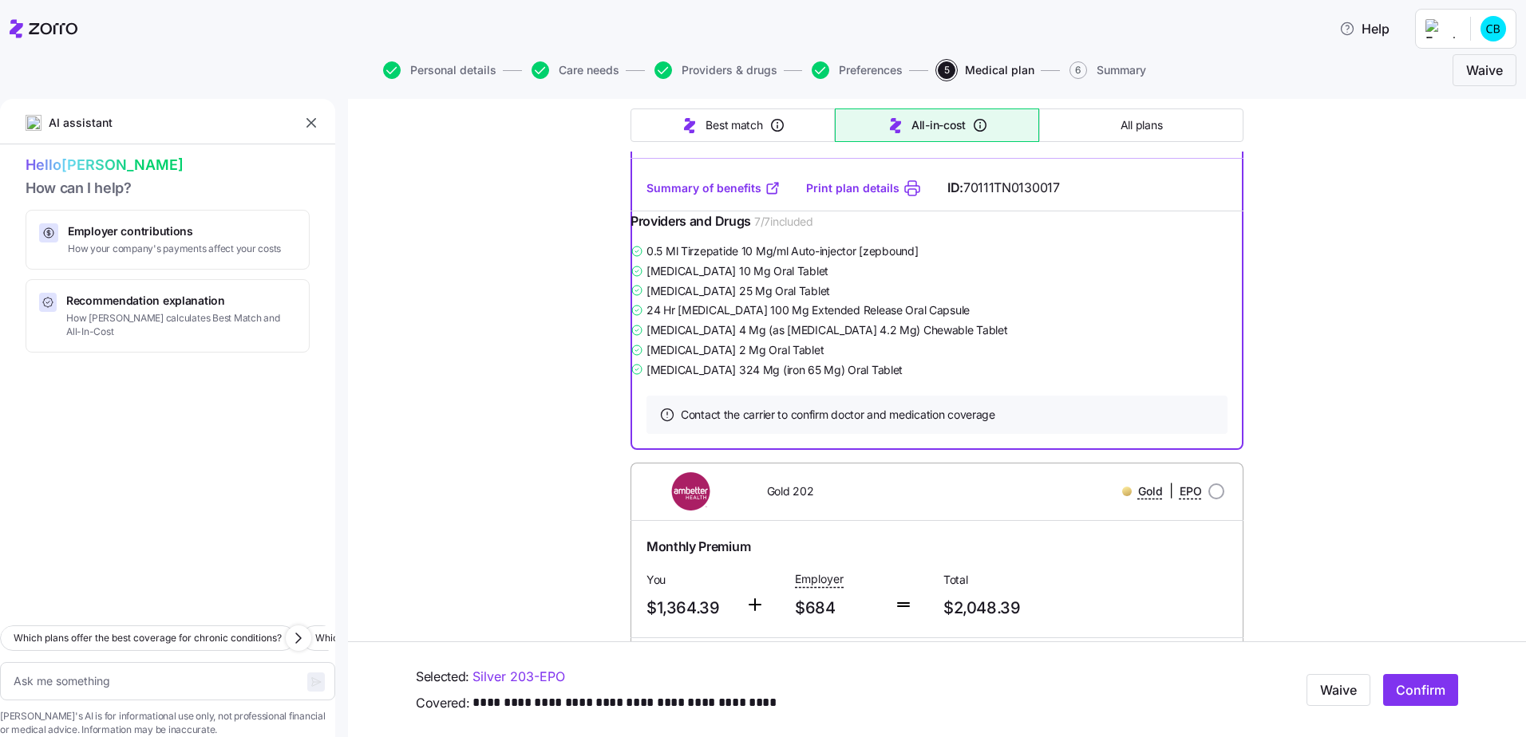
click at [305, 122] on icon "button" at bounding box center [311, 123] width 16 height 16
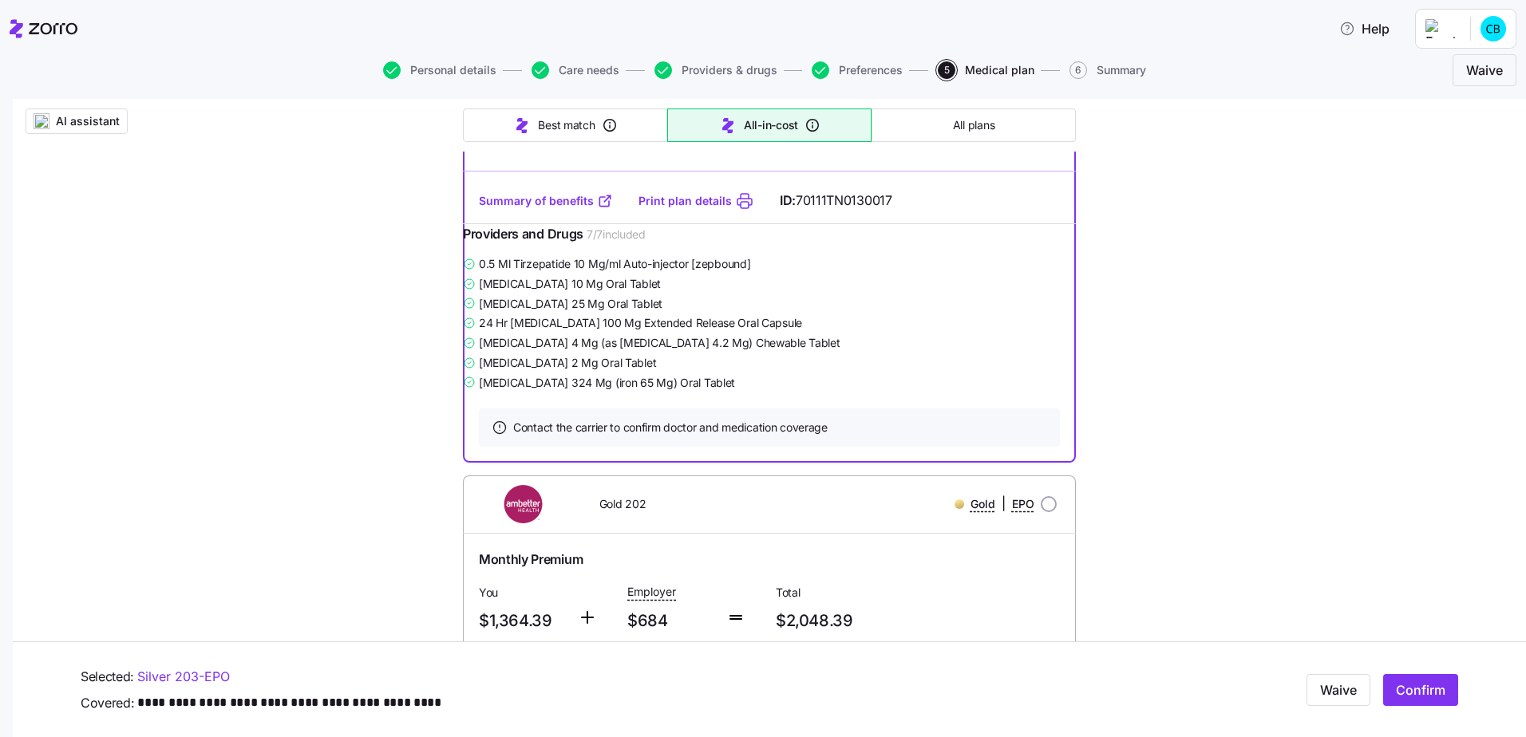
click at [665, 209] on link "Print plan details" at bounding box center [684, 201] width 93 height 16
drag, startPoint x: 477, startPoint y: 284, endPoint x: 547, endPoint y: 318, distance: 78.1
click at [547, 34] on div "You $1,048.16" at bounding box center [522, 9] width 86 height 49
drag, startPoint x: 547, startPoint y: 318, endPoint x: 521, endPoint y: 330, distance: 28.9
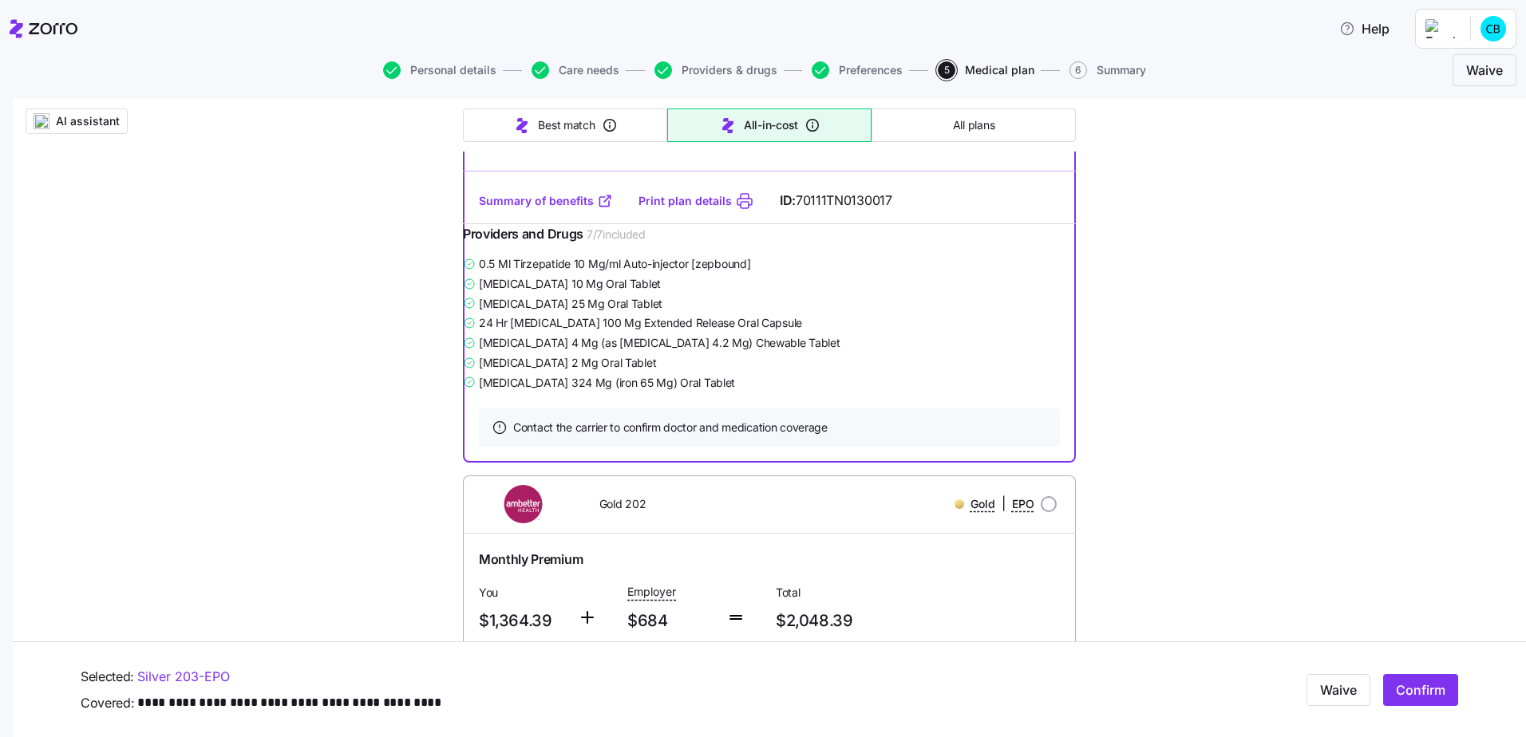
drag, startPoint x: 460, startPoint y: 276, endPoint x: 548, endPoint y: 317, distance: 96.7
click at [1258, 326] on div "AI assistant Choose your plan Covered: My family Tumalo Creek Transportation is…" at bounding box center [769, 708] width 1513 height 9516
click at [1395, 690] on span "Confirm" at bounding box center [1419, 690] width 49 height 19
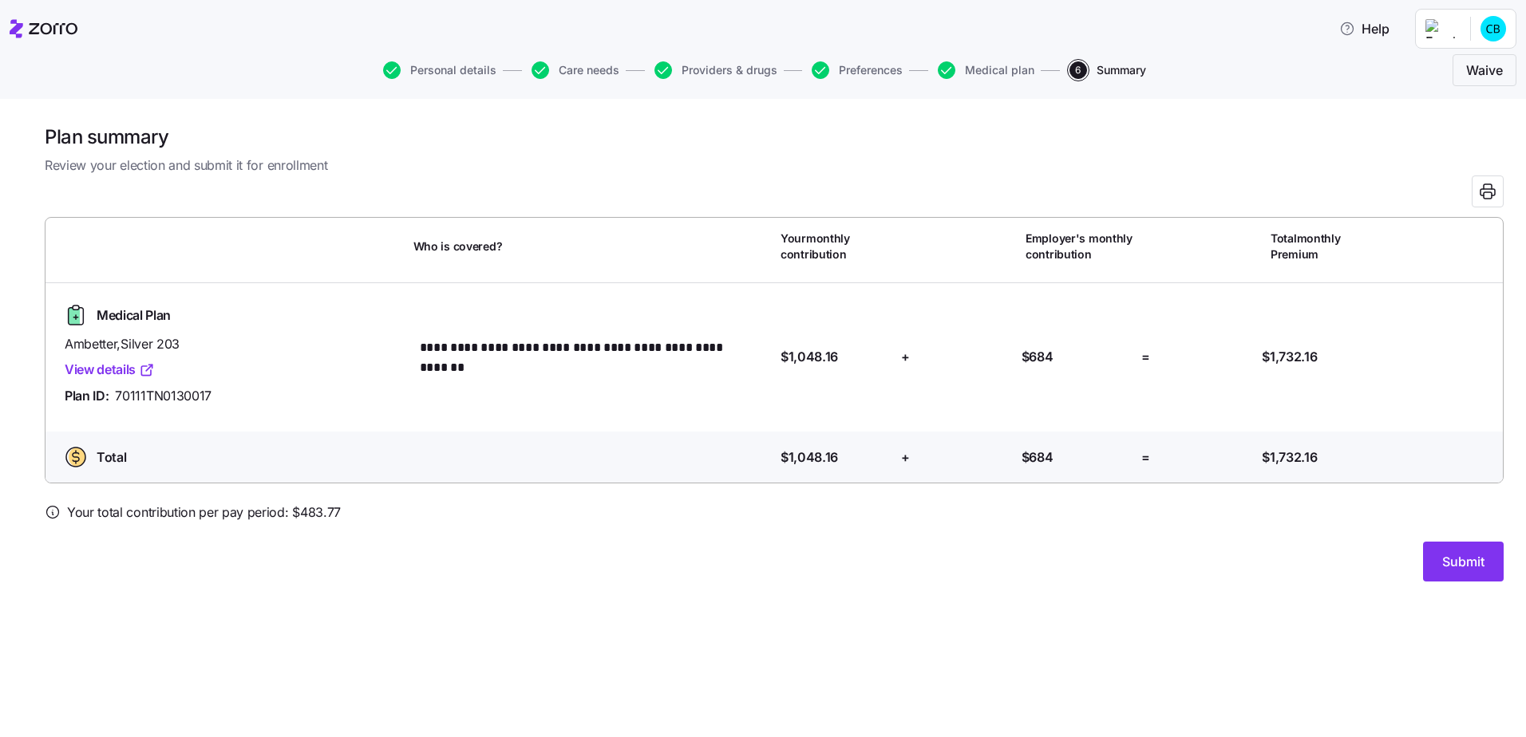
click at [1462, 565] on span "Submit" at bounding box center [1463, 561] width 42 height 19
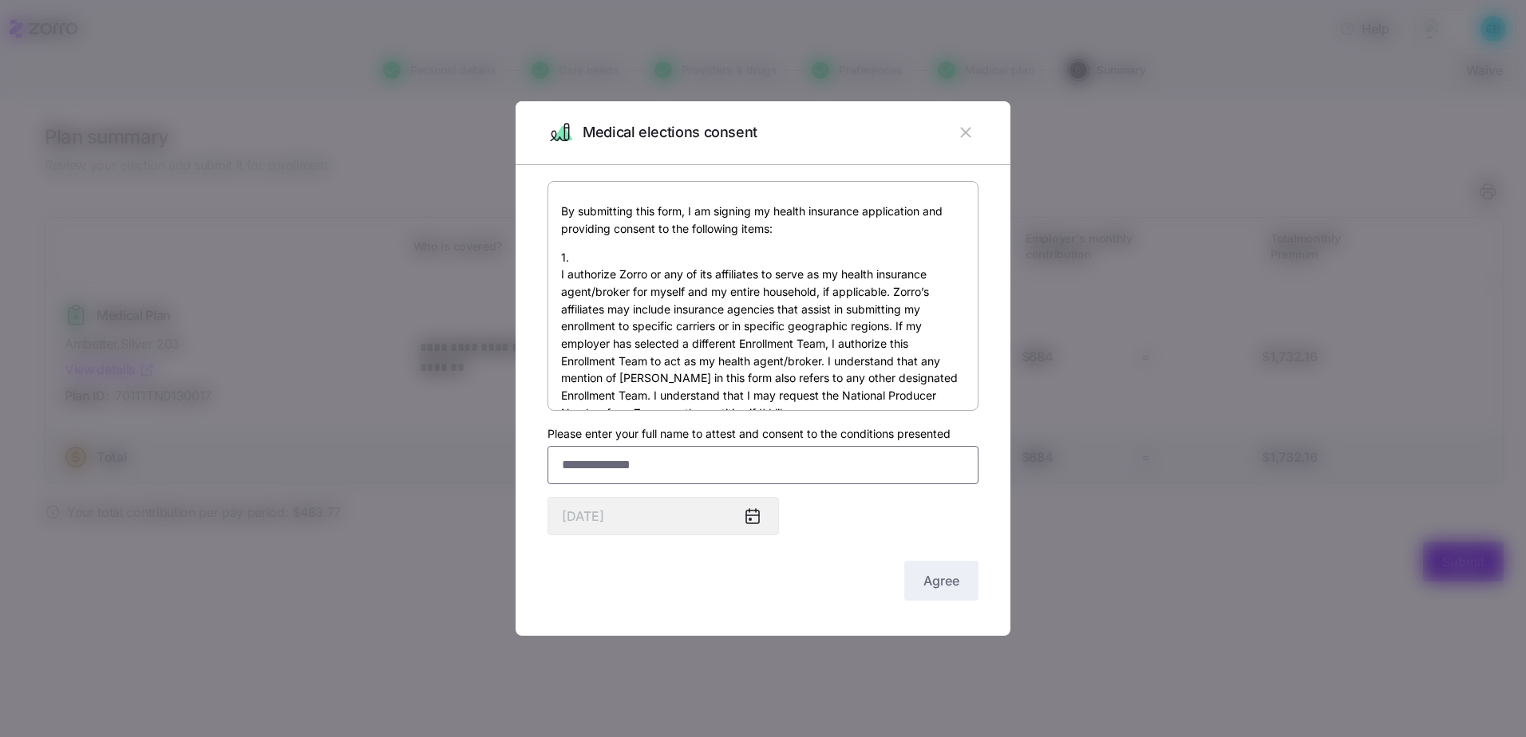
click at [901, 472] on input "Please enter your full name to attest and consent to the conditions presented" at bounding box center [762, 465] width 431 height 38
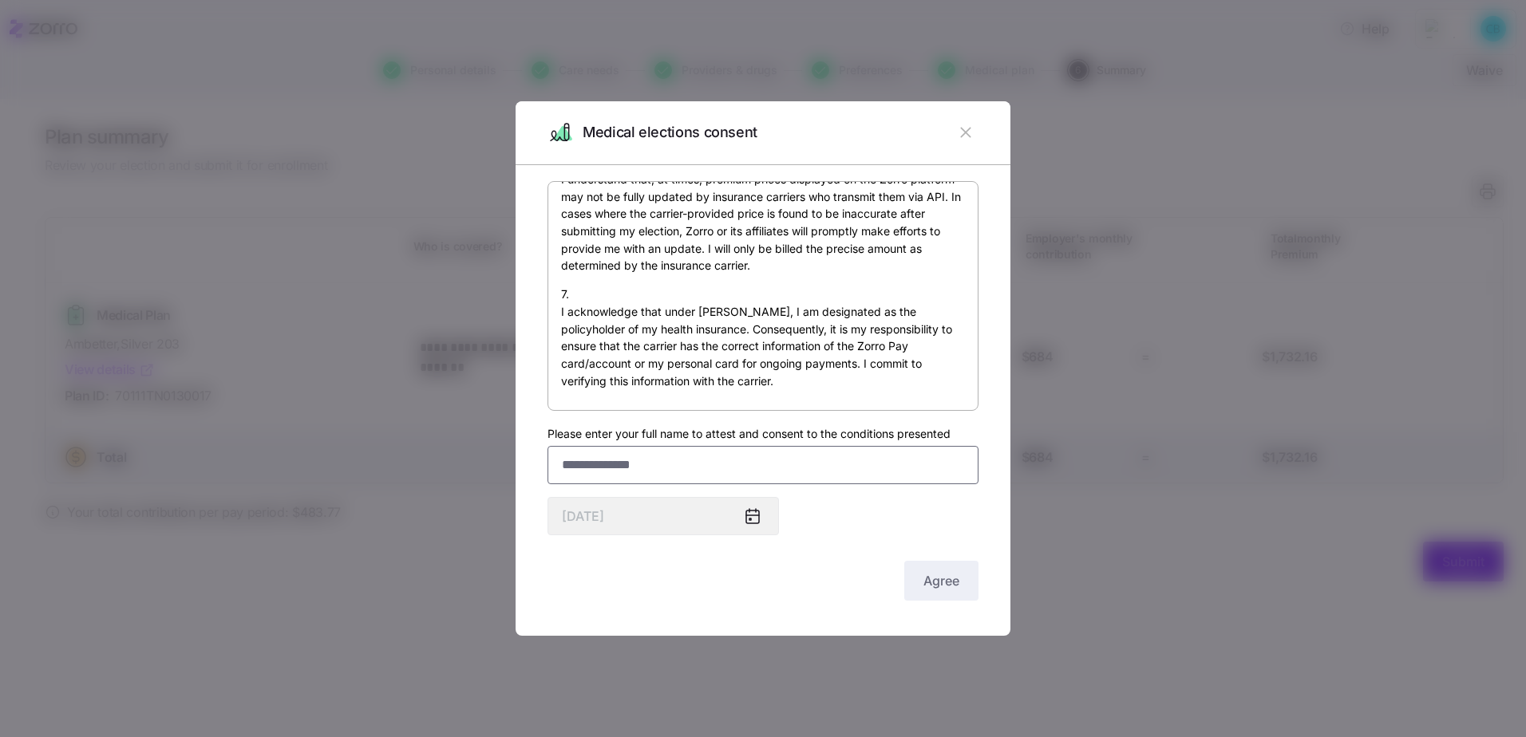
scroll to position [1182, 0]
type input "**********"
click at [885, 538] on div "By submitting this form, I am signing my health insurance application and provi…" at bounding box center [762, 392] width 431 height 423
click at [945, 577] on span "Agree" at bounding box center [941, 580] width 36 height 19
